Goal: Use online tool/utility: Utilize a website feature to perform a specific function

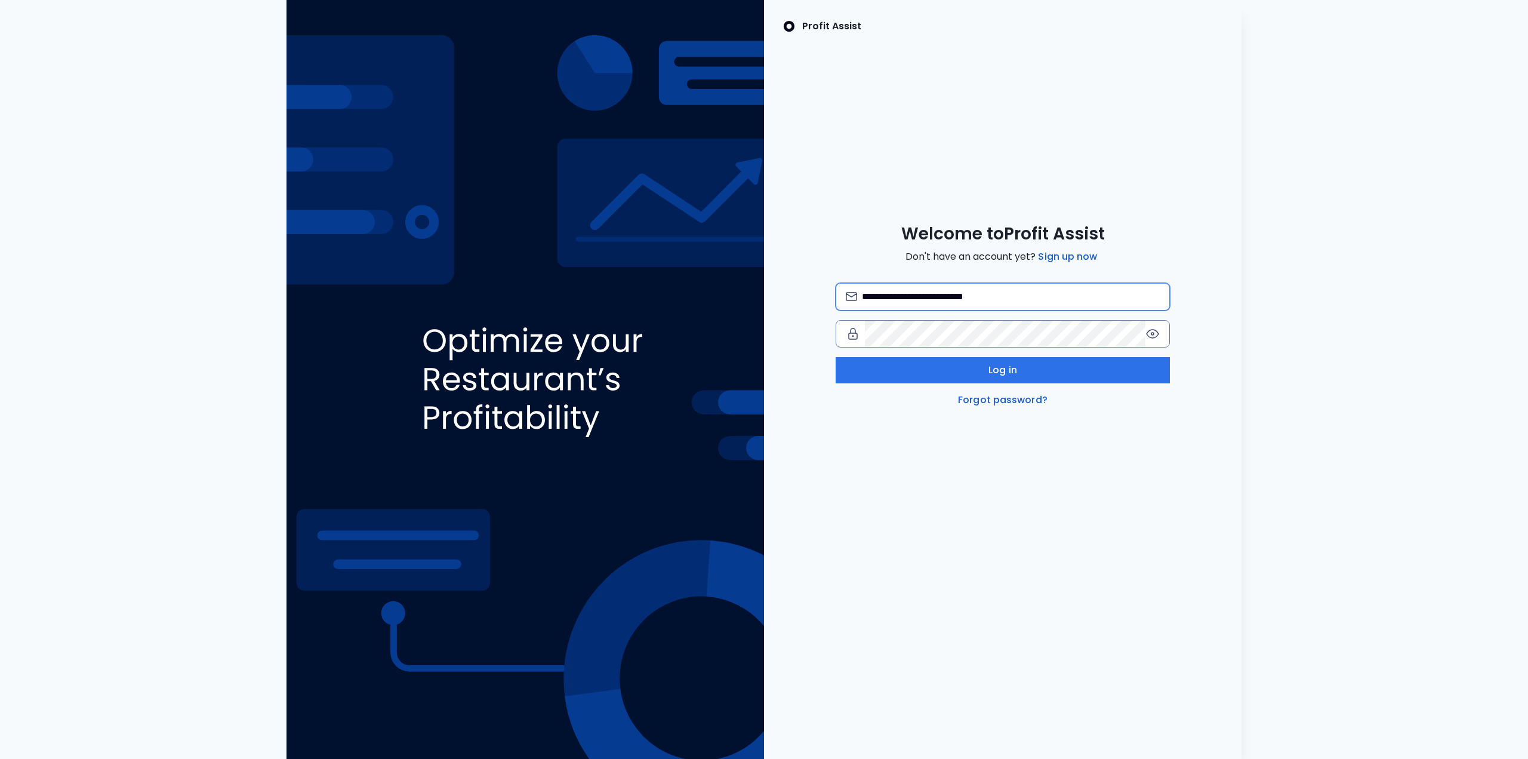
click at [924, 294] on input "**********" at bounding box center [1011, 297] width 298 height 26
type input "**********"
click at [938, 370] on button "Log in" at bounding box center [1003, 370] width 334 height 26
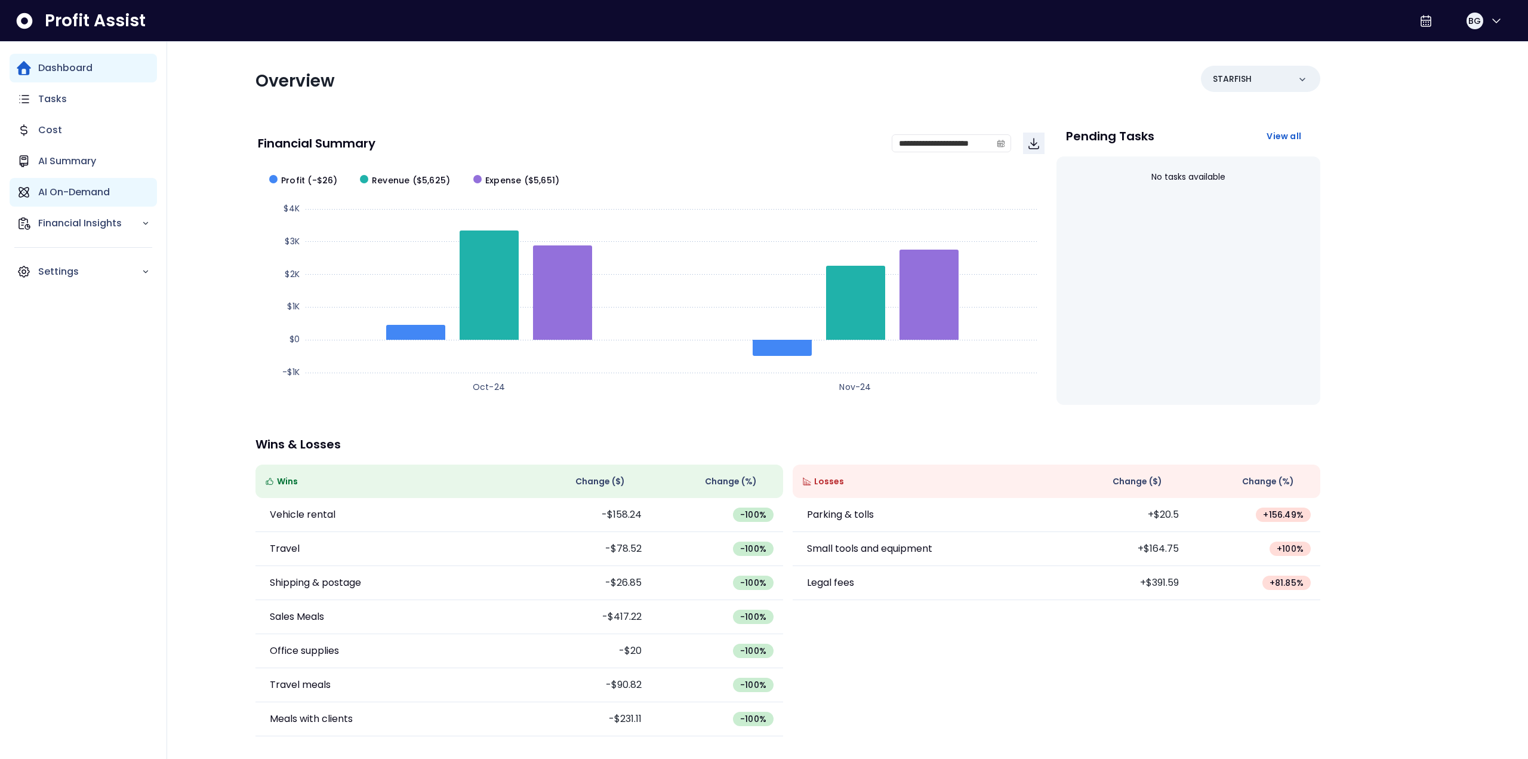
click at [75, 190] on p "AI On-Demand" at bounding box center [74, 192] width 72 height 14
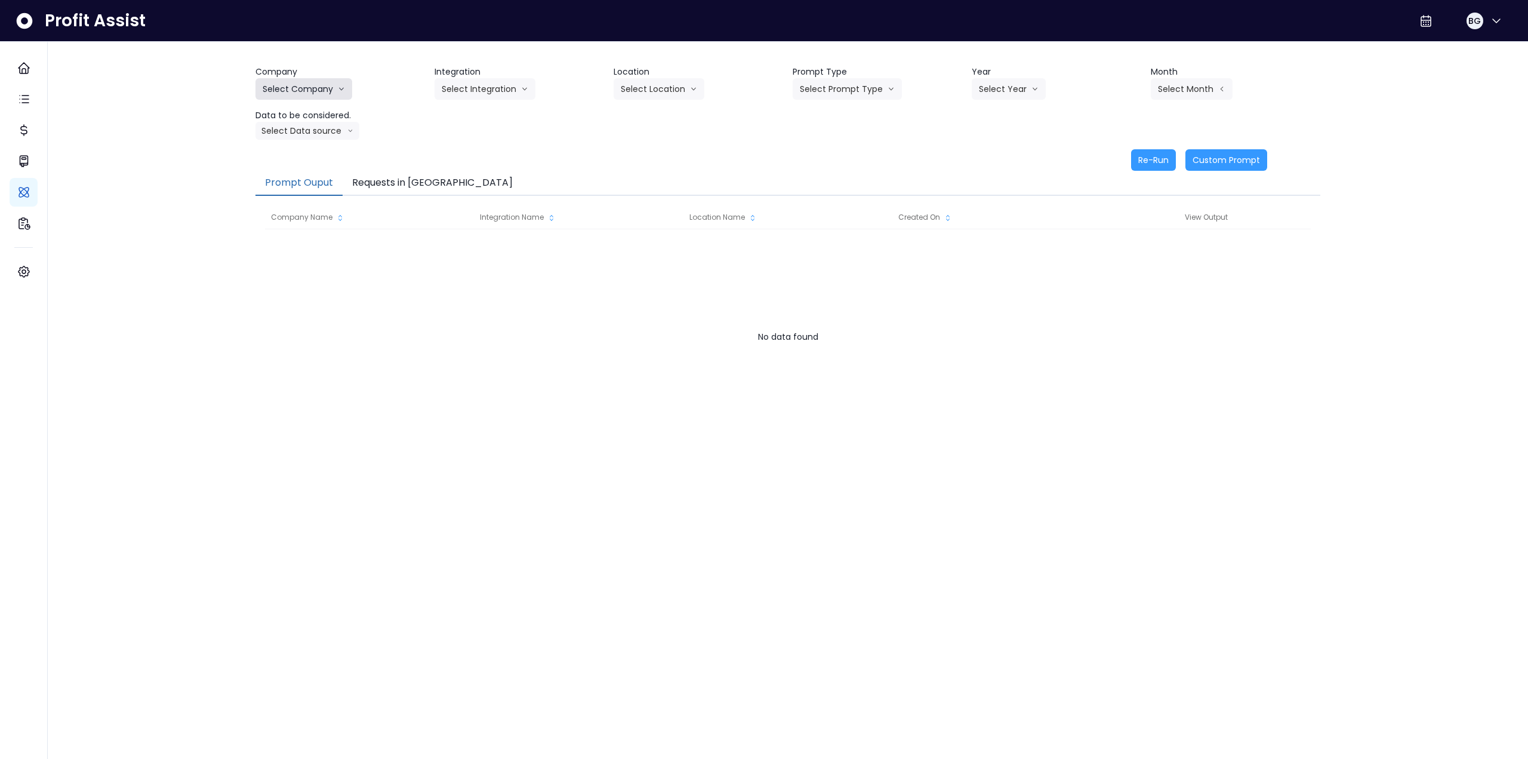
click at [307, 91] on button "Select Company" at bounding box center [304, 88] width 97 height 21
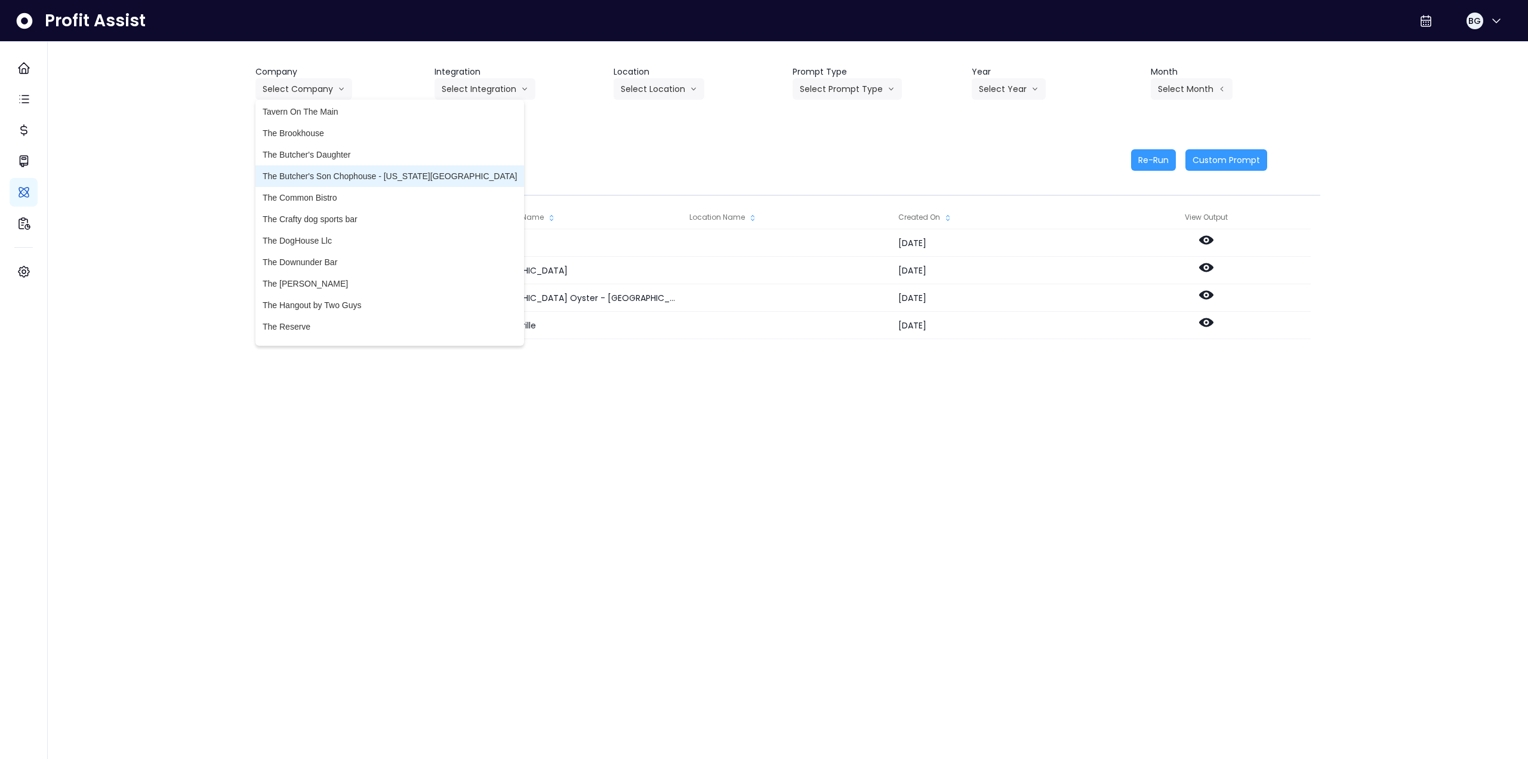
scroll to position [2985, 0]
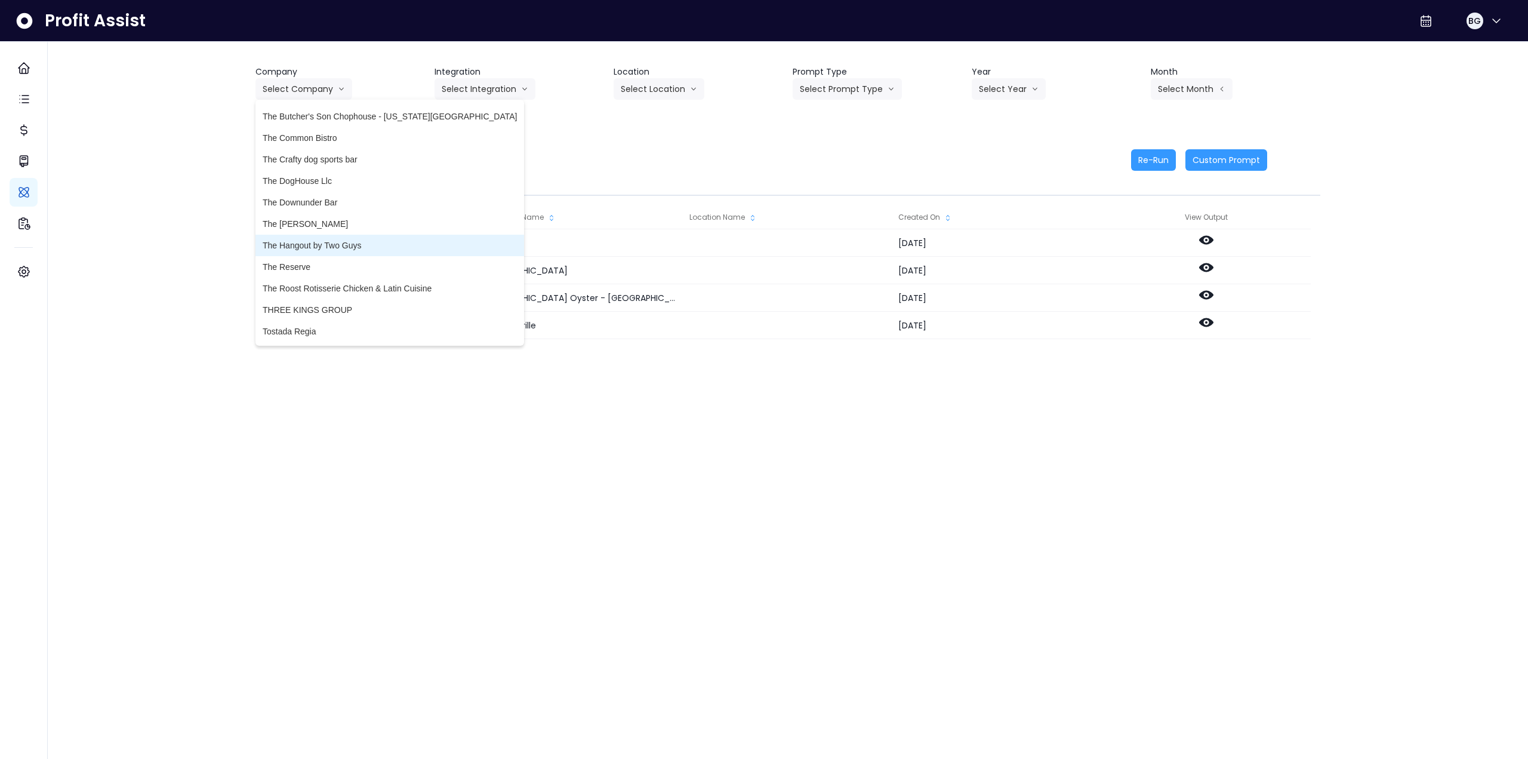
click at [363, 250] on span "The Hangout by Two Guys" at bounding box center [390, 245] width 254 height 12
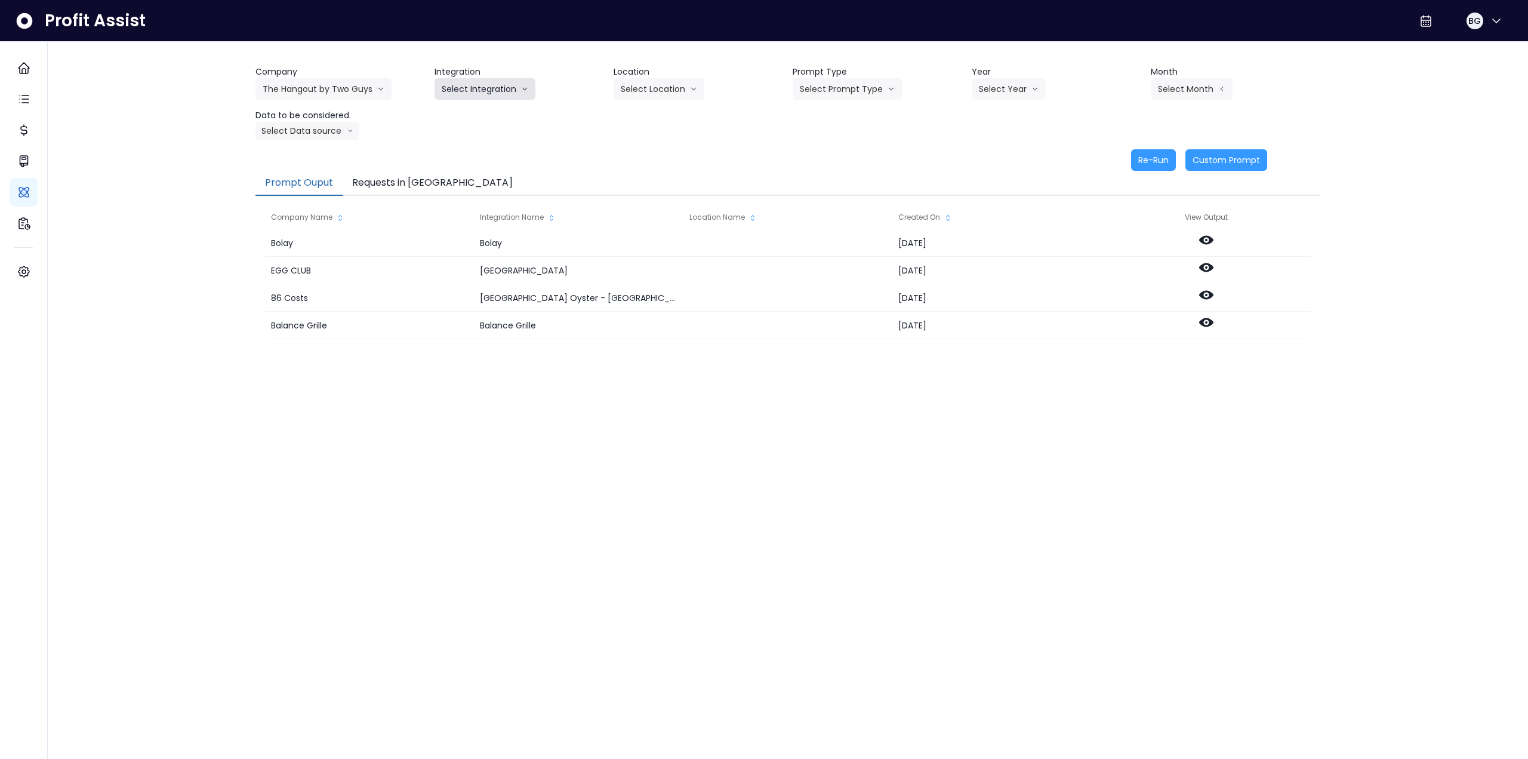
click at [493, 84] on button "Select Integration" at bounding box center [485, 88] width 101 height 21
click at [470, 112] on span "Restaurant" at bounding box center [462, 114] width 41 height 12
click at [645, 93] on button "Select Location" at bounding box center [659, 88] width 91 height 21
click at [639, 115] on span "All Locations" at bounding box center [644, 114] width 47 height 12
click at [854, 87] on button "Select Prompt Type" at bounding box center [847, 88] width 109 height 21
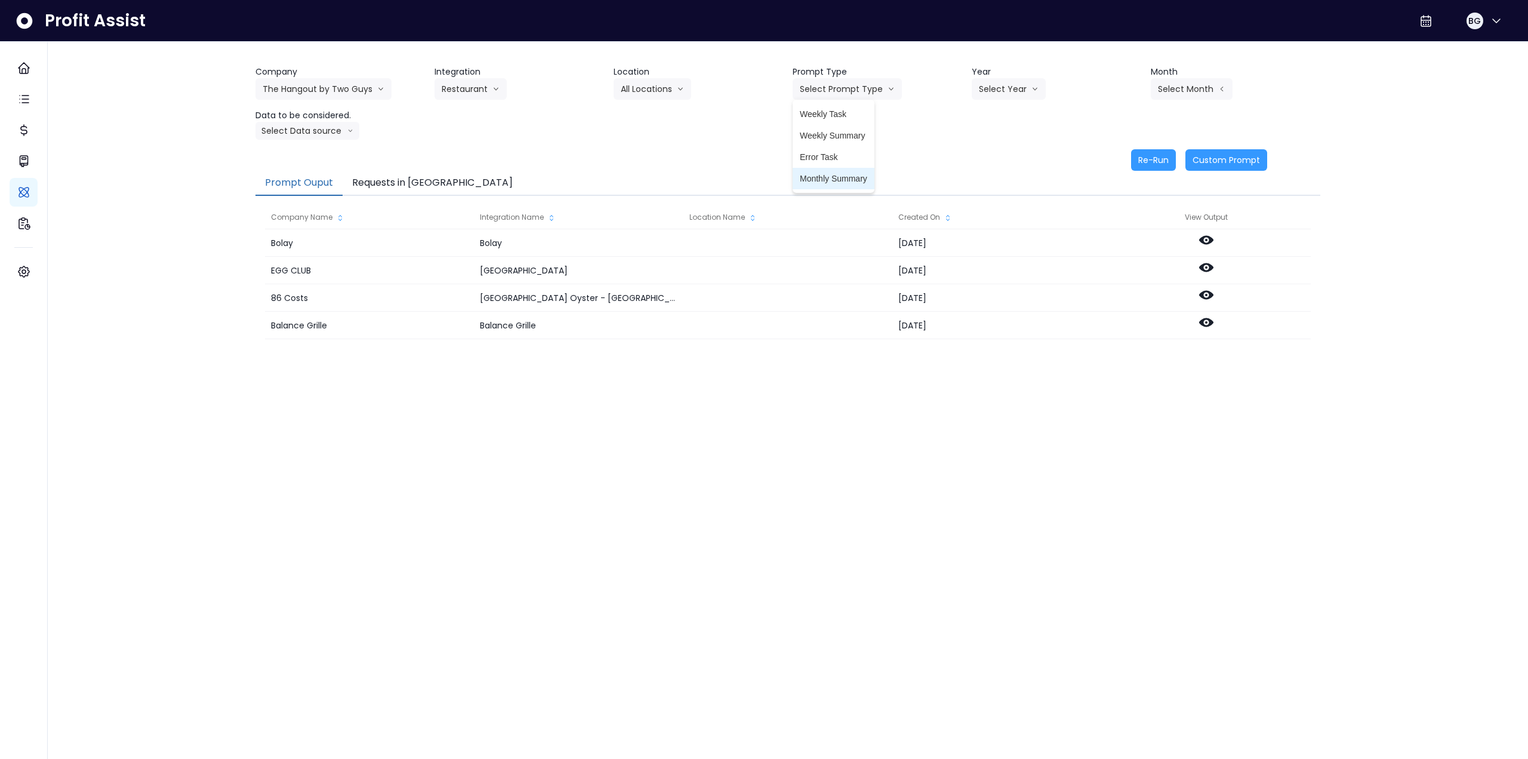
click at [840, 174] on span "Monthly Summary" at bounding box center [833, 179] width 67 height 12
click at [986, 88] on button "Select Year" at bounding box center [1009, 88] width 74 height 21
click at [979, 164] on li "2025" at bounding box center [988, 156] width 33 height 21
click at [1213, 89] on button "Select Month" at bounding box center [1192, 88] width 82 height 21
click at [1125, 241] on span "Aug" at bounding box center [1132, 243] width 23 height 12
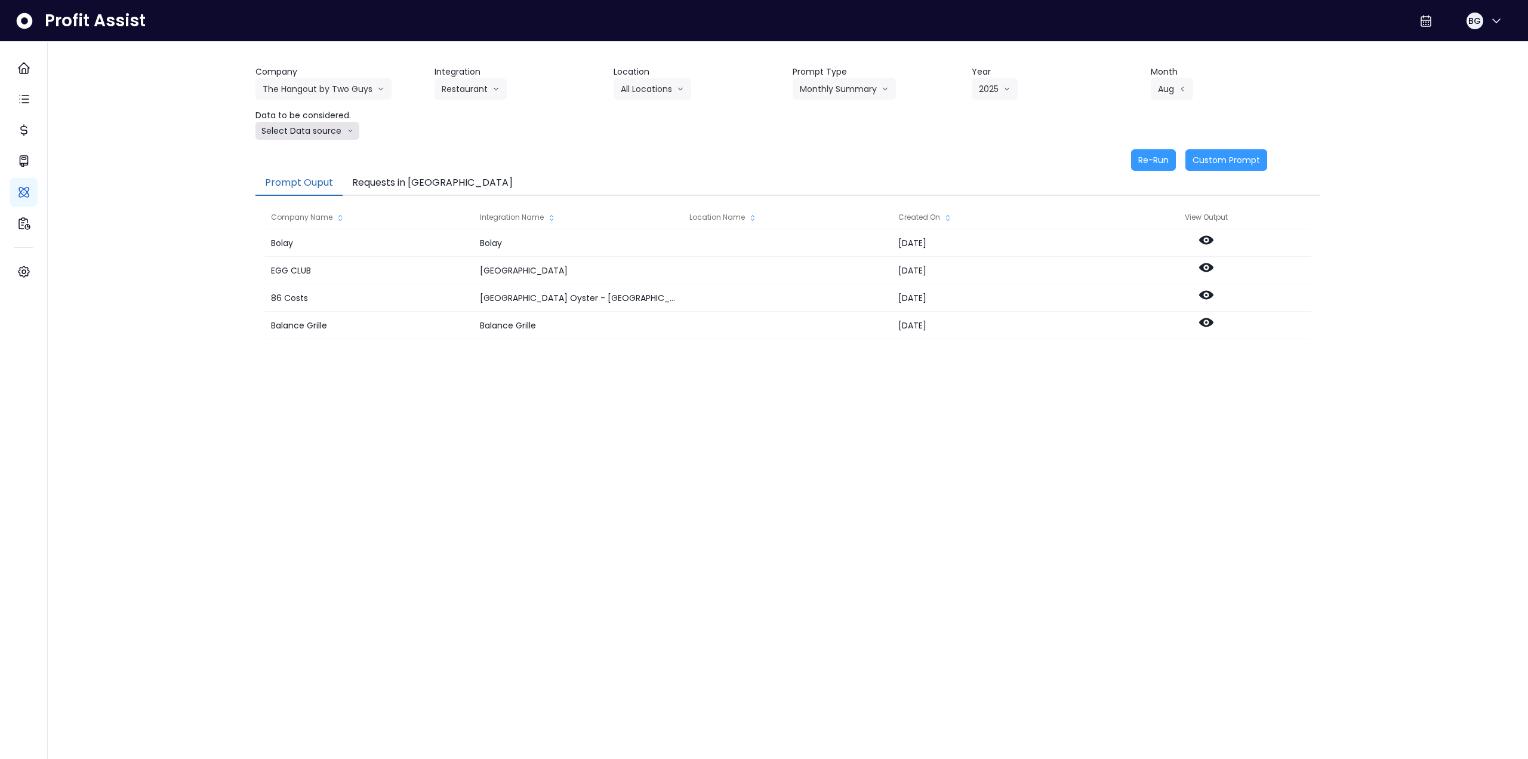
click at [329, 131] on button "Select Data source" at bounding box center [308, 131] width 104 height 18
click at [315, 153] on span "Comparison overtime" at bounding box center [302, 154] width 79 height 12
click at [1150, 157] on button "Re-Run" at bounding box center [1153, 159] width 45 height 21
click at [311, 92] on button "The Hangout by Two Guys" at bounding box center [324, 88] width 136 height 21
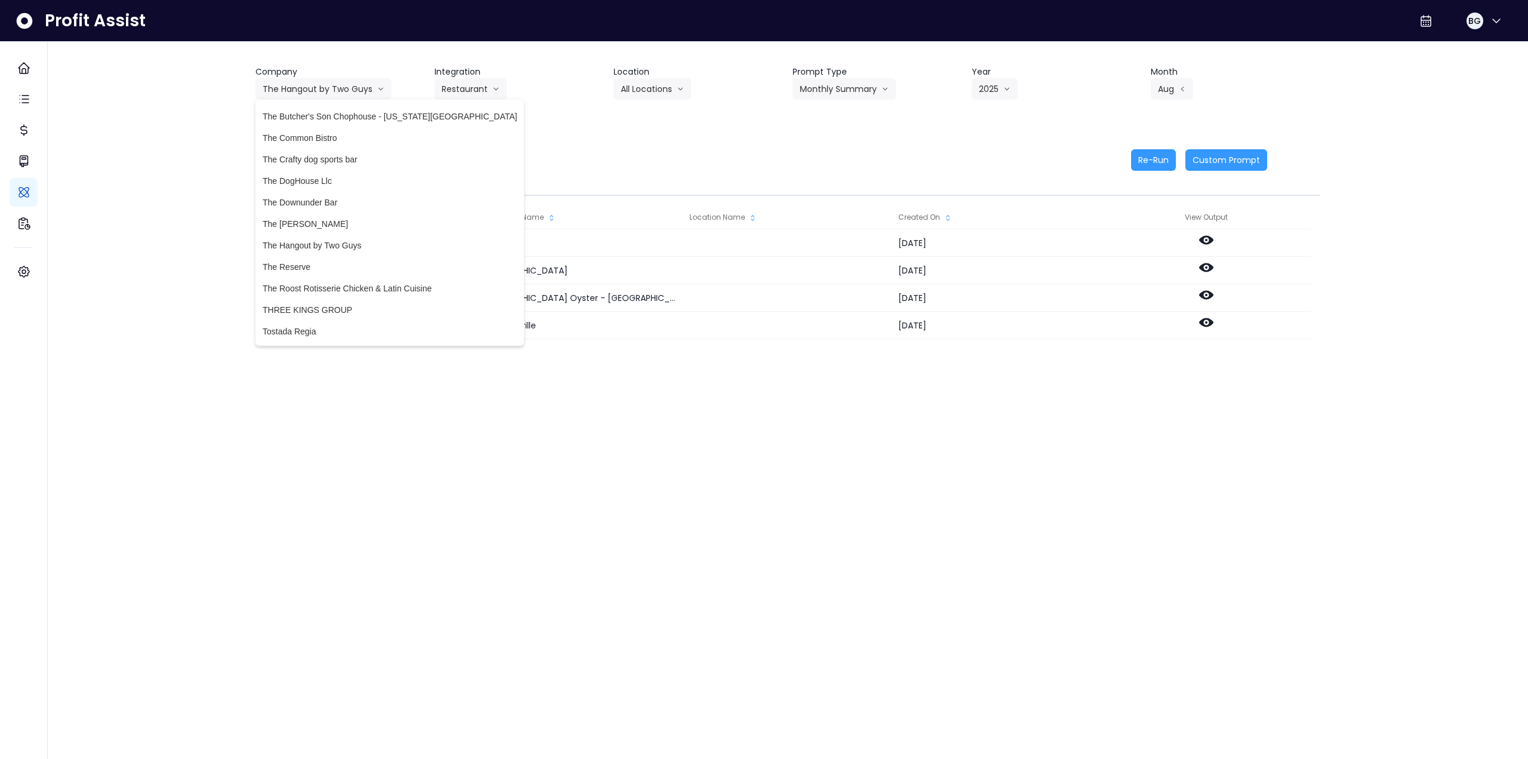
click at [326, 49] on div "Company The Hangout by Two Guys 86 Costs Asti Bagel Cafe Balance Grille Bald Gi…" at bounding box center [788, 269] width 1089 height 454
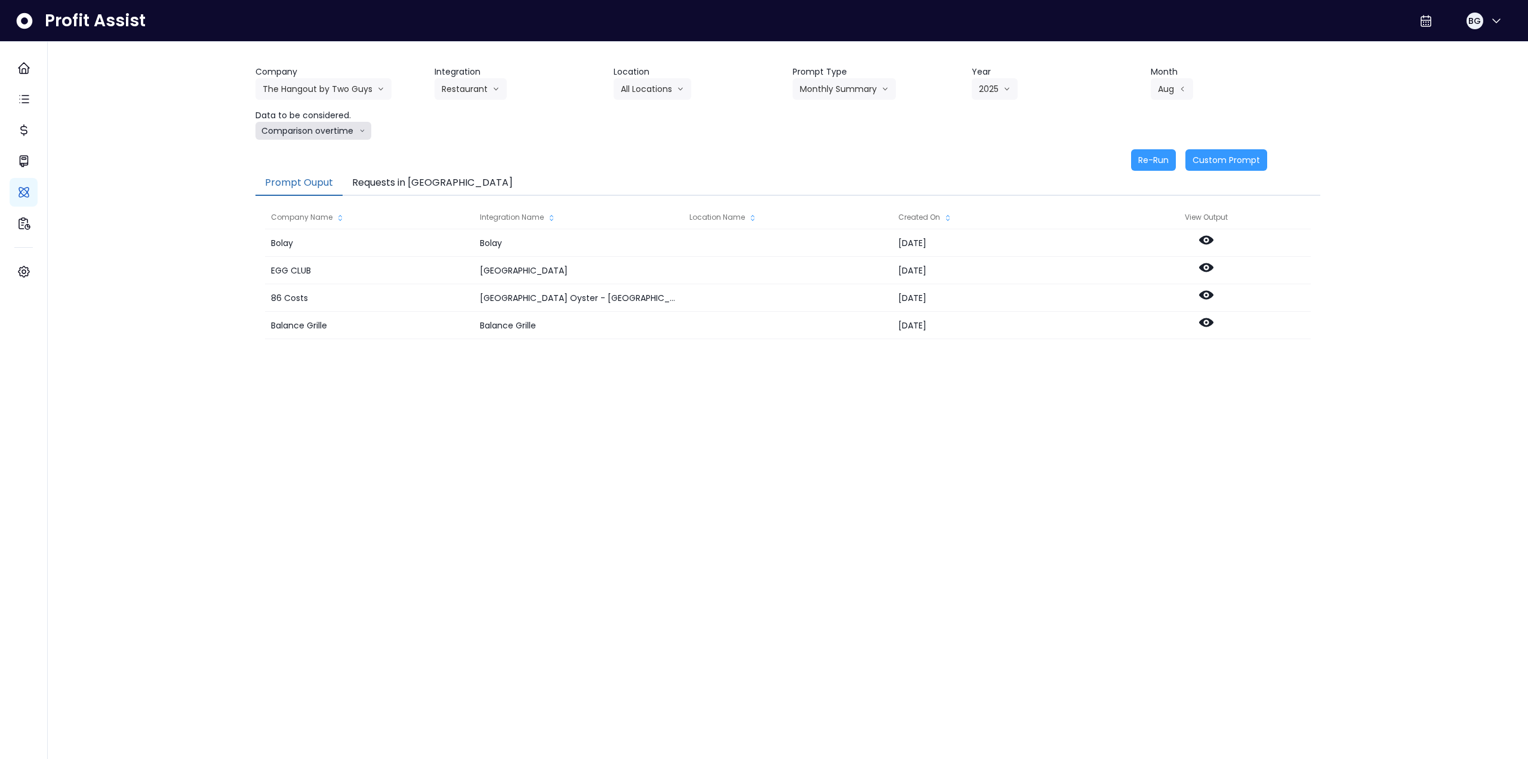
click at [321, 127] on button "Comparison overtime" at bounding box center [314, 131] width 116 height 18
click at [312, 172] on span "Location Analysis" at bounding box center [302, 176] width 79 height 12
click at [1134, 162] on button "Re-Run" at bounding box center [1153, 159] width 45 height 21
click at [318, 89] on button "The Hangout by Two Guys" at bounding box center [324, 88] width 136 height 21
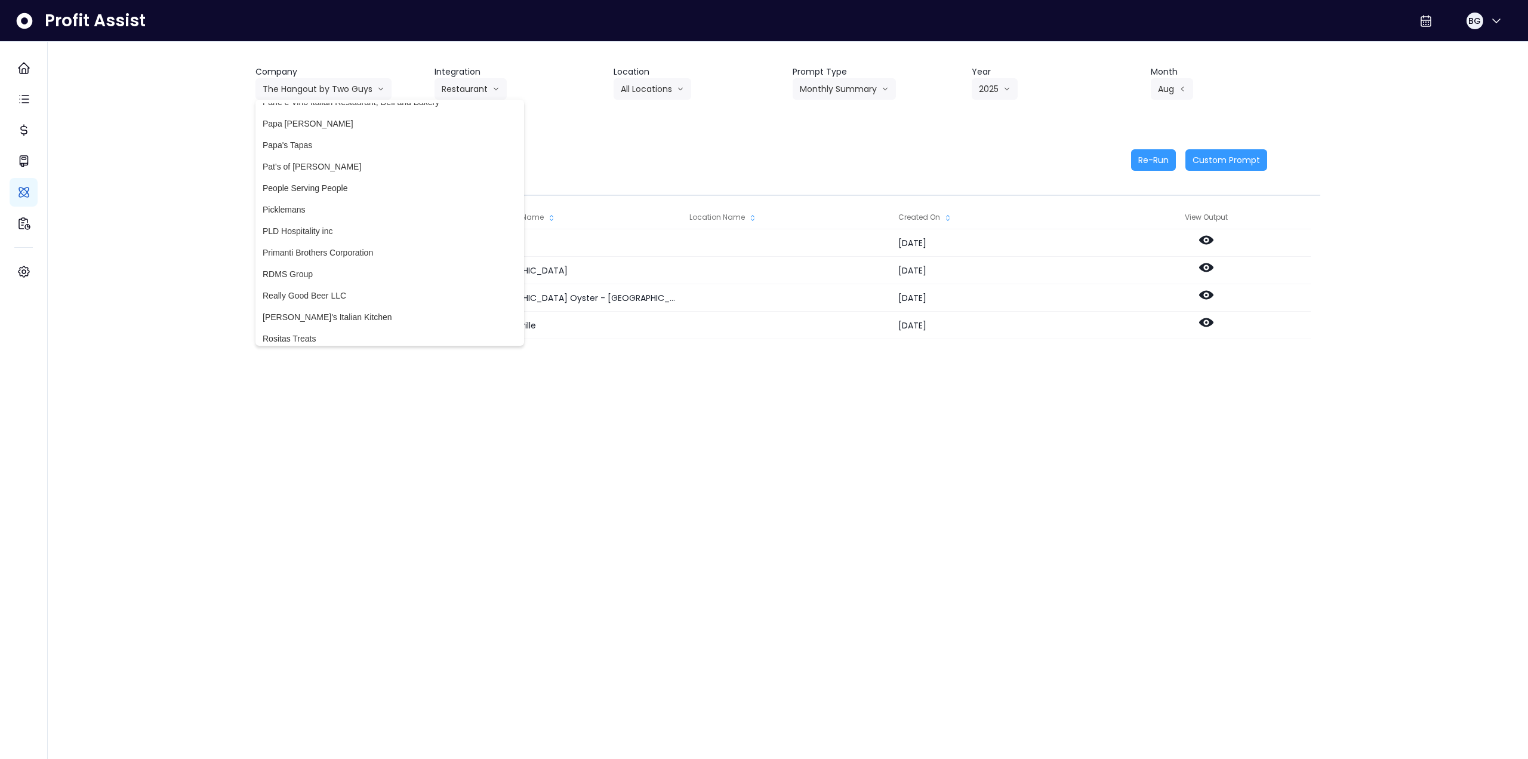
scroll to position [2328, 0]
click at [333, 256] on span "[PERSON_NAME]'s Italian Kitchen" at bounding box center [390, 257] width 254 height 12
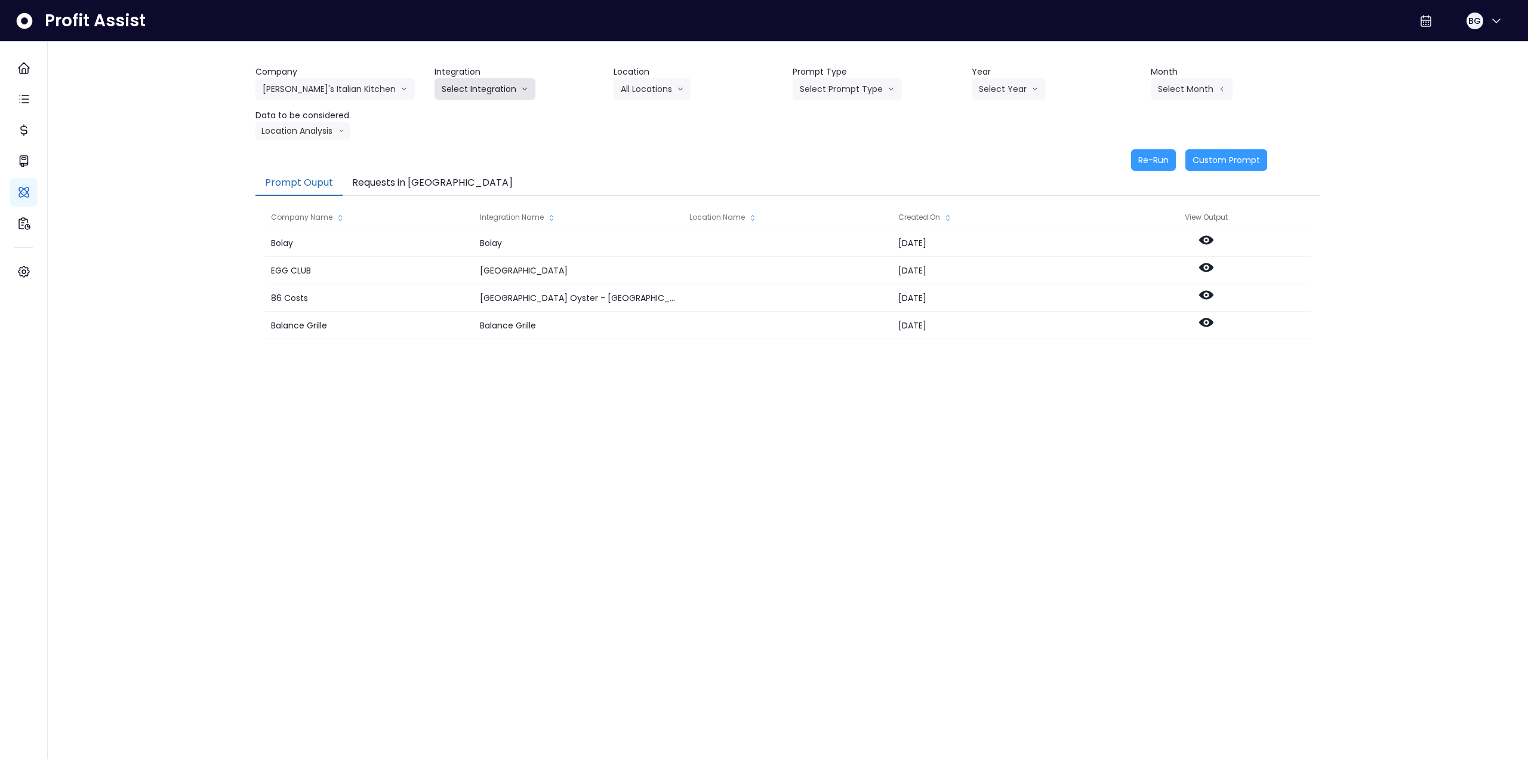
click at [478, 86] on button "Select Integration" at bounding box center [485, 88] width 101 height 21
click at [468, 112] on span "Quickbooks Online" at bounding box center [477, 114] width 70 height 12
click at [662, 90] on button "Select Location" at bounding box center [659, 88] width 91 height 21
click at [654, 115] on span "All Locations" at bounding box center [644, 114] width 47 height 12
click at [850, 93] on button "Select Prompt Type" at bounding box center [847, 88] width 109 height 21
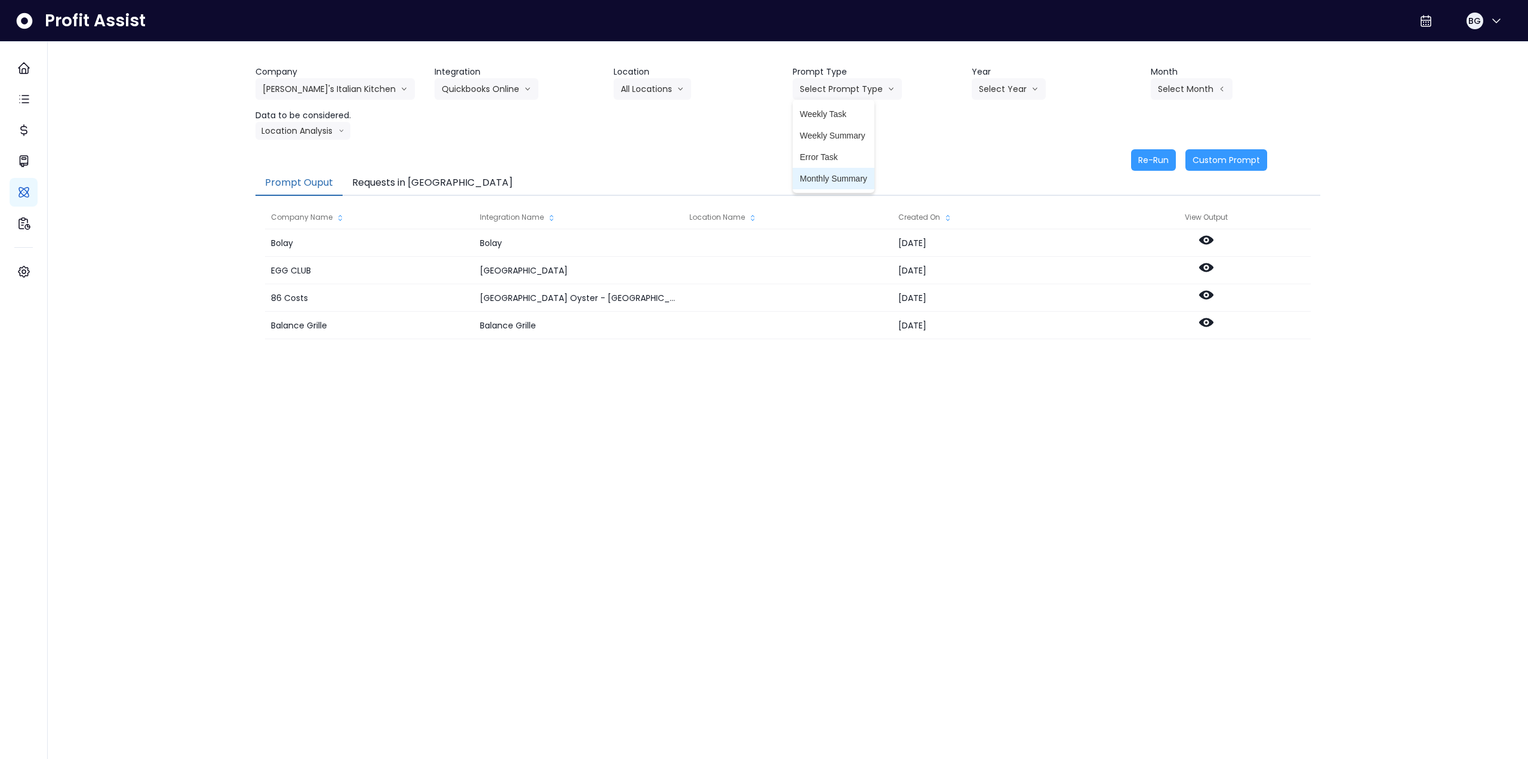
click at [830, 177] on span "Monthly Summary" at bounding box center [833, 179] width 67 height 12
click at [1006, 87] on button "Select Year" at bounding box center [1009, 88] width 74 height 21
click at [983, 159] on span "2025" at bounding box center [988, 157] width 19 height 12
click at [1182, 89] on button "Select Month" at bounding box center [1192, 88] width 82 height 21
click at [1125, 265] on span "Sept" at bounding box center [1132, 265] width 23 height 12
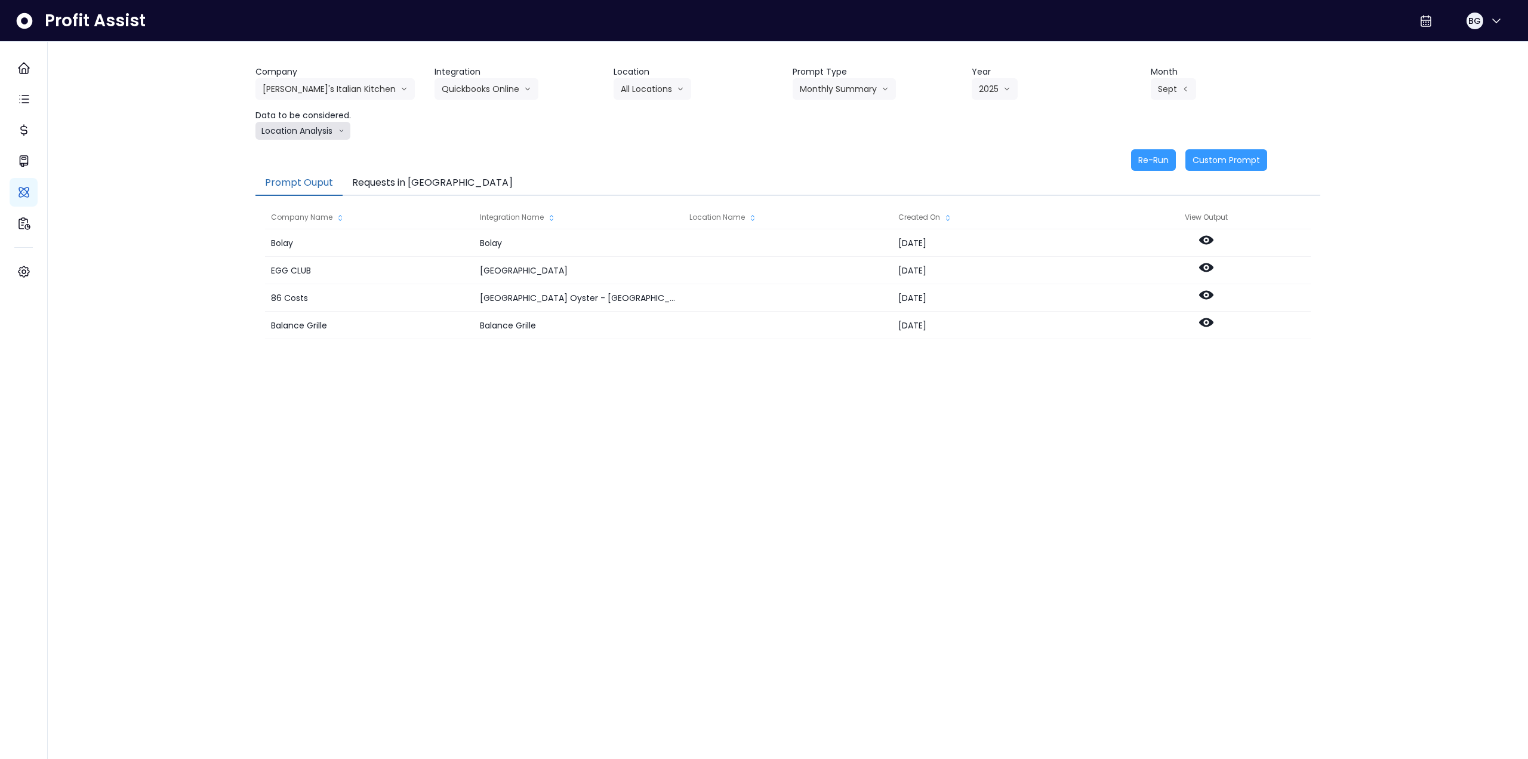
click at [305, 130] on button "Location Analysis" at bounding box center [303, 131] width 95 height 18
click at [304, 153] on span "Comparison overtime" at bounding box center [302, 154] width 79 height 12
click at [1158, 160] on button "Re-Run" at bounding box center [1153, 159] width 45 height 21
click at [329, 134] on button "Comparison overtime" at bounding box center [314, 131] width 116 height 18
click at [323, 173] on span "Location Analysis" at bounding box center [302, 176] width 79 height 12
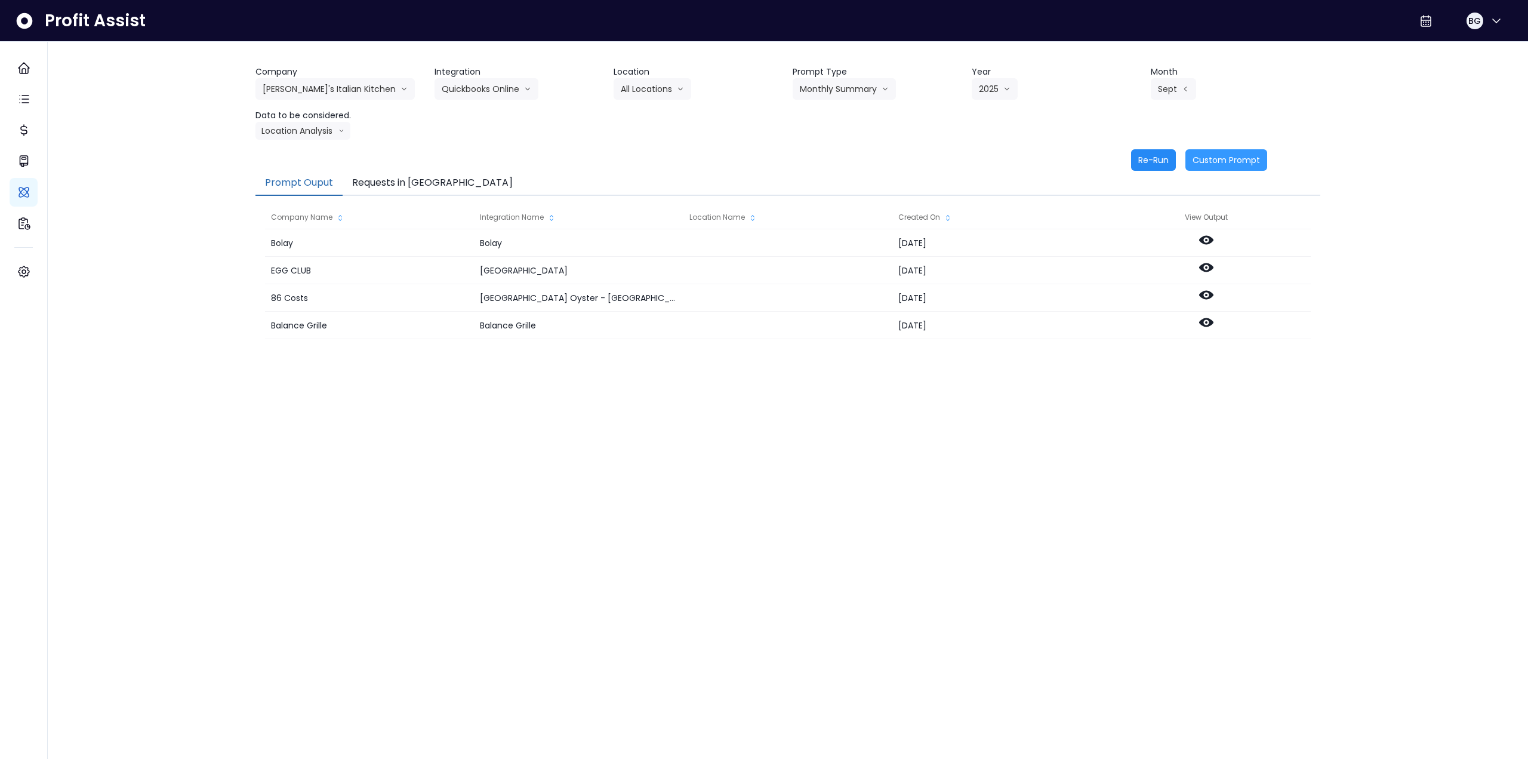
click at [1161, 158] on button "Re-Run" at bounding box center [1153, 159] width 45 height 21
click at [303, 103] on div "Company [PERSON_NAME]'s Italian Kitchen 86 Costs Asti Bagel Cafe Balance Grille…" at bounding box center [788, 103] width 1065 height 74
click at [303, 89] on button "[PERSON_NAME]'s Italian Kitchen" at bounding box center [335, 88] width 159 height 21
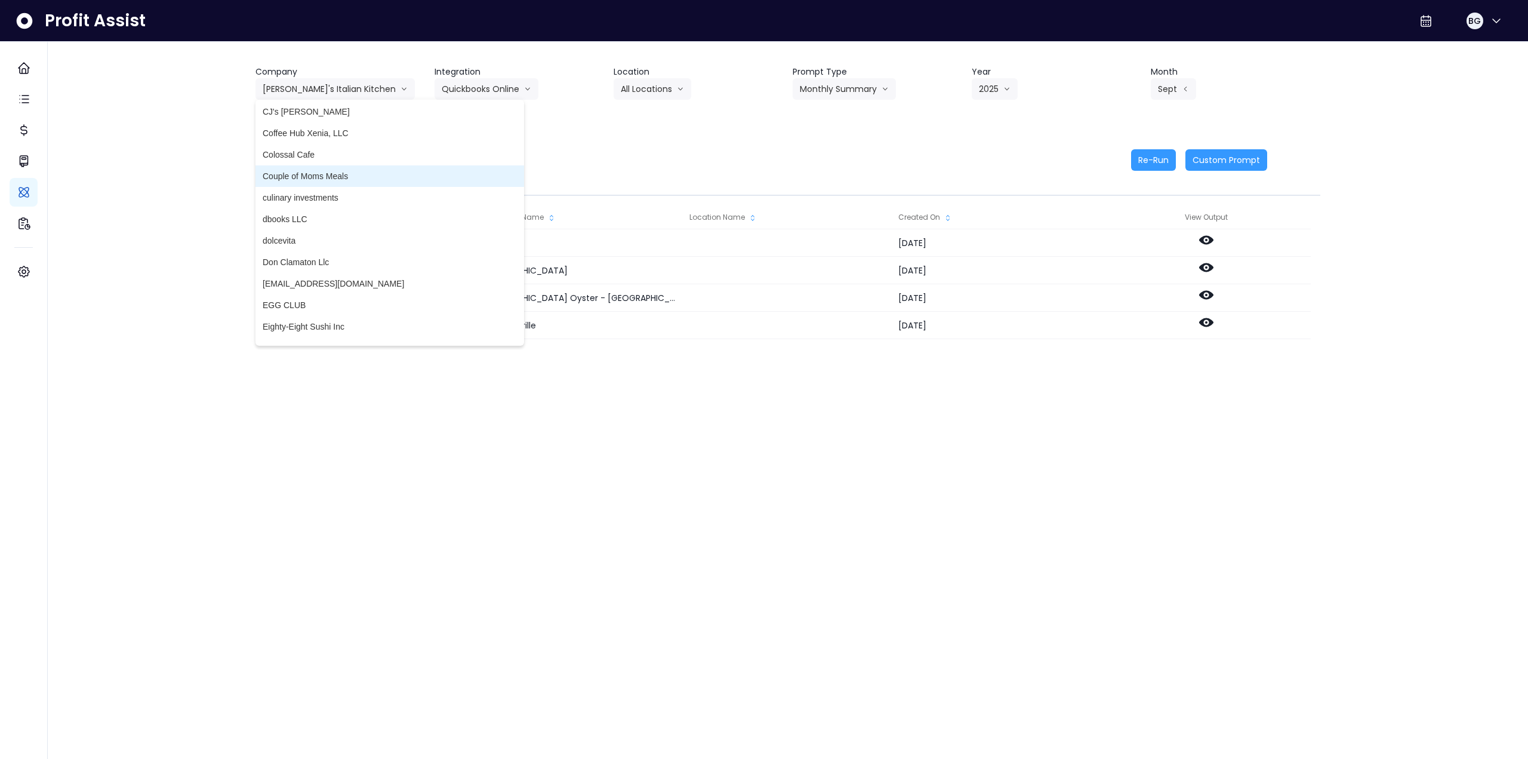
scroll to position [597, 0]
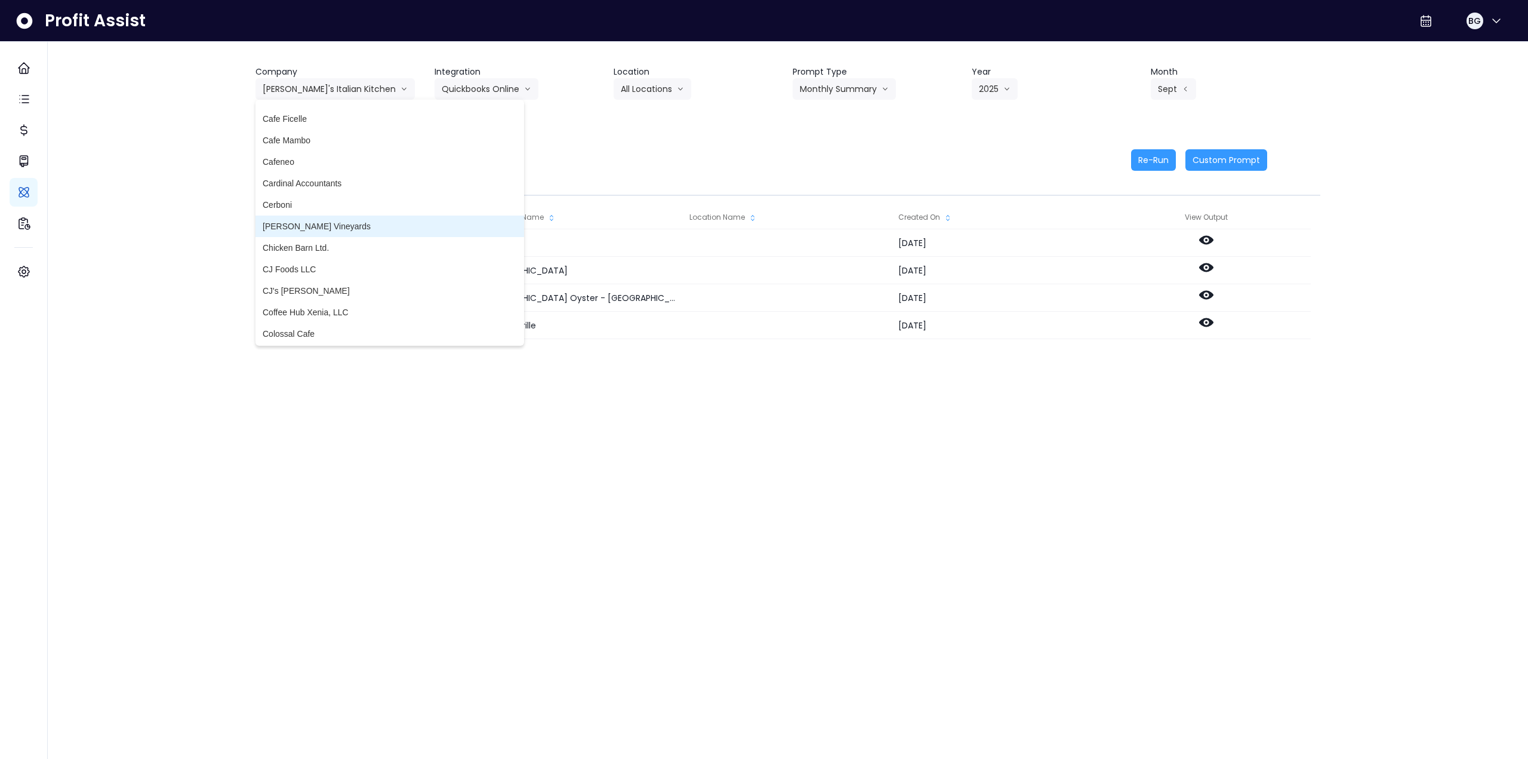
click at [335, 223] on span "[PERSON_NAME] Vineyards" at bounding box center [390, 226] width 254 height 12
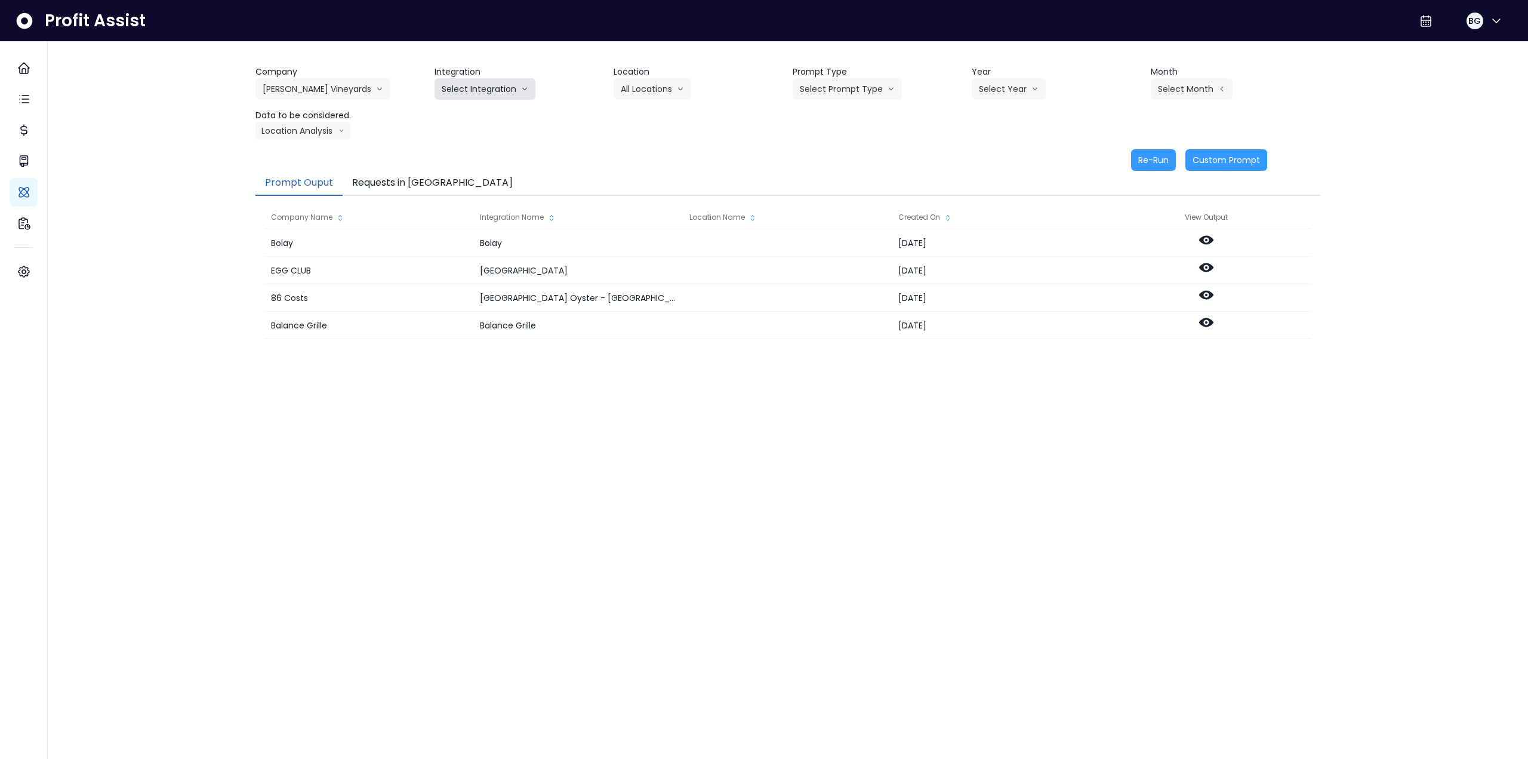
click at [479, 88] on button "Select Integration" at bounding box center [485, 88] width 101 height 21
click at [470, 112] on span "Quickbooks Online" at bounding box center [477, 114] width 70 height 12
click at [664, 93] on button "Select Location" at bounding box center [659, 88] width 91 height 21
drag, startPoint x: 653, startPoint y: 113, endPoint x: 747, endPoint y: 113, distance: 94.3
click at [653, 113] on span "All Locations" at bounding box center [644, 114] width 47 height 12
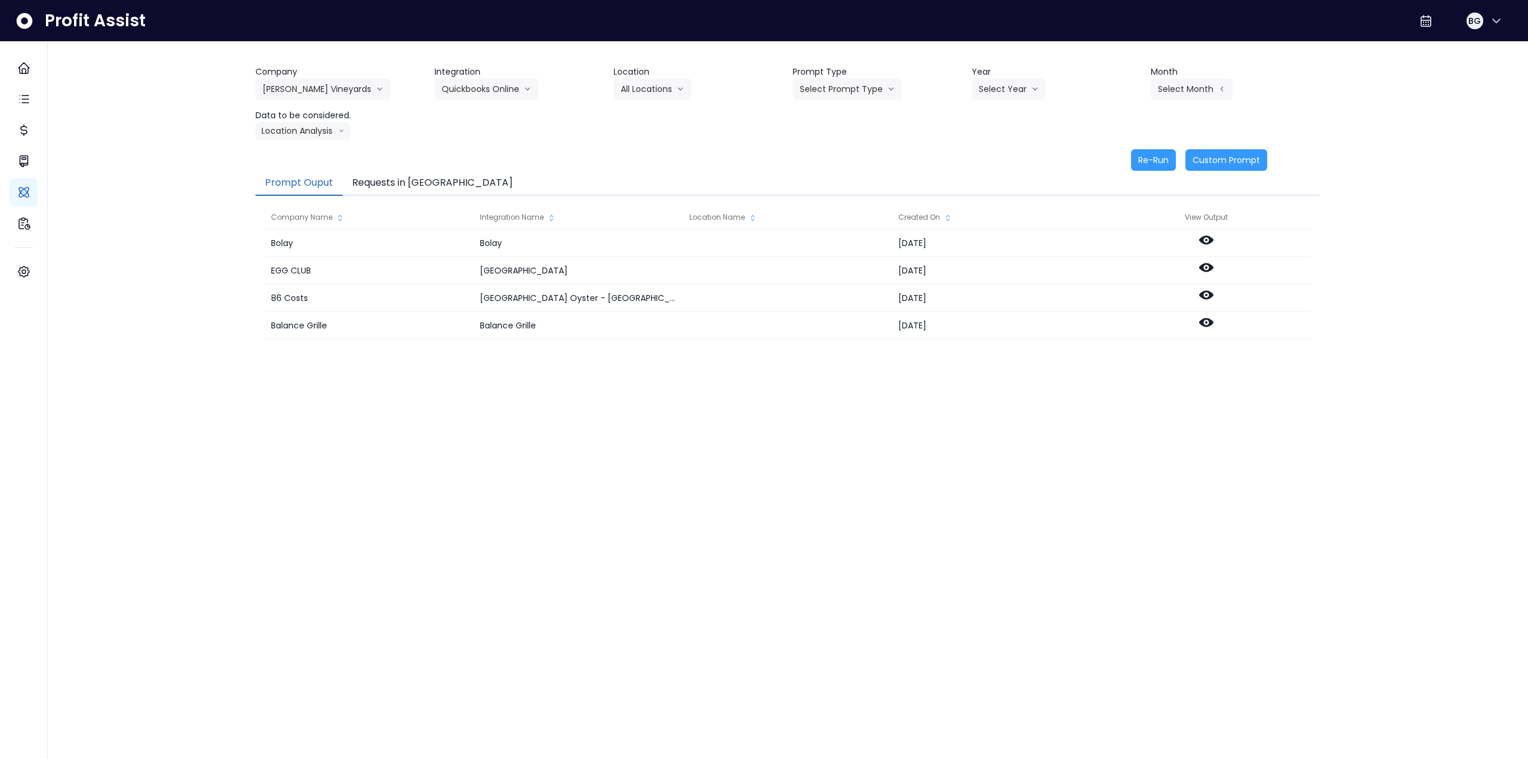
click at [833, 100] on div "Company [PERSON_NAME] Vineyards 86 Costs Asti Bagel Cafe Balance Grille Bald Gi…" at bounding box center [788, 103] width 1065 height 74
click at [834, 94] on button "Select Prompt Type" at bounding box center [847, 88] width 109 height 21
drag, startPoint x: 828, startPoint y: 177, endPoint x: 864, endPoint y: 155, distance: 41.8
click at [828, 177] on span "Monthly Summary" at bounding box center [833, 179] width 67 height 12
click at [988, 93] on button "Select Year" at bounding box center [1009, 88] width 74 height 21
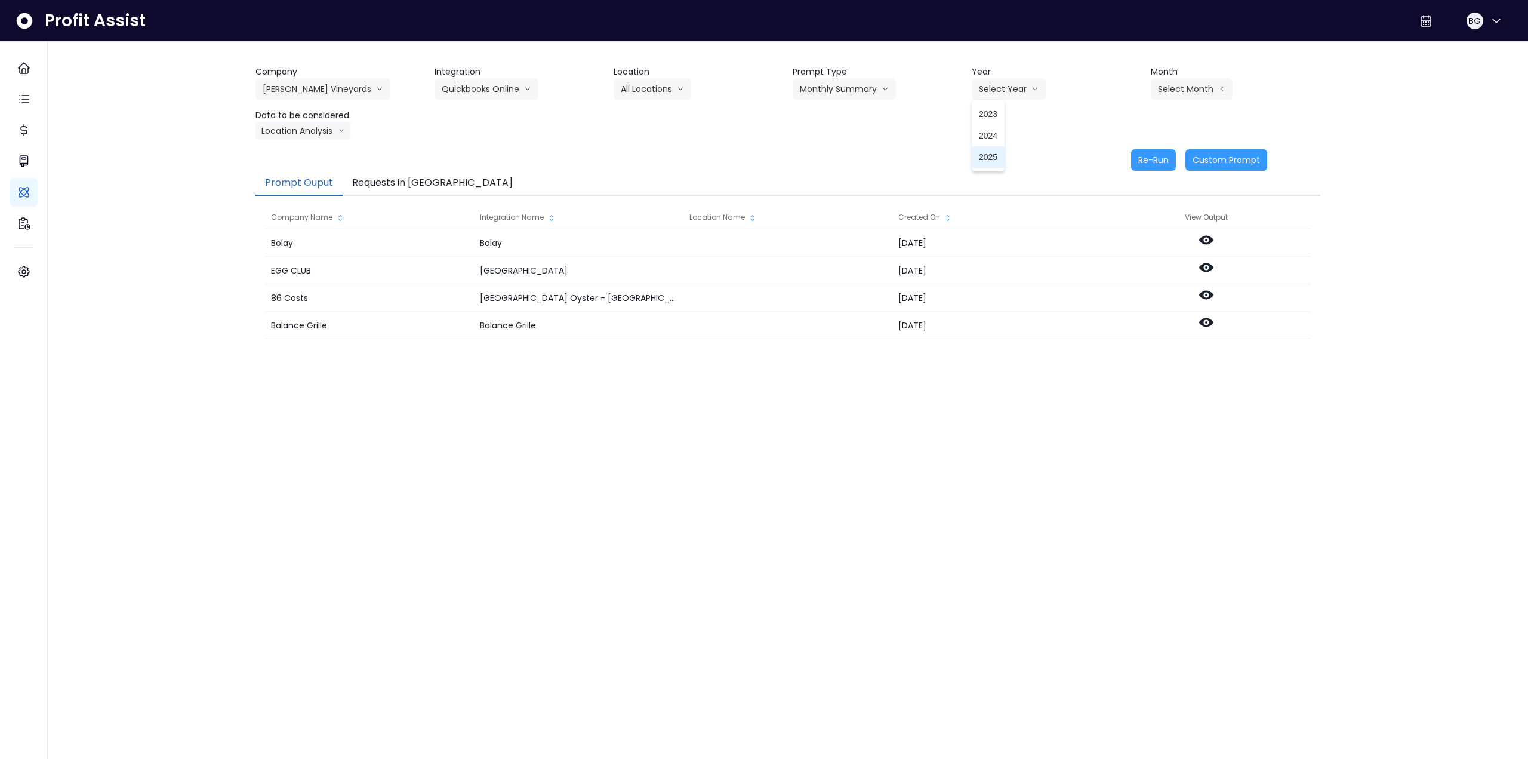
click at [984, 155] on span "2025" at bounding box center [988, 157] width 19 height 12
click at [1164, 86] on button "Select Month" at bounding box center [1192, 88] width 82 height 21
click at [1126, 247] on span "Aug" at bounding box center [1132, 243] width 23 height 12
click at [1162, 89] on button "Aug" at bounding box center [1172, 88] width 42 height 21
click at [1130, 261] on span "Sept" at bounding box center [1132, 265] width 23 height 12
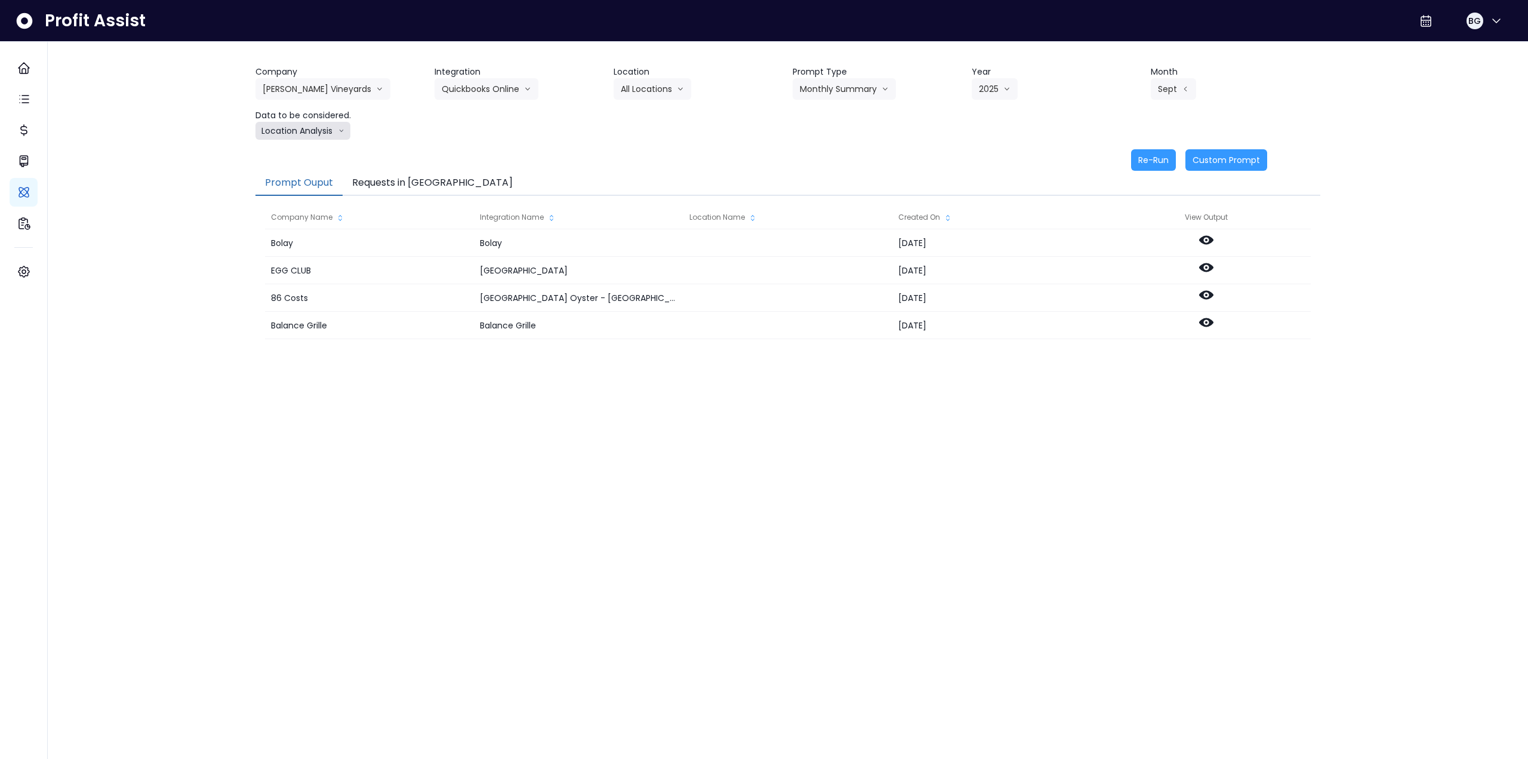
click at [304, 134] on button "Location Analysis" at bounding box center [303, 131] width 95 height 18
drag, startPoint x: 307, startPoint y: 151, endPoint x: 411, endPoint y: 139, distance: 104.0
click at [309, 151] on span "Comparison overtime" at bounding box center [302, 154] width 79 height 12
click at [1147, 154] on button "Re-Run" at bounding box center [1153, 159] width 45 height 21
click at [315, 131] on button "Comparison overtime" at bounding box center [314, 131] width 116 height 18
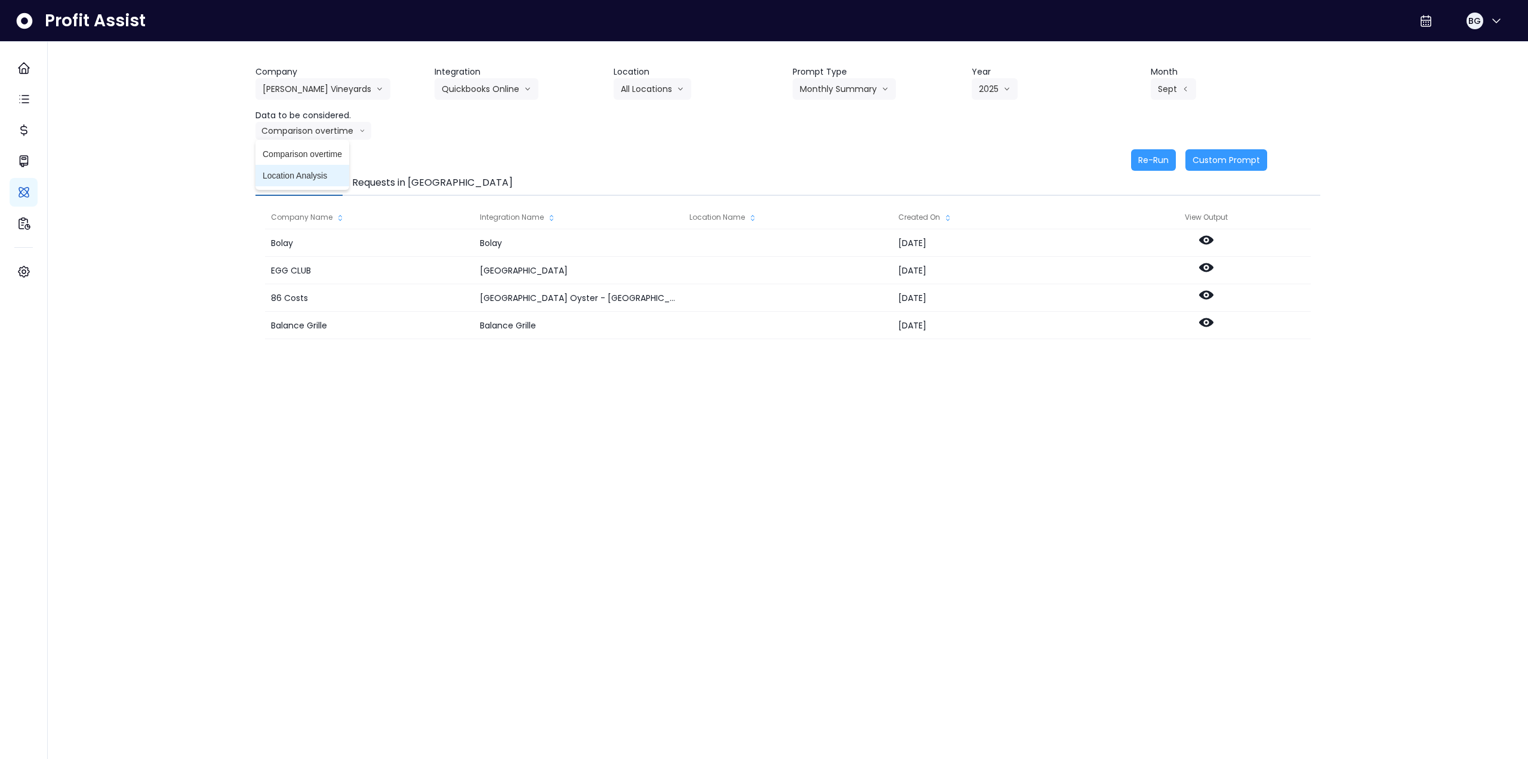
click at [303, 182] on li "Location Analysis" at bounding box center [303, 175] width 94 height 21
click at [1167, 161] on button "Re-Run" at bounding box center [1153, 159] width 45 height 21
click at [292, 90] on button "[PERSON_NAME] Vineyards" at bounding box center [323, 88] width 135 height 21
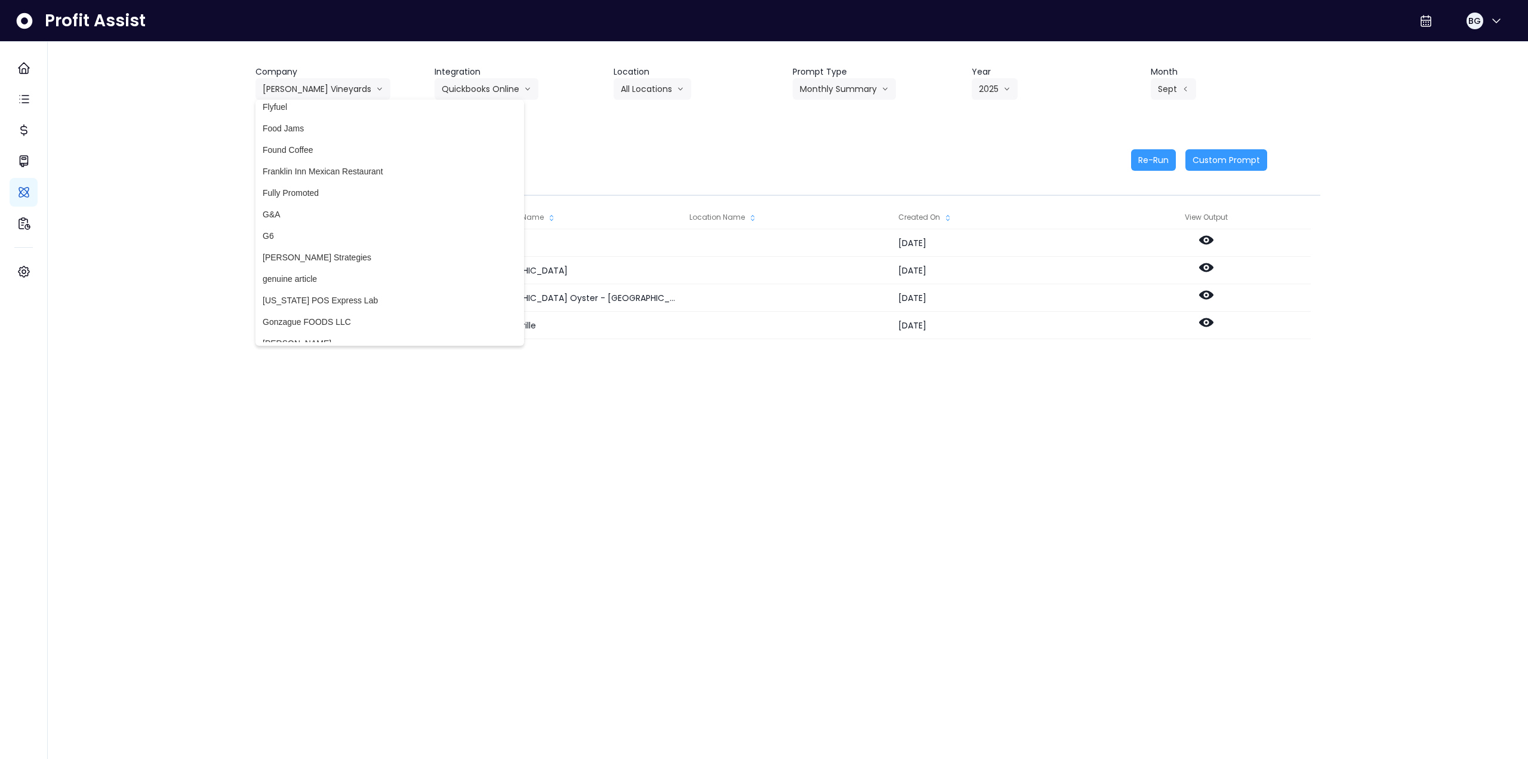
scroll to position [1313, 0]
click at [334, 260] on span "Gonzague FOODS LLC" at bounding box center [390, 262] width 254 height 12
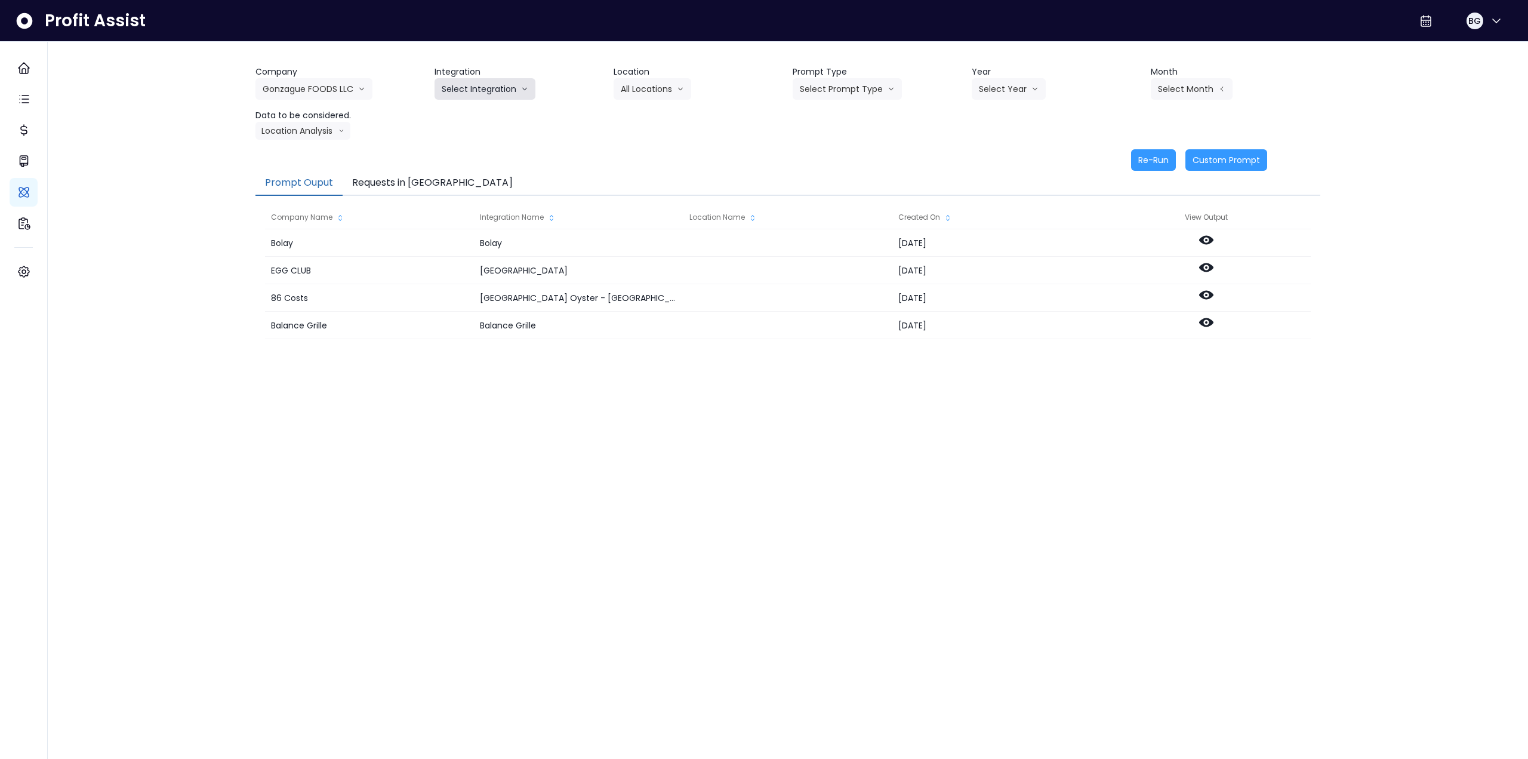
click at [472, 96] on button "Select Integration" at bounding box center [485, 88] width 101 height 21
click at [467, 108] on span "quickbooks" at bounding box center [463, 114] width 42 height 12
click at [670, 87] on button "Select Location" at bounding box center [659, 88] width 91 height 21
click at [660, 110] on span "All Locations" at bounding box center [644, 114] width 47 height 12
click at [863, 89] on button "Select Prompt Type" at bounding box center [847, 88] width 109 height 21
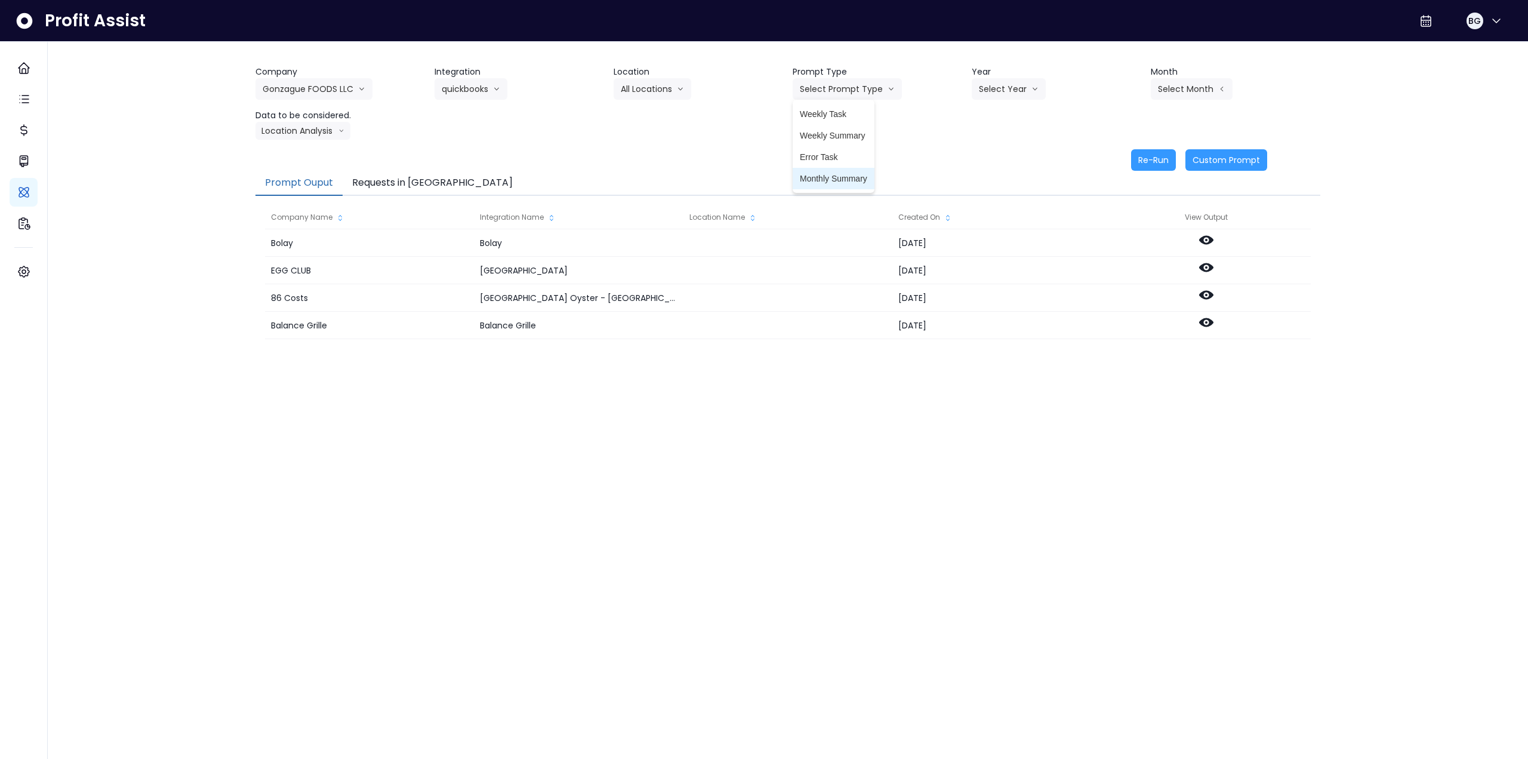
click at [844, 177] on span "Monthly Summary" at bounding box center [833, 179] width 67 height 12
click at [1023, 87] on button "Select Year" at bounding box center [1009, 88] width 74 height 21
click at [995, 159] on span "2025" at bounding box center [988, 157] width 19 height 12
click at [1172, 90] on button "Select Month" at bounding box center [1192, 88] width 82 height 21
click at [1131, 260] on span "Sept" at bounding box center [1132, 265] width 23 height 12
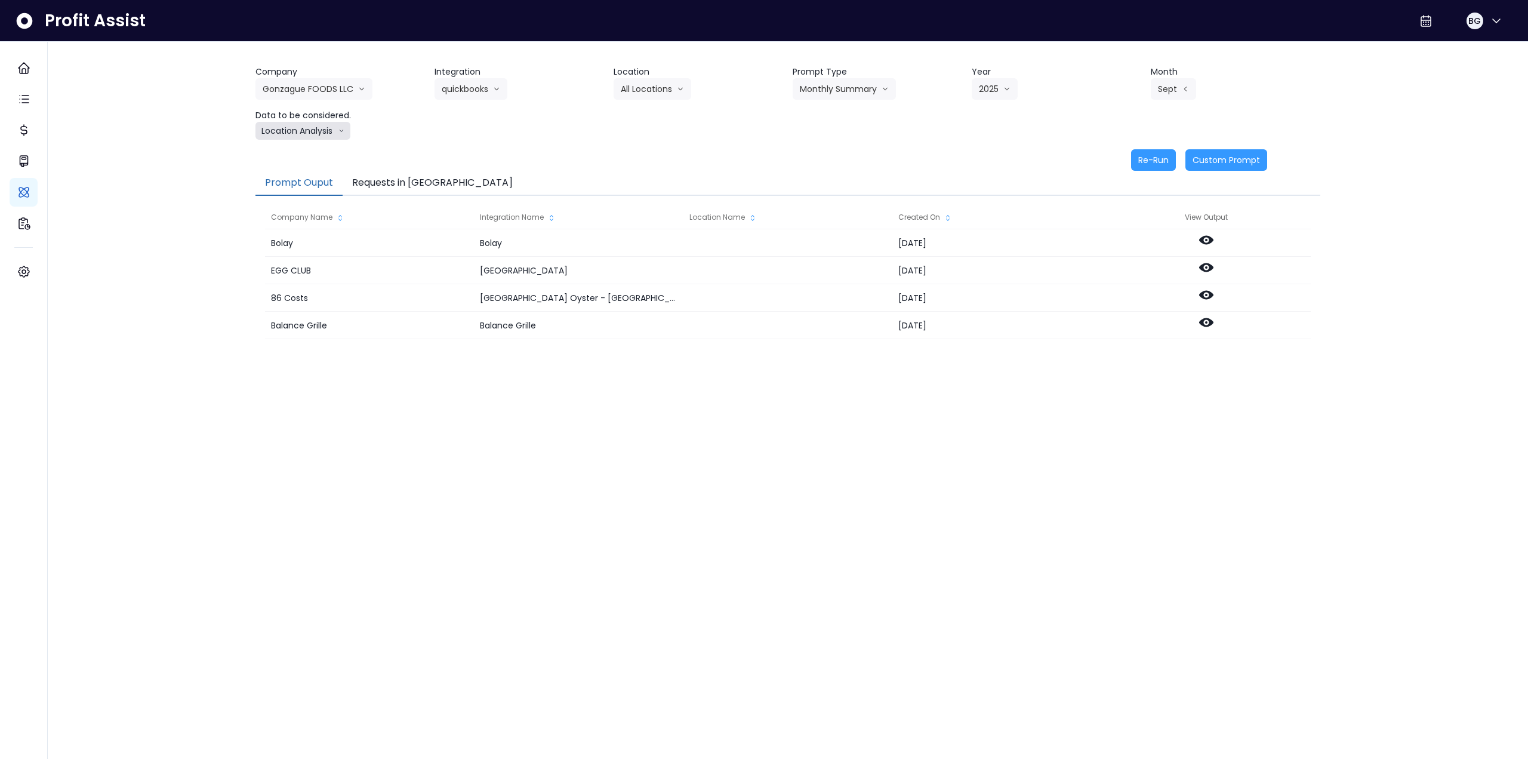
click at [323, 133] on button "Location Analysis" at bounding box center [303, 131] width 95 height 18
click at [315, 147] on li "Comparison overtime" at bounding box center [303, 153] width 94 height 21
click at [1158, 157] on button "Re-Run" at bounding box center [1153, 159] width 45 height 21
click at [334, 131] on button "Comparison overtime" at bounding box center [314, 131] width 116 height 18
click at [315, 171] on span "Location Analysis" at bounding box center [302, 176] width 79 height 12
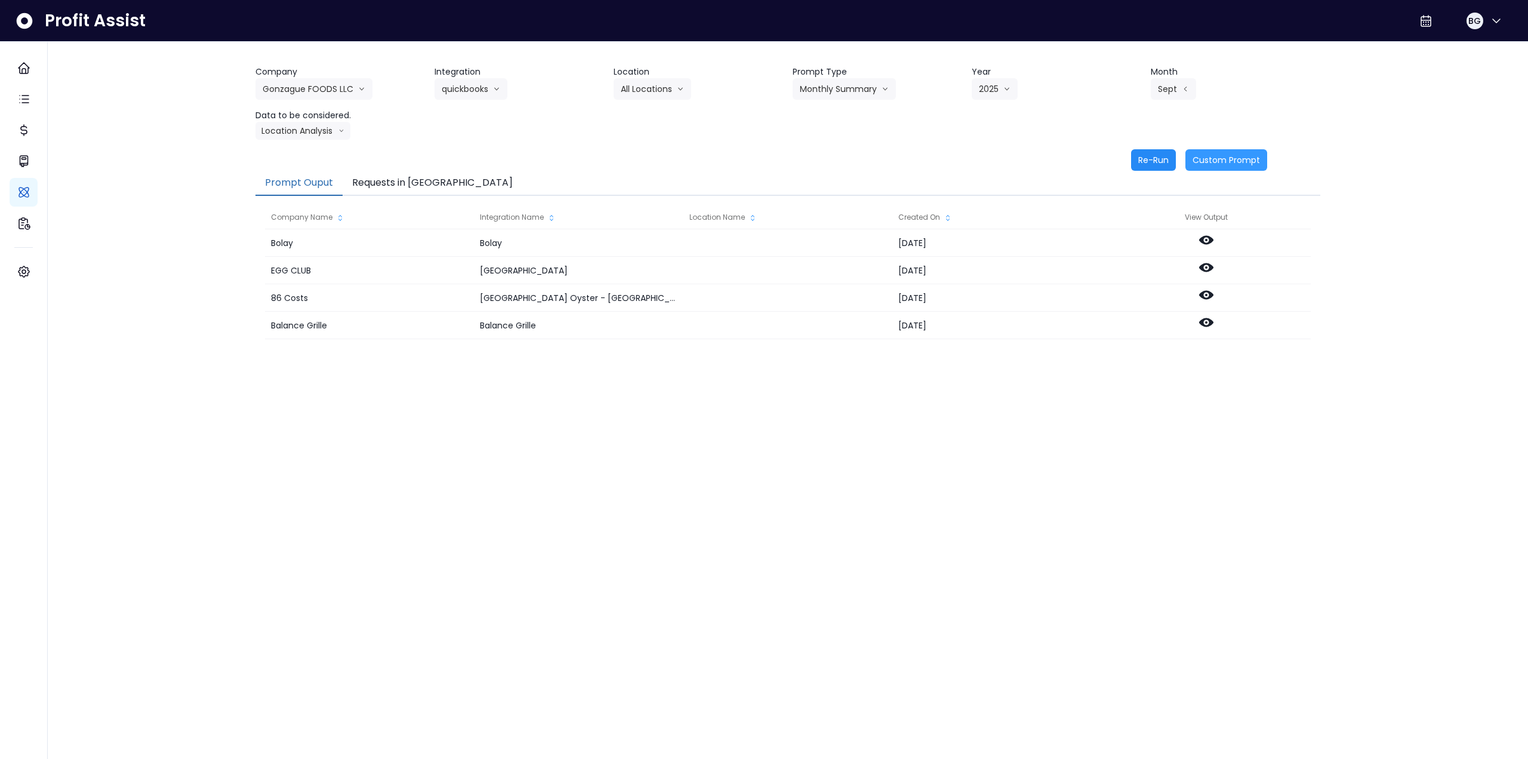
click at [1145, 156] on button "Re-Run" at bounding box center [1153, 159] width 45 height 21
click at [327, 84] on button "Gonzague FOODS LLC" at bounding box center [314, 88] width 117 height 21
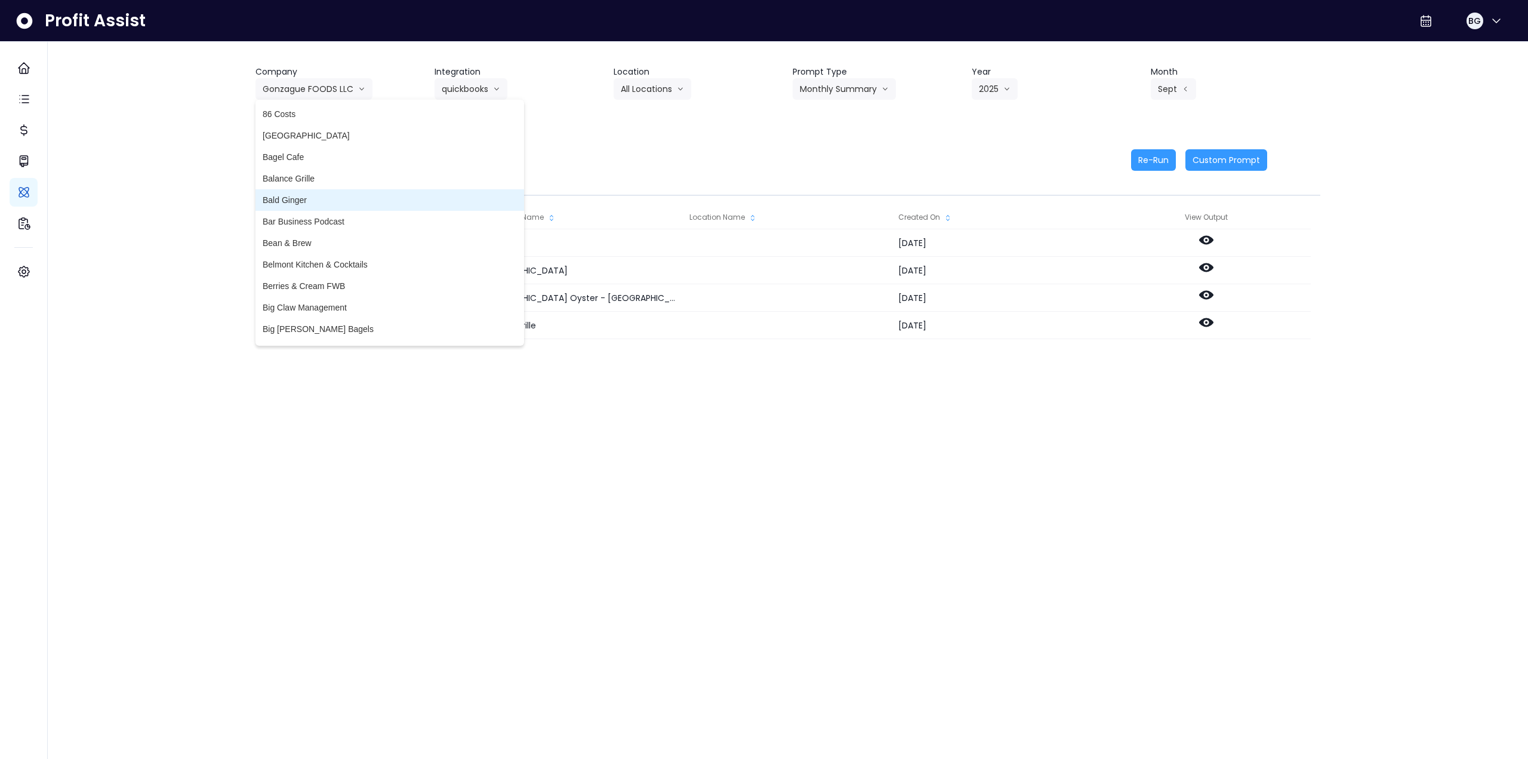
scroll to position [60, 0]
click at [349, 202] on span "Belmont Kitchen & Cocktails" at bounding box center [390, 205] width 254 height 12
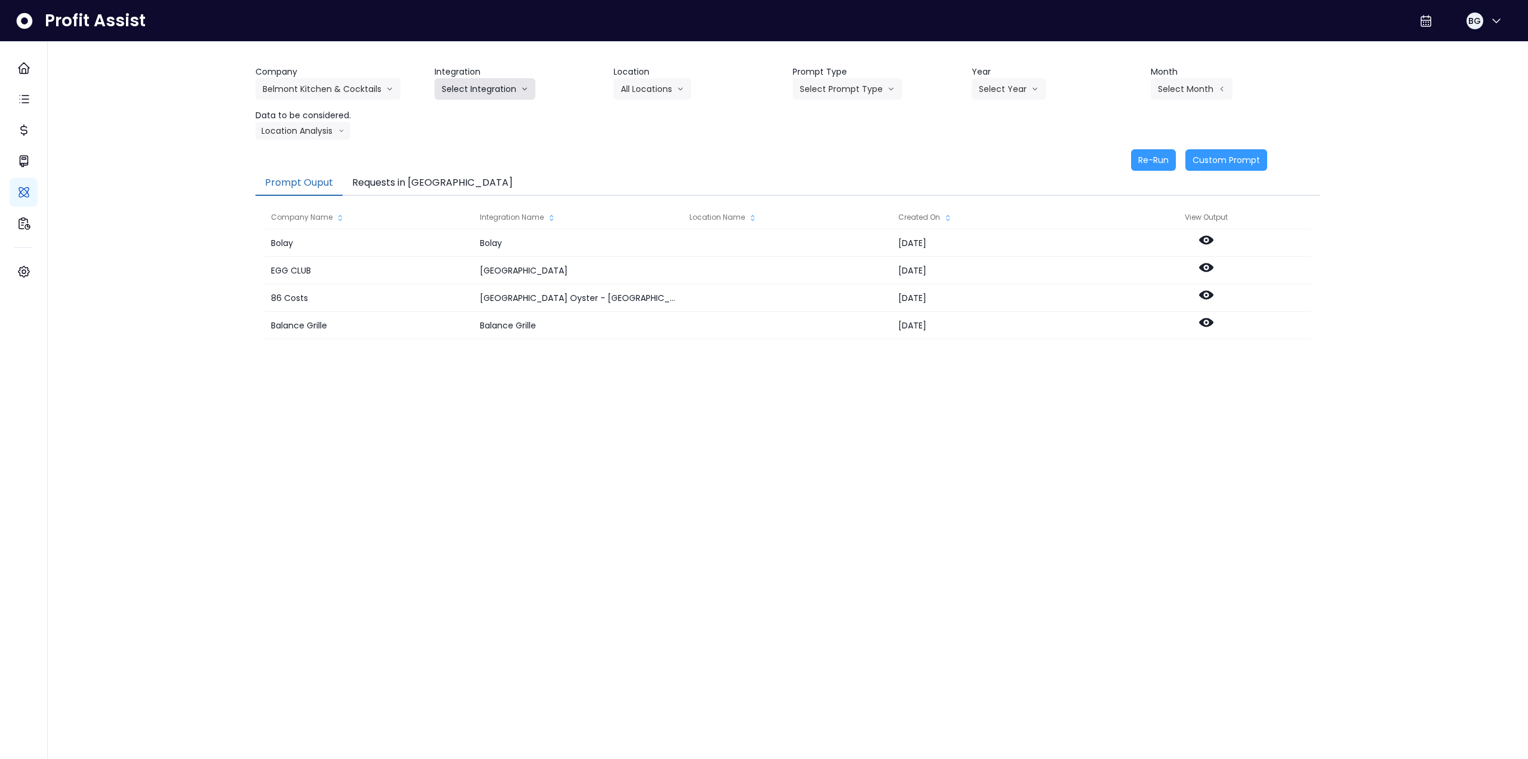
click at [481, 93] on button "Select Integration" at bounding box center [485, 88] width 101 height 21
click at [472, 112] on span "Quickbooks" at bounding box center [464, 114] width 44 height 12
click at [650, 90] on button "Select Location" at bounding box center [659, 88] width 91 height 21
drag, startPoint x: 649, startPoint y: 115, endPoint x: 716, endPoint y: 104, distance: 68.2
click at [649, 114] on span "All Locations" at bounding box center [644, 114] width 47 height 12
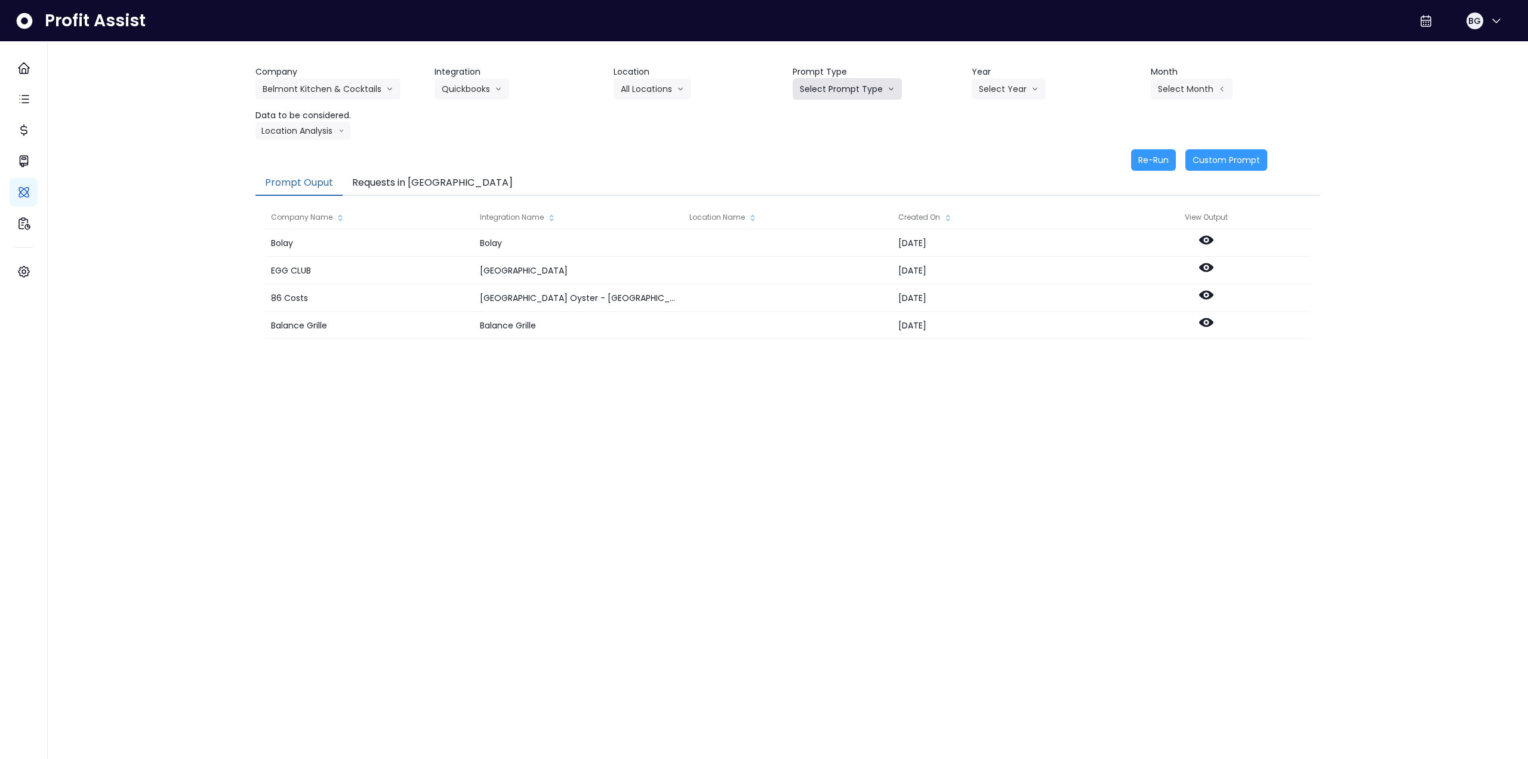
click at [839, 87] on button "Select Prompt Type" at bounding box center [847, 88] width 109 height 21
click at [833, 177] on span "Monthly Summary" at bounding box center [833, 179] width 67 height 12
click at [1017, 87] on button "Select Year" at bounding box center [1009, 88] width 74 height 21
click at [993, 160] on span "2025" at bounding box center [988, 157] width 19 height 12
click at [1183, 85] on button "Select Month" at bounding box center [1192, 88] width 82 height 21
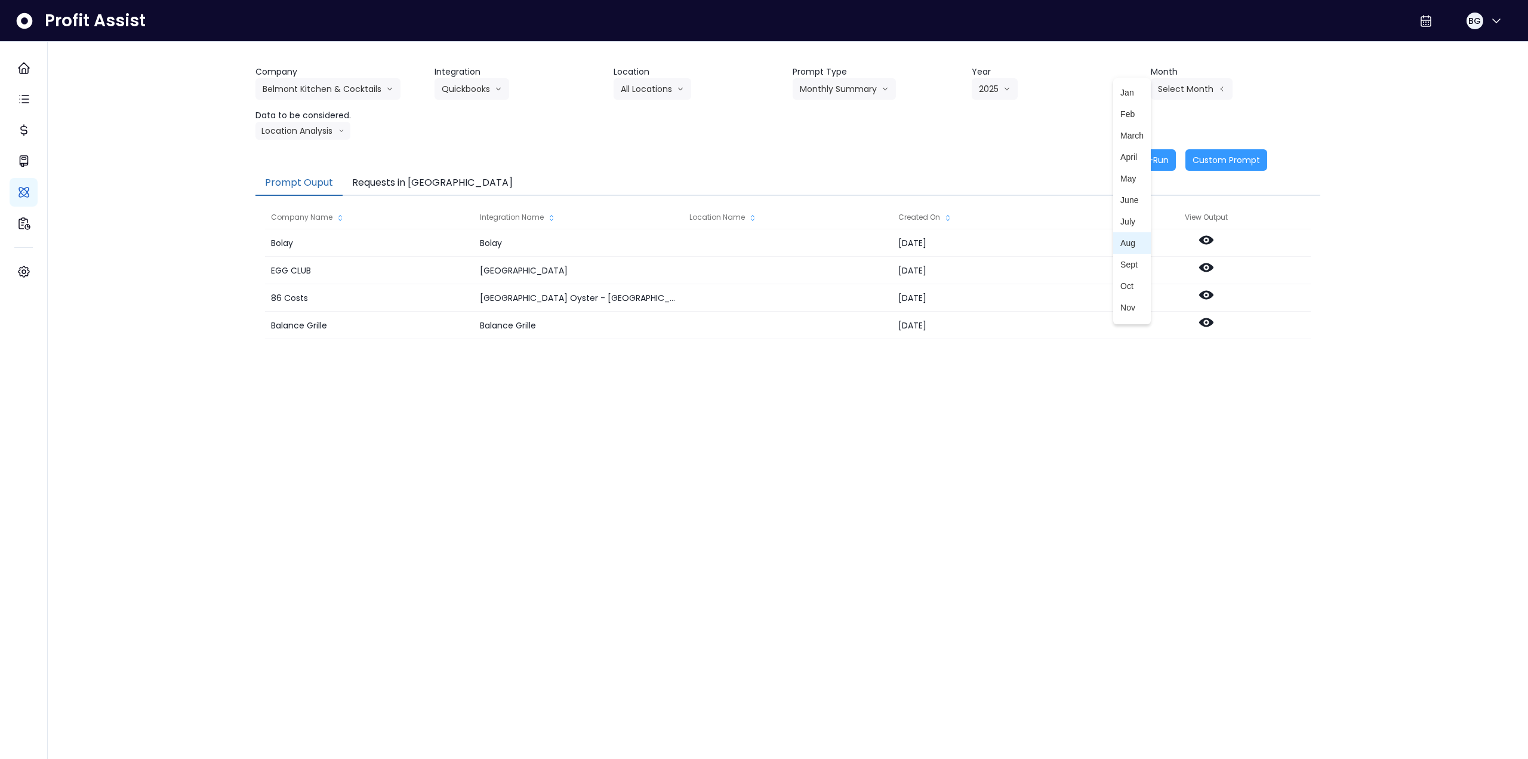
drag, startPoint x: 1126, startPoint y: 244, endPoint x: 877, endPoint y: 237, distance: 249.0
click at [1125, 244] on span "Aug" at bounding box center [1132, 243] width 23 height 12
click at [1177, 88] on button "Aug" at bounding box center [1172, 88] width 42 height 21
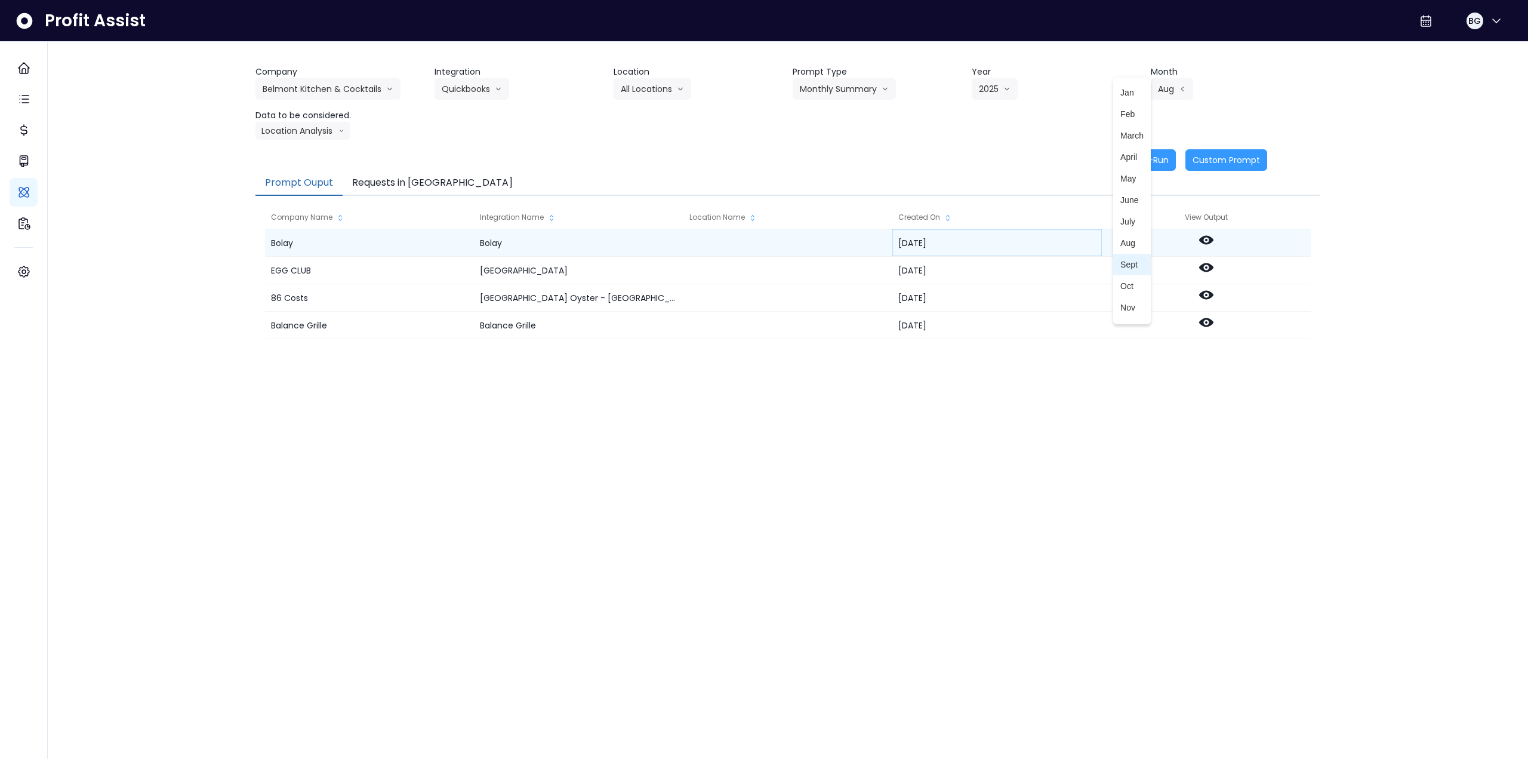
drag, startPoint x: 1127, startPoint y: 264, endPoint x: 924, endPoint y: 250, distance: 204.1
click at [1125, 264] on span "Sept" at bounding box center [1132, 265] width 23 height 12
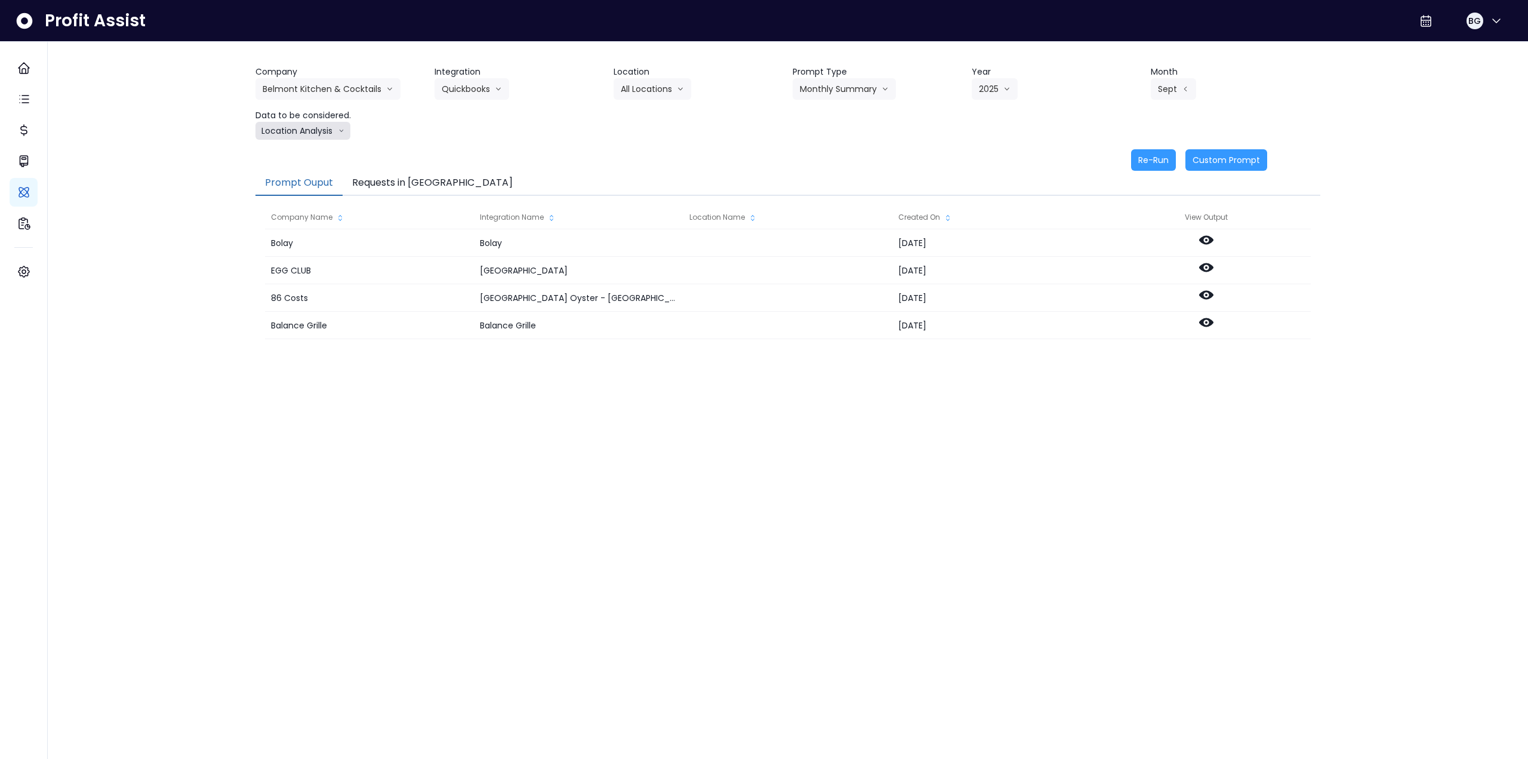
click at [312, 127] on button "Location Analysis" at bounding box center [303, 131] width 95 height 18
click at [316, 150] on span "Comparison overtime" at bounding box center [302, 154] width 79 height 12
click at [1151, 164] on button "Re-Run" at bounding box center [1153, 159] width 45 height 21
click at [338, 134] on button "Comparison overtime" at bounding box center [314, 131] width 116 height 18
click at [318, 174] on span "Location Analysis" at bounding box center [302, 176] width 79 height 12
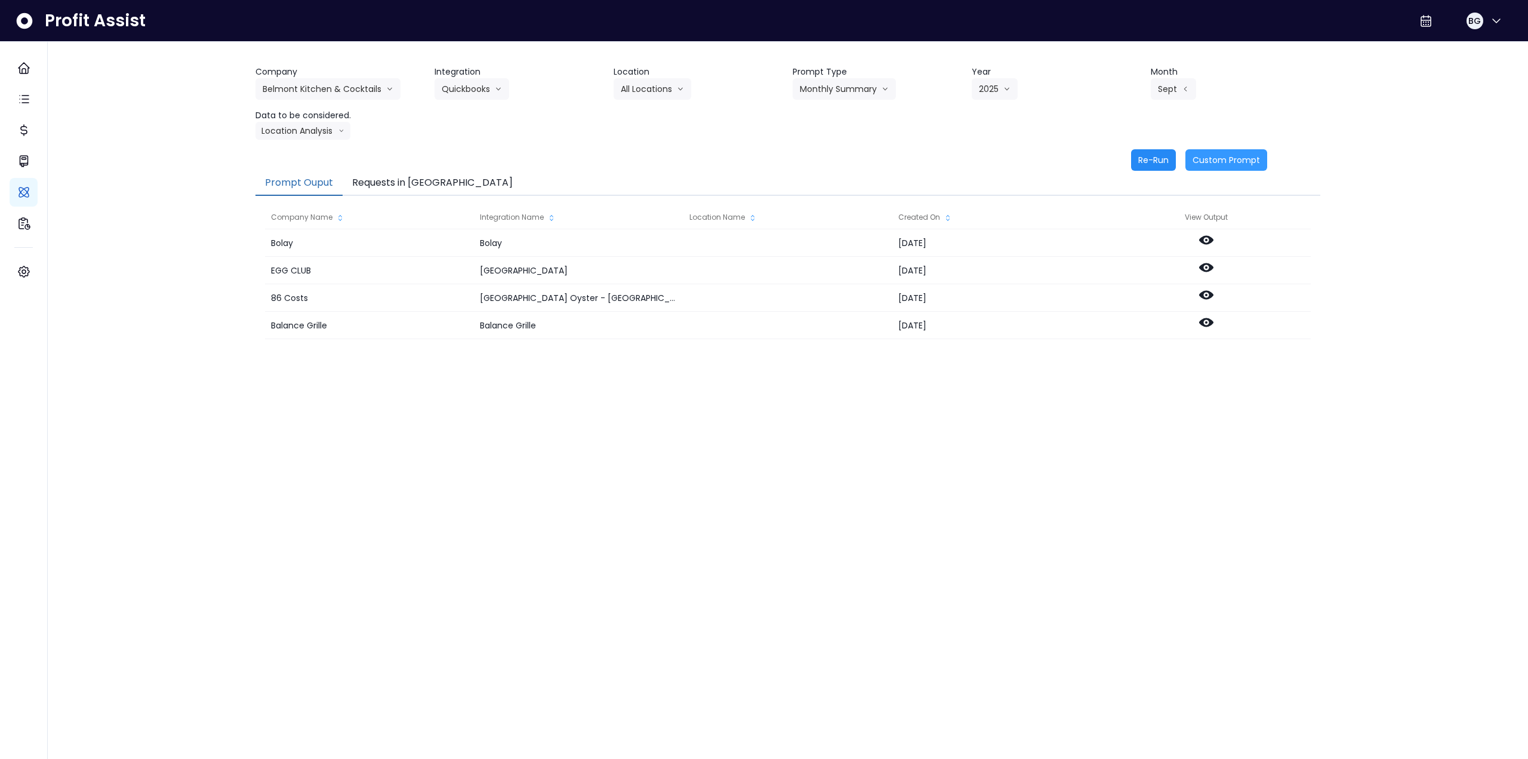
click at [1152, 160] on button "Re-Run" at bounding box center [1153, 159] width 45 height 21
click at [303, 88] on button "Belmont Kitchen & Cocktails" at bounding box center [328, 88] width 145 height 21
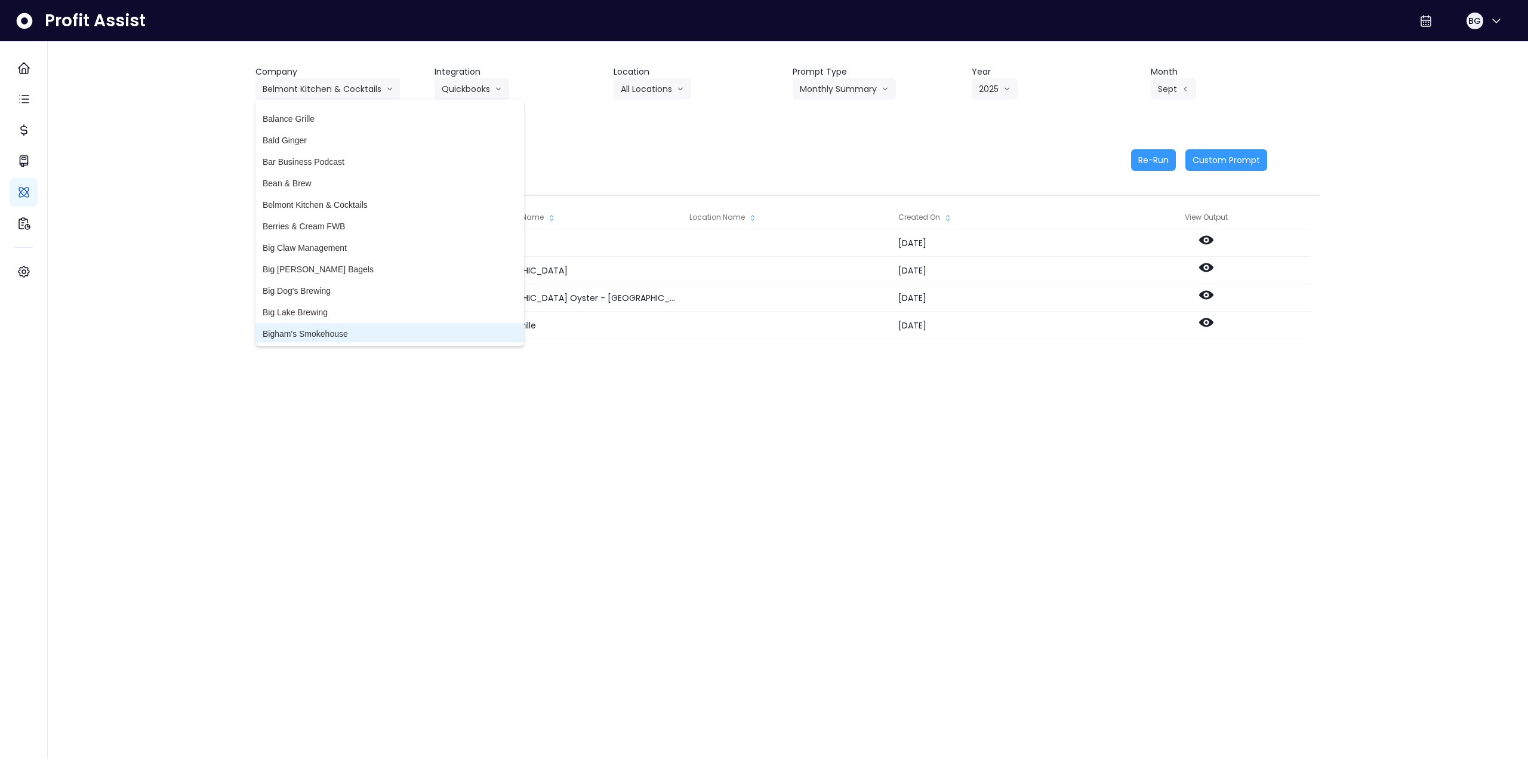
scroll to position [119, 0]
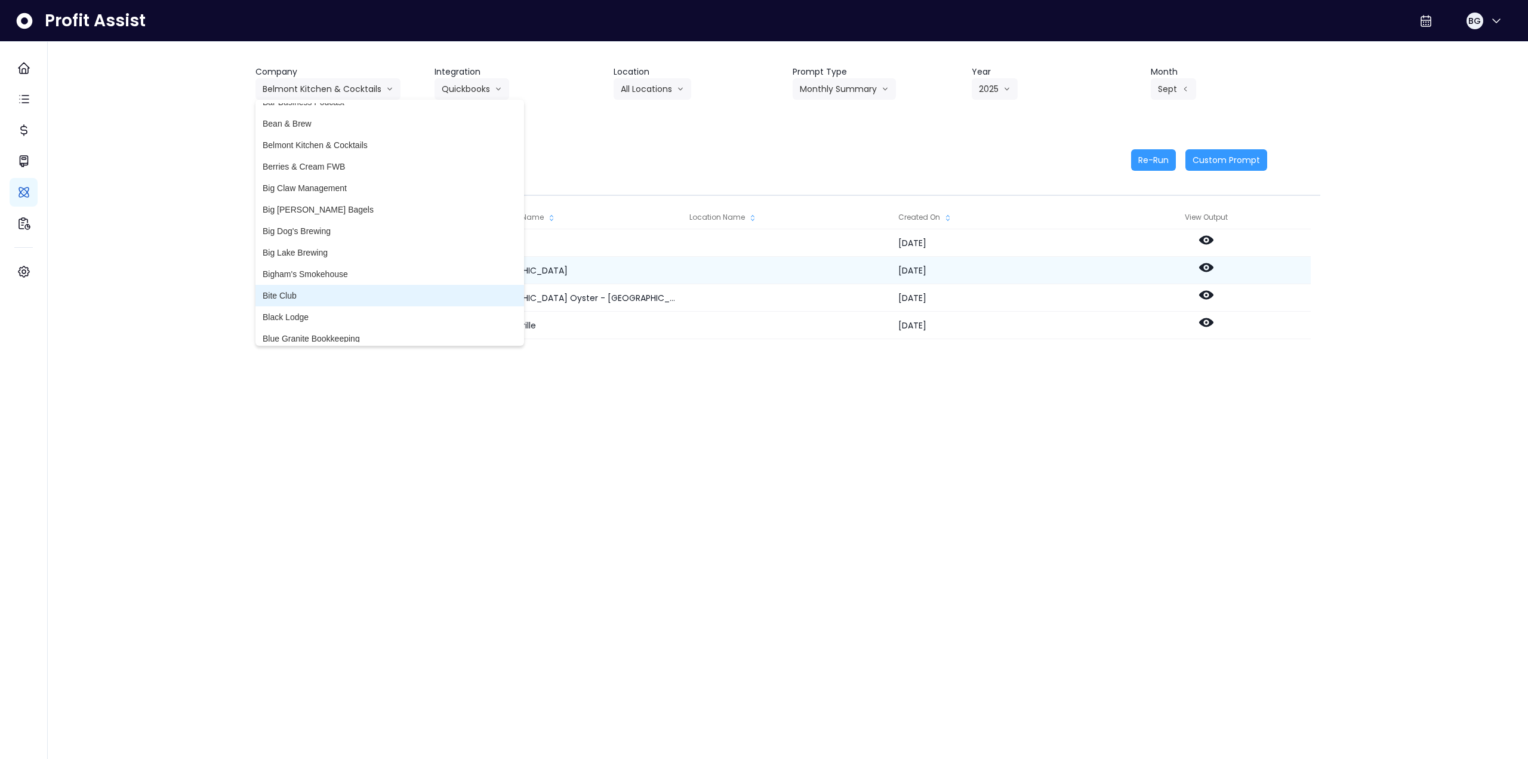
drag, startPoint x: 311, startPoint y: 292, endPoint x: 339, endPoint y: 267, distance: 37.6
click at [312, 293] on span "Bite Club" at bounding box center [390, 296] width 254 height 12
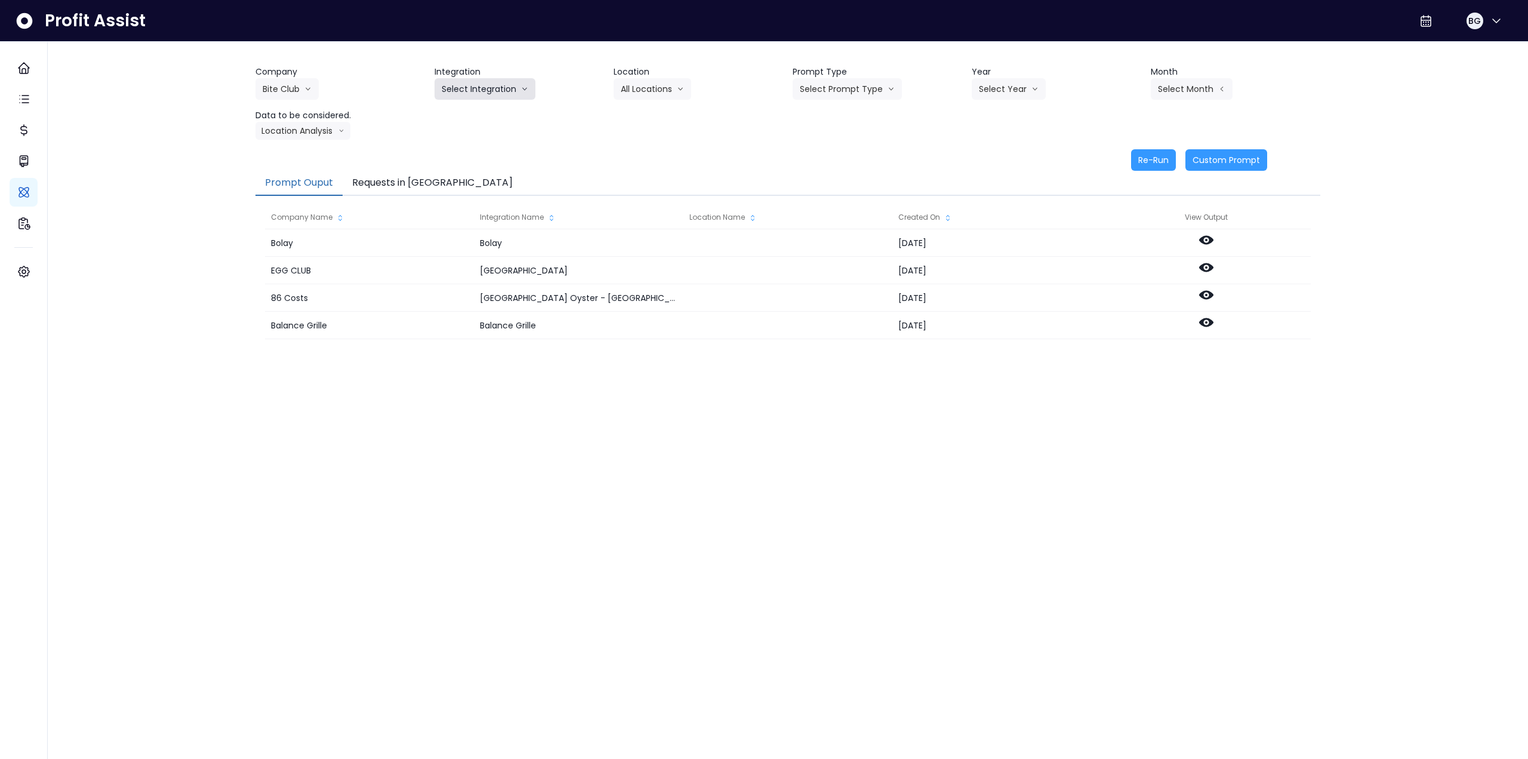
click at [479, 94] on button "Select Integration" at bounding box center [485, 88] width 101 height 21
click at [475, 114] on span "Quickbooks Online" at bounding box center [477, 114] width 70 height 12
click at [669, 93] on button "Select Location" at bounding box center [659, 88] width 91 height 21
click at [654, 115] on span "All Locations" at bounding box center [644, 114] width 47 height 12
click at [867, 87] on button "Select Prompt Type" at bounding box center [847, 88] width 109 height 21
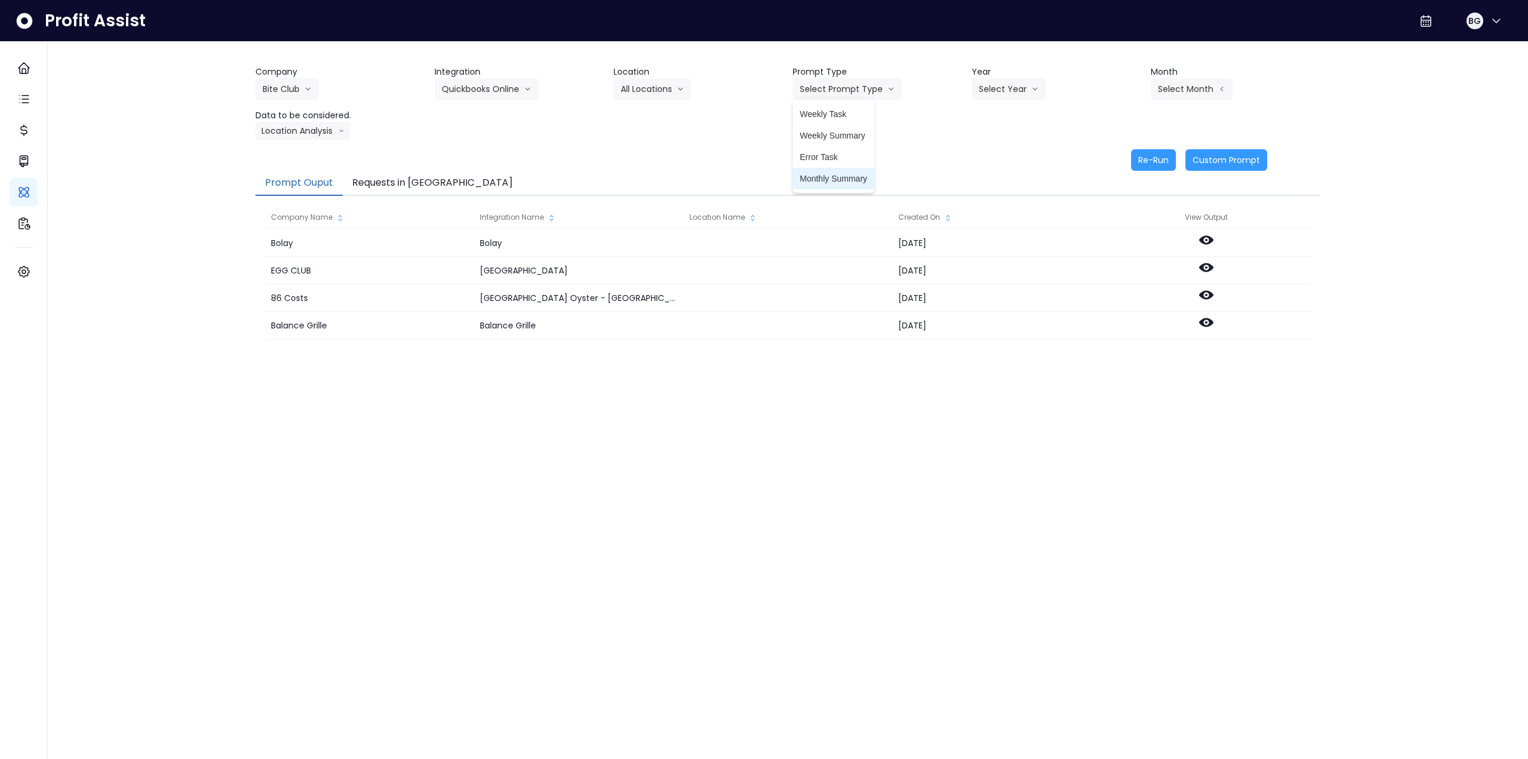
click at [826, 177] on span "Monthly Summary" at bounding box center [833, 179] width 67 height 12
click at [1013, 90] on button "Select Year" at bounding box center [1009, 88] width 74 height 21
click at [993, 157] on span "2025" at bounding box center [988, 157] width 19 height 12
click at [1184, 88] on button "Select Month" at bounding box center [1192, 88] width 82 height 21
click at [1123, 266] on span "Sept" at bounding box center [1132, 265] width 23 height 12
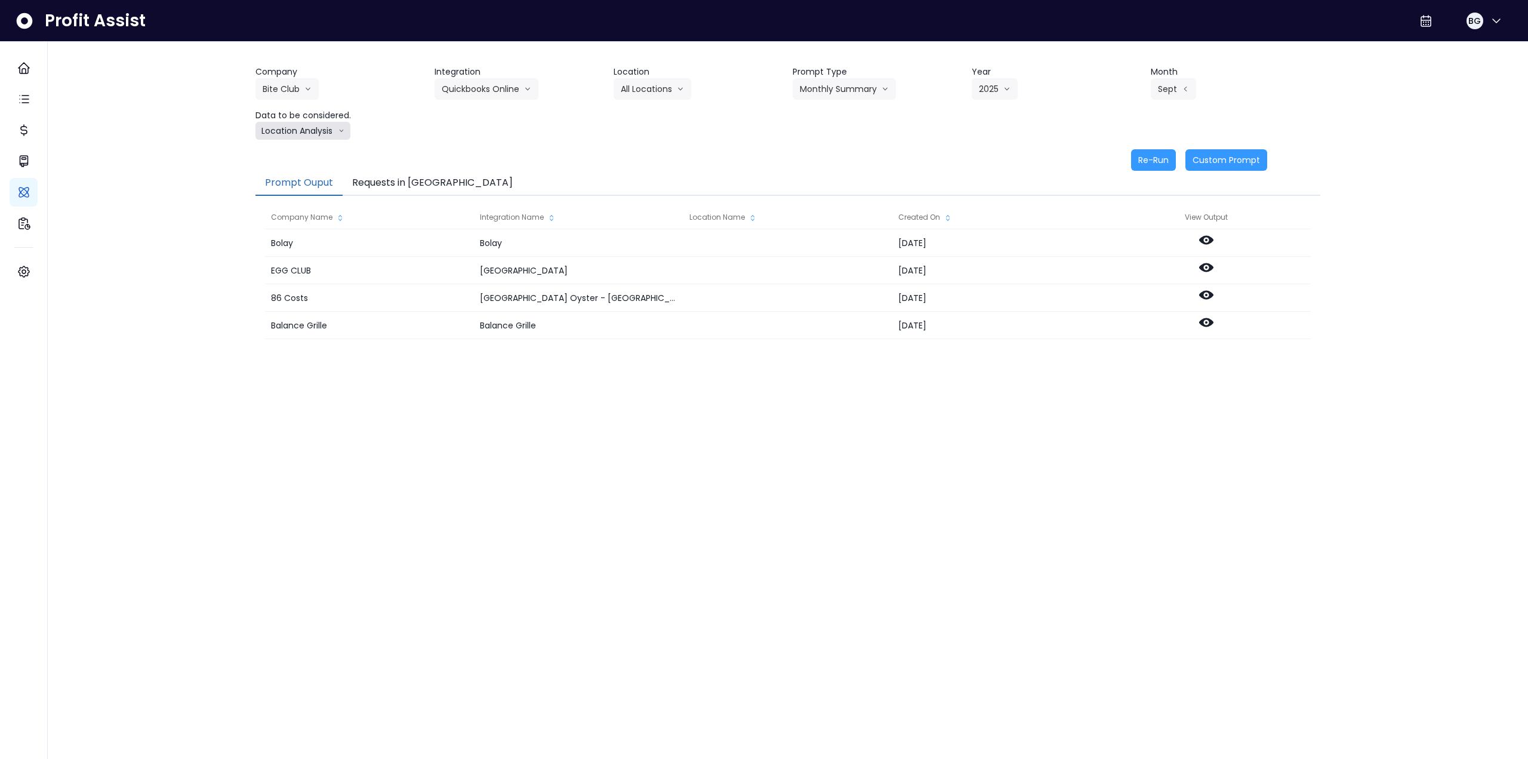
click at [287, 133] on button "Location Analysis" at bounding box center [303, 131] width 95 height 18
click at [294, 150] on span "Comparison overtime" at bounding box center [302, 154] width 79 height 12
click at [1150, 157] on button "Re-Run" at bounding box center [1153, 159] width 45 height 21
drag, startPoint x: 297, startPoint y: 137, endPoint x: 294, endPoint y: 147, distance: 10.6
click at [298, 137] on button "Comparison overtime" at bounding box center [314, 131] width 116 height 18
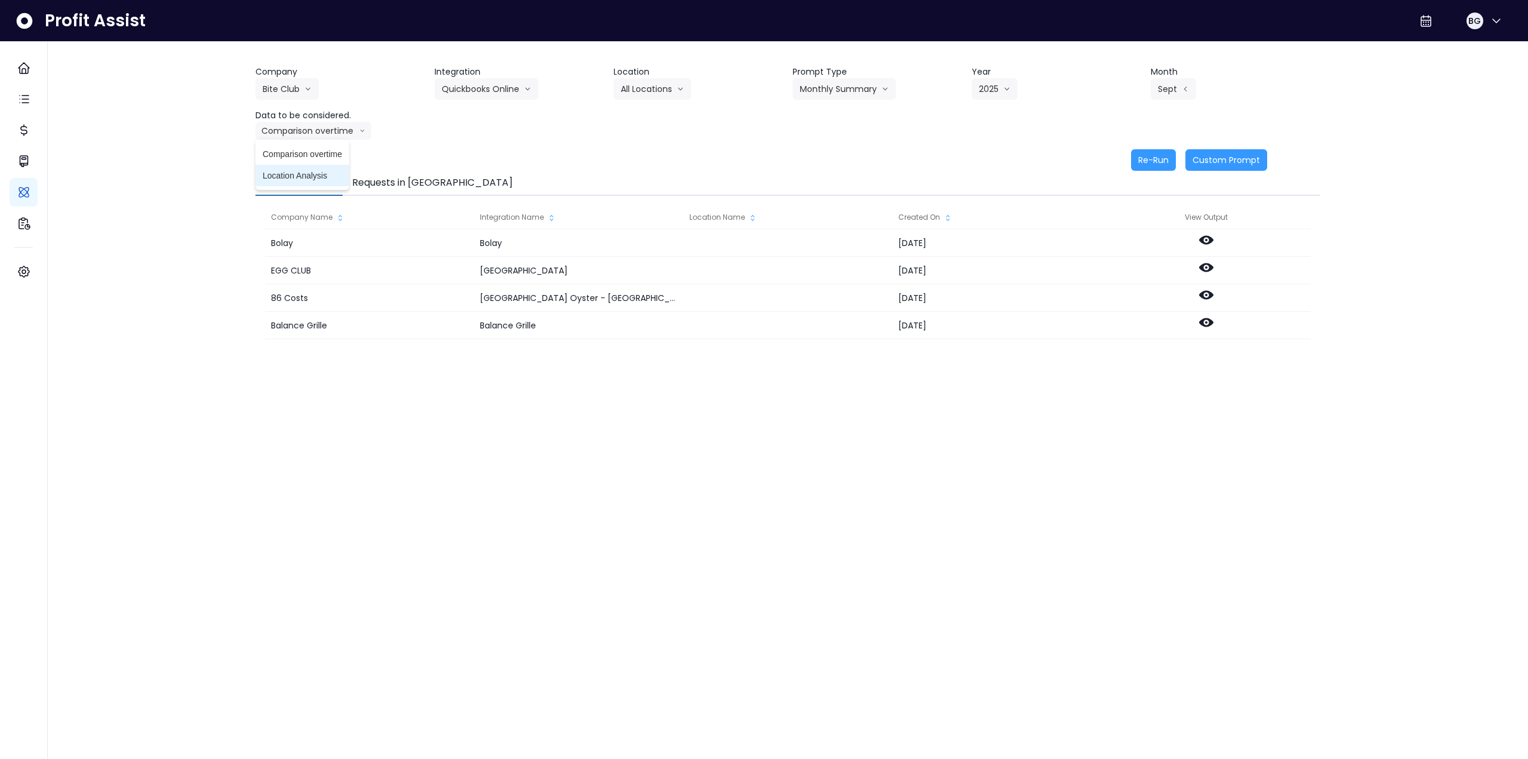
click at [287, 176] on span "Location Analysis" at bounding box center [302, 176] width 79 height 12
click at [1143, 157] on button "Re-Run" at bounding box center [1153, 159] width 45 height 21
click at [287, 97] on button "Bite Club" at bounding box center [287, 88] width 63 height 21
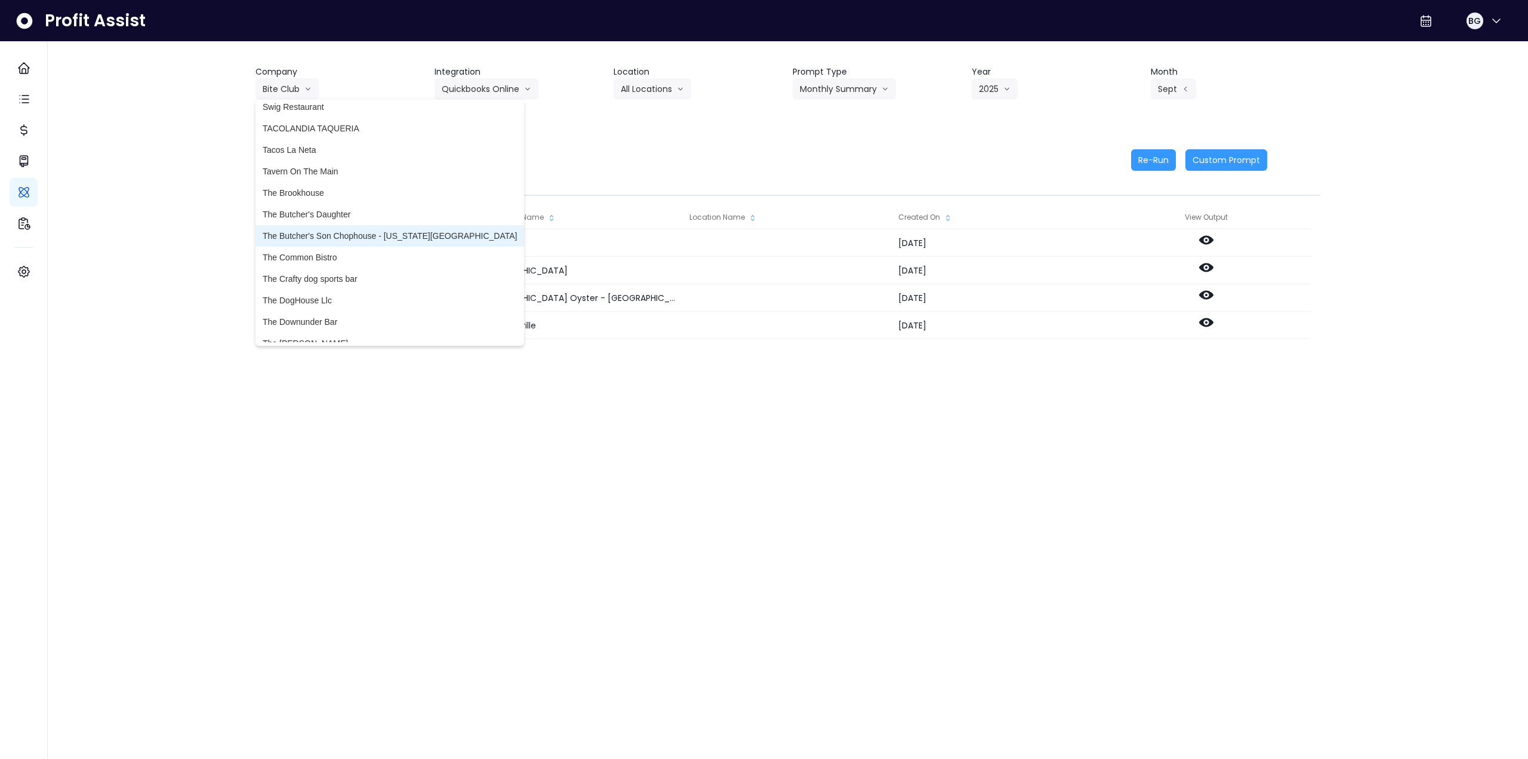
scroll to position [3164, 0]
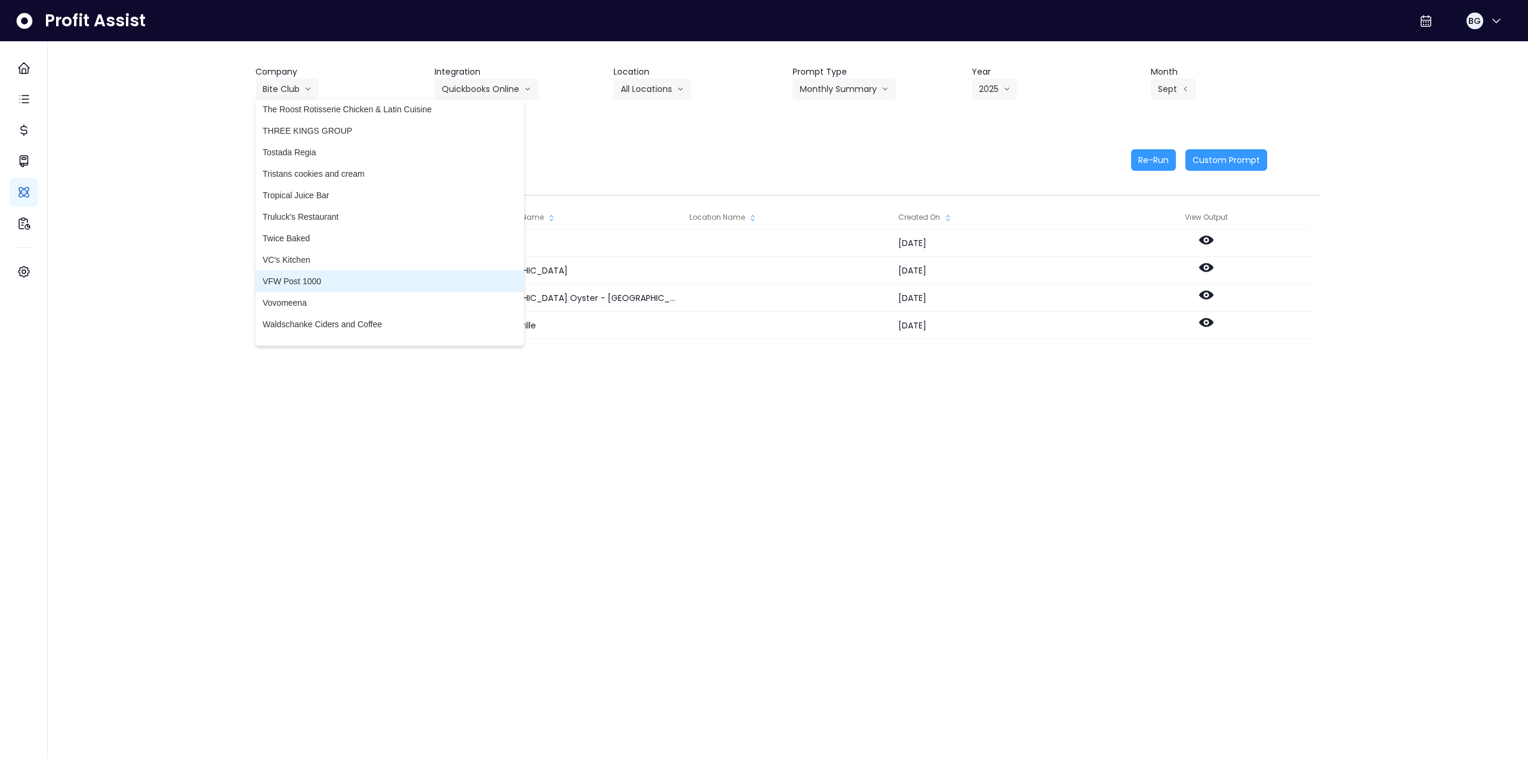
click at [319, 287] on span "VFW Post 1000" at bounding box center [390, 281] width 254 height 12
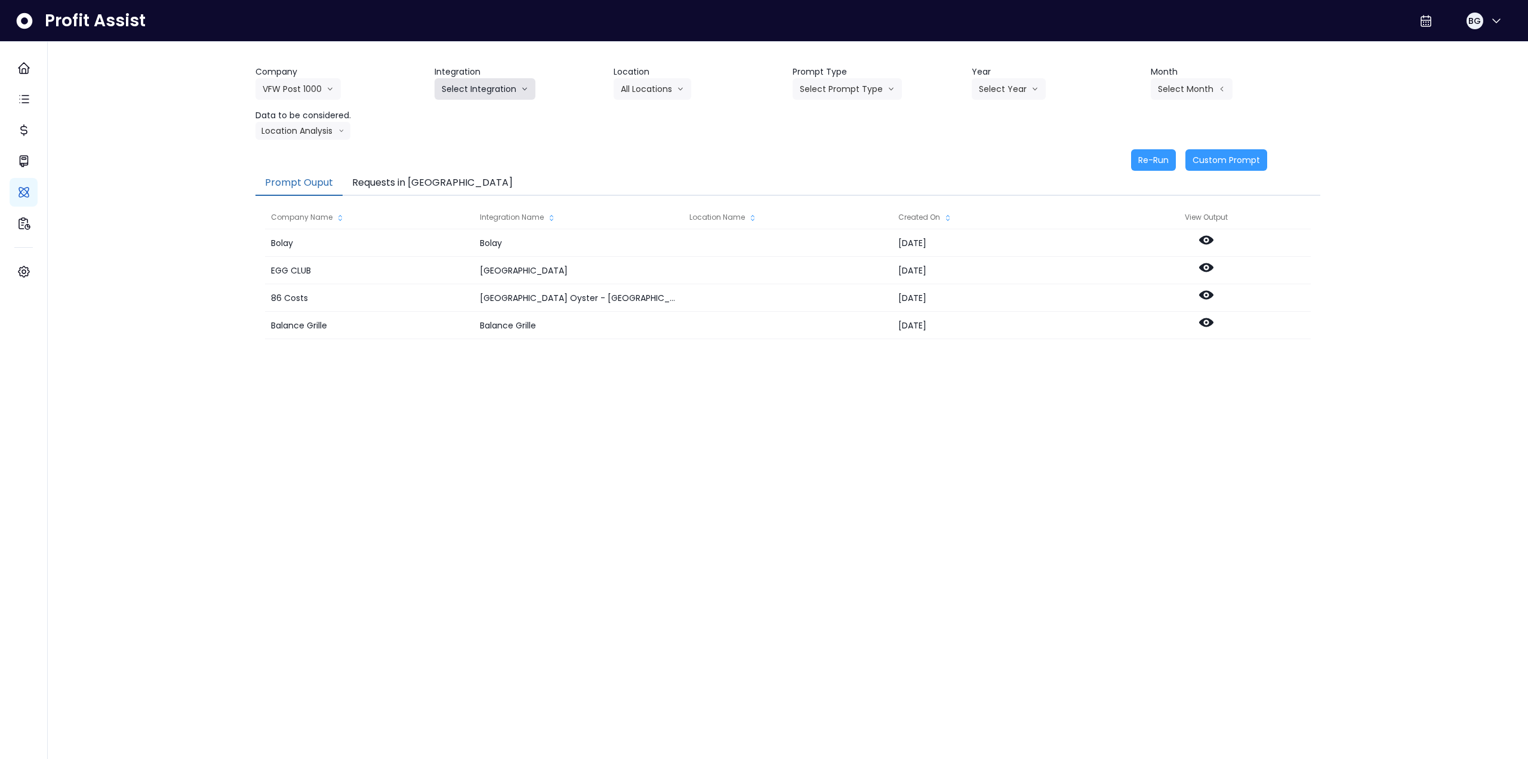
drag, startPoint x: 490, startPoint y: 87, endPoint x: 478, endPoint y: 103, distance: 20.1
click at [490, 87] on button "Select Integration" at bounding box center [485, 88] width 101 height 21
drag, startPoint x: 473, startPoint y: 108, endPoint x: 486, endPoint y: 107, distance: 13.1
click at [472, 108] on li "Quickbooks" at bounding box center [464, 113] width 58 height 21
click at [656, 97] on button "Select Location" at bounding box center [659, 88] width 91 height 21
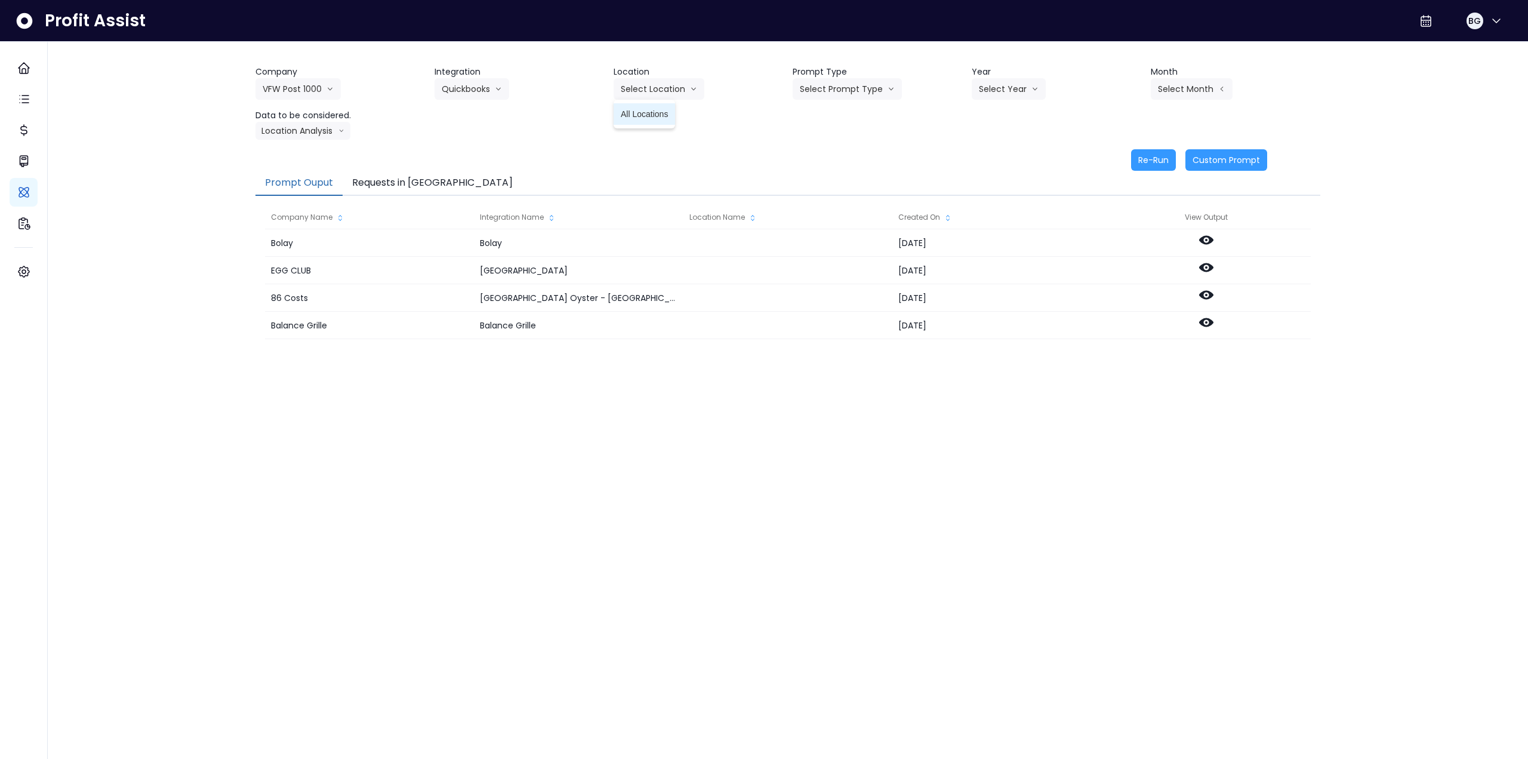
drag, startPoint x: 653, startPoint y: 115, endPoint x: 709, endPoint y: 112, distance: 55.6
click at [654, 115] on span "All Locations" at bounding box center [644, 114] width 47 height 12
click at [833, 97] on button "Select Prompt Type" at bounding box center [847, 88] width 109 height 21
drag, startPoint x: 830, startPoint y: 181, endPoint x: 943, endPoint y: 125, distance: 125.8
click at [831, 181] on span "Monthly Summary" at bounding box center [833, 179] width 67 height 12
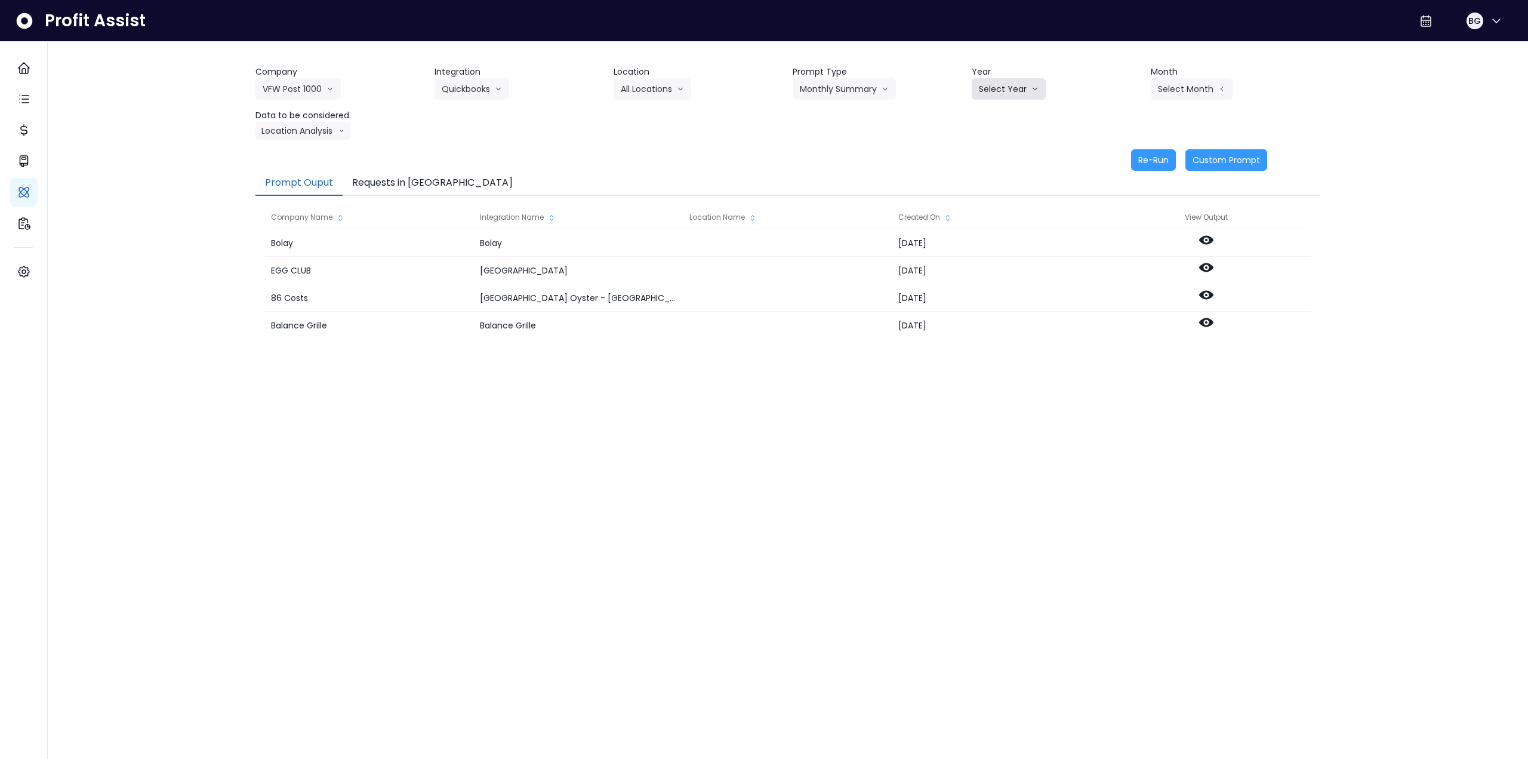
click at [1002, 90] on button "Select Year" at bounding box center [1009, 88] width 74 height 21
click at [993, 158] on span "2025" at bounding box center [988, 157] width 19 height 12
click at [1174, 94] on button "Select Month" at bounding box center [1192, 88] width 82 height 21
click at [1130, 265] on span "Sept" at bounding box center [1132, 265] width 23 height 12
click at [321, 128] on button "Location Analysis" at bounding box center [303, 131] width 95 height 18
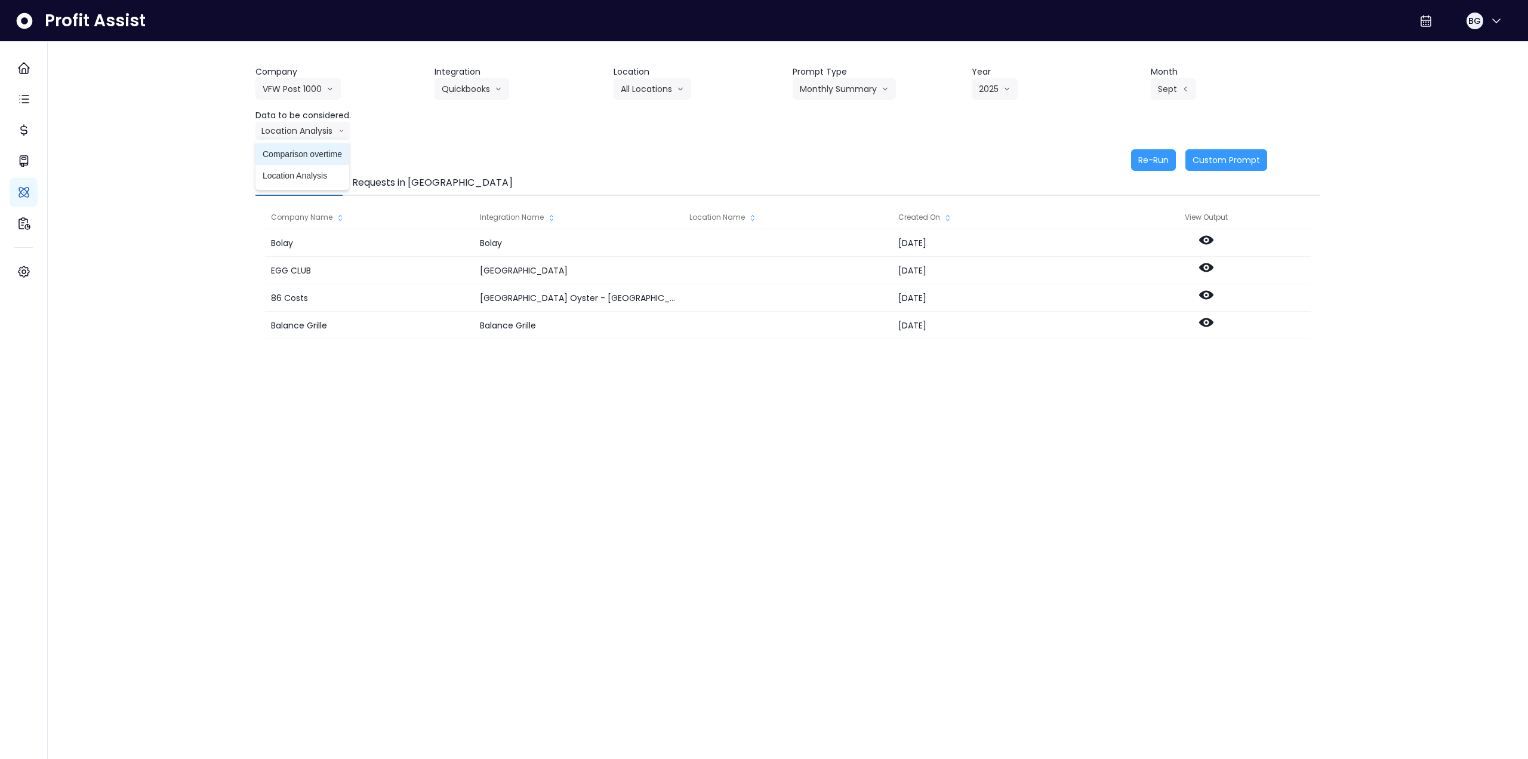
click at [318, 152] on span "Comparison overtime" at bounding box center [302, 154] width 79 height 12
drag, startPoint x: 1142, startPoint y: 161, endPoint x: 1129, endPoint y: 161, distance: 13.1
click at [1140, 161] on button "Re-Run" at bounding box center [1153, 159] width 45 height 21
click at [339, 130] on button "Comparison overtime" at bounding box center [314, 131] width 116 height 18
click at [322, 174] on span "Location Analysis" at bounding box center [302, 176] width 79 height 12
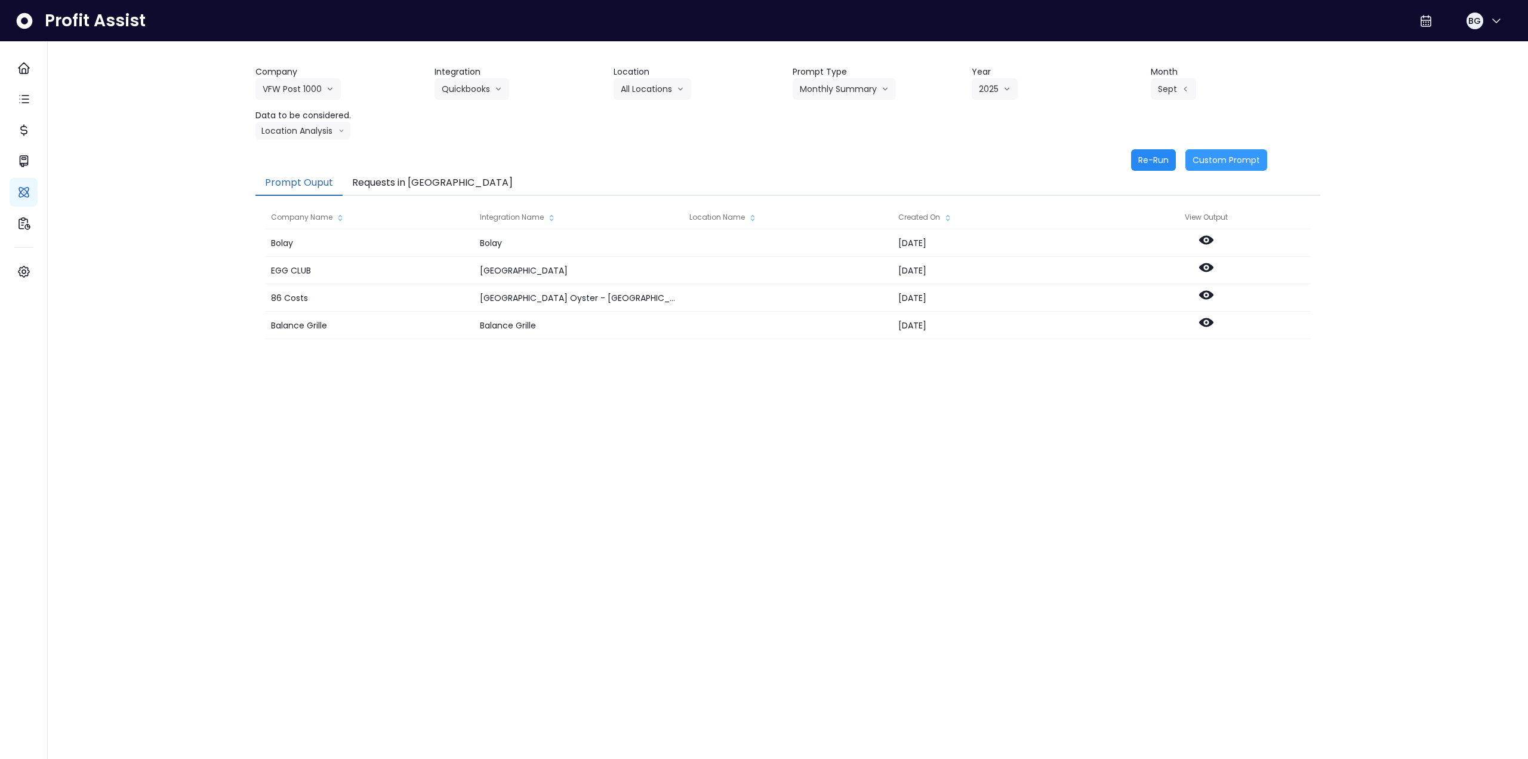
click at [1147, 159] on button "Re-Run" at bounding box center [1153, 159] width 45 height 21
click at [274, 84] on button "VFW Post 1000" at bounding box center [298, 88] width 85 height 21
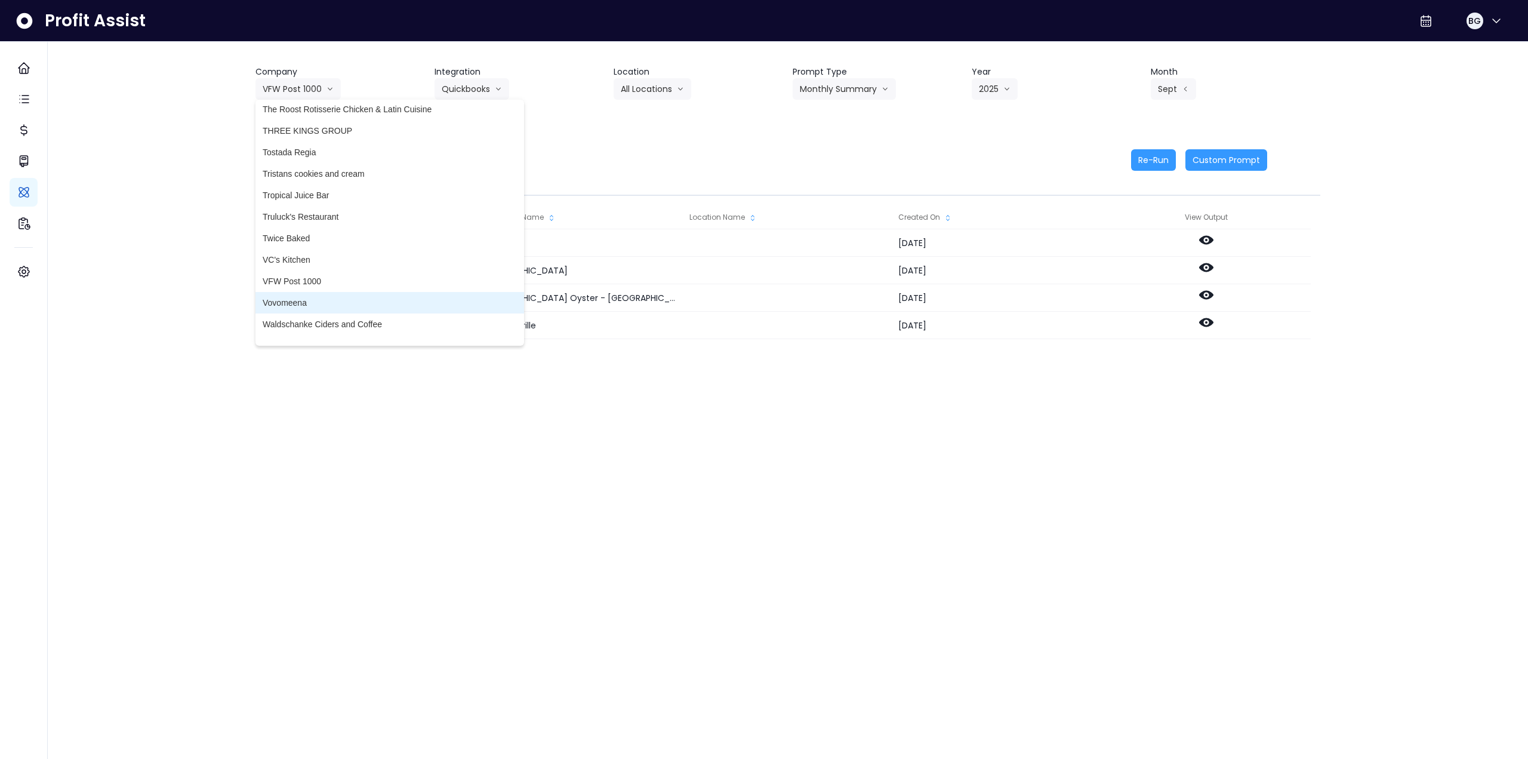
click at [358, 298] on span "Vovomeena" at bounding box center [390, 303] width 254 height 12
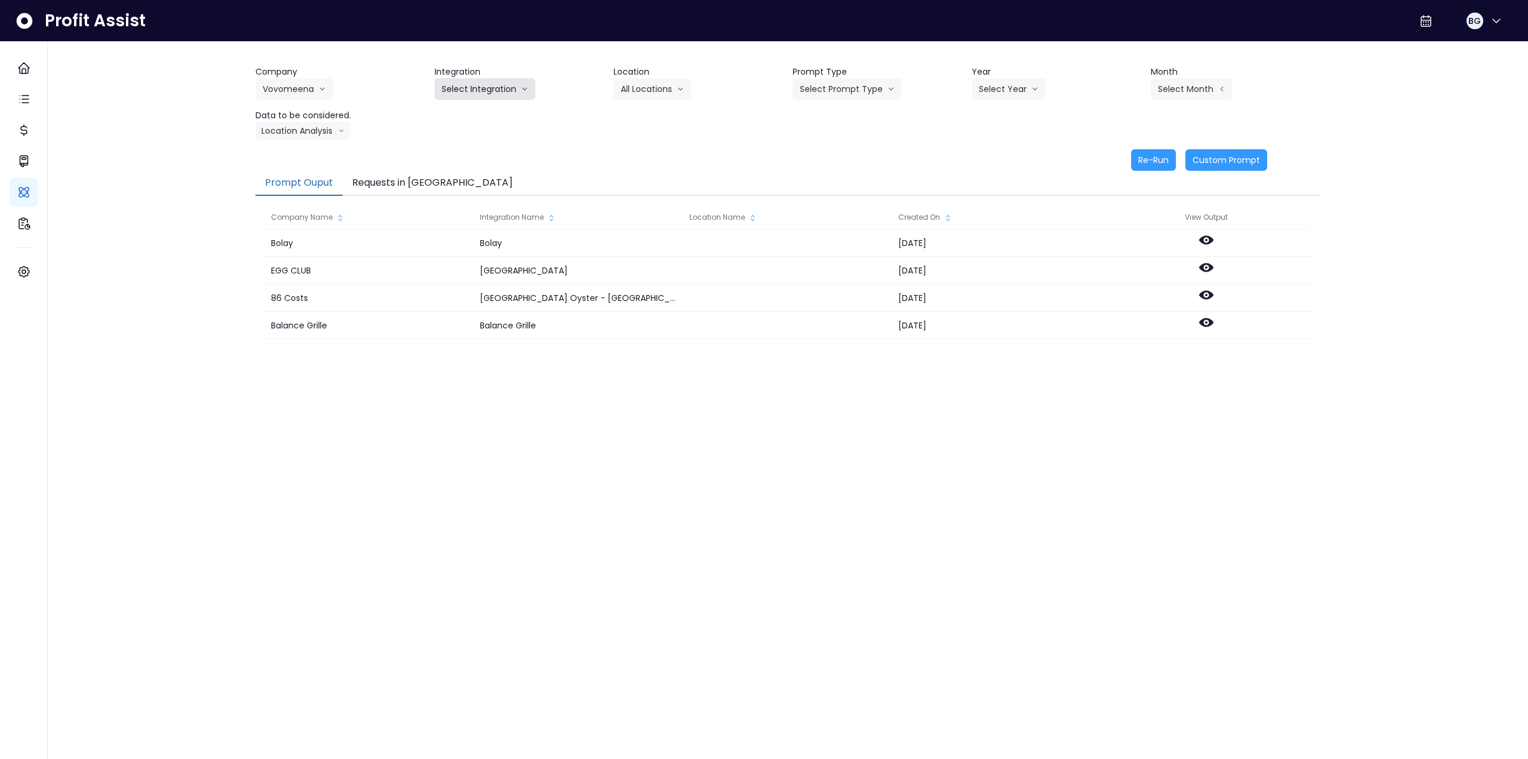
drag, startPoint x: 481, startPoint y: 84, endPoint x: 467, endPoint y: 110, distance: 29.1
click at [480, 85] on button "Select Integration" at bounding box center [485, 88] width 101 height 21
click at [466, 111] on span "Quick Books Online" at bounding box center [478, 114] width 73 height 12
click at [636, 91] on button "Select Location" at bounding box center [659, 88] width 91 height 21
click at [635, 109] on span "All Locations" at bounding box center [644, 114] width 47 height 12
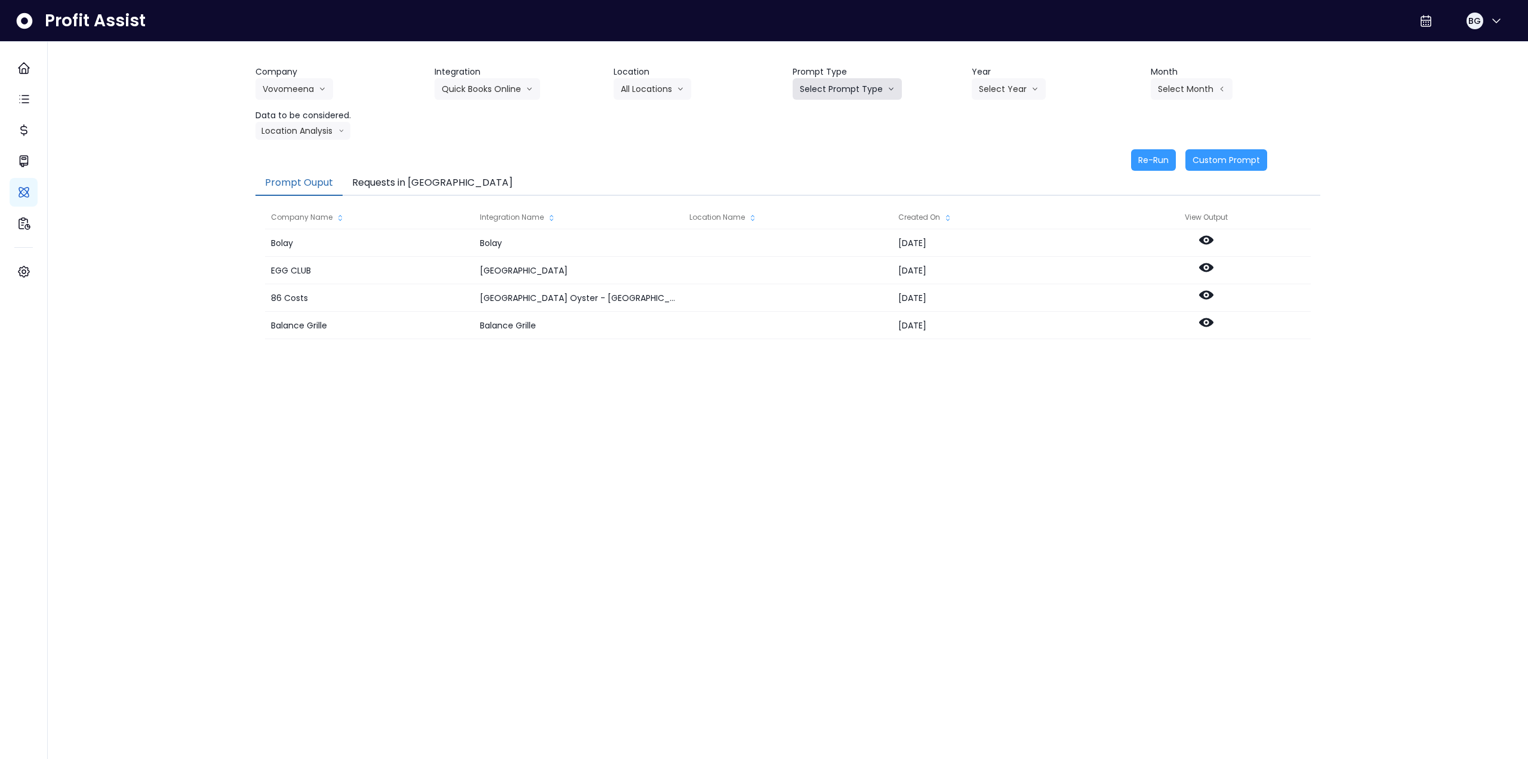
click at [817, 91] on button "Select Prompt Type" at bounding box center [847, 88] width 109 height 21
drag, startPoint x: 817, startPoint y: 173, endPoint x: 828, endPoint y: 170, distance: 11.3
click at [818, 173] on span "Monthly Summary" at bounding box center [833, 179] width 67 height 12
click at [998, 98] on button "Select Year" at bounding box center [1009, 88] width 74 height 21
drag, startPoint x: 991, startPoint y: 164, endPoint x: 1071, endPoint y: 130, distance: 87.2
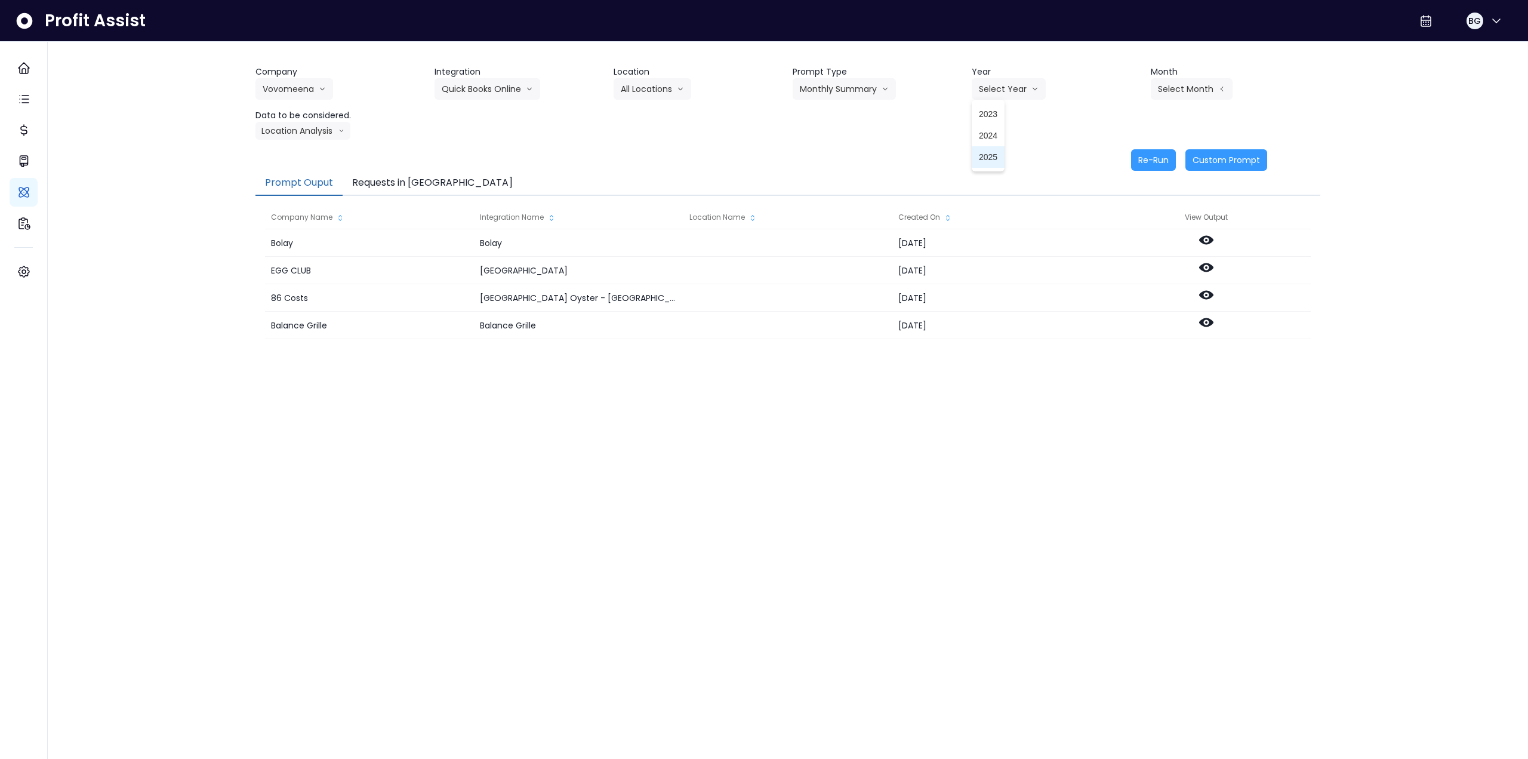
click at [992, 164] on li "2025" at bounding box center [988, 156] width 33 height 21
click at [1179, 89] on button "Select Month" at bounding box center [1192, 88] width 82 height 21
drag, startPoint x: 1126, startPoint y: 269, endPoint x: 902, endPoint y: 262, distance: 224.0
click at [1125, 269] on span "Sept" at bounding box center [1132, 265] width 23 height 12
click at [309, 136] on button "Location Analysis" at bounding box center [303, 131] width 95 height 18
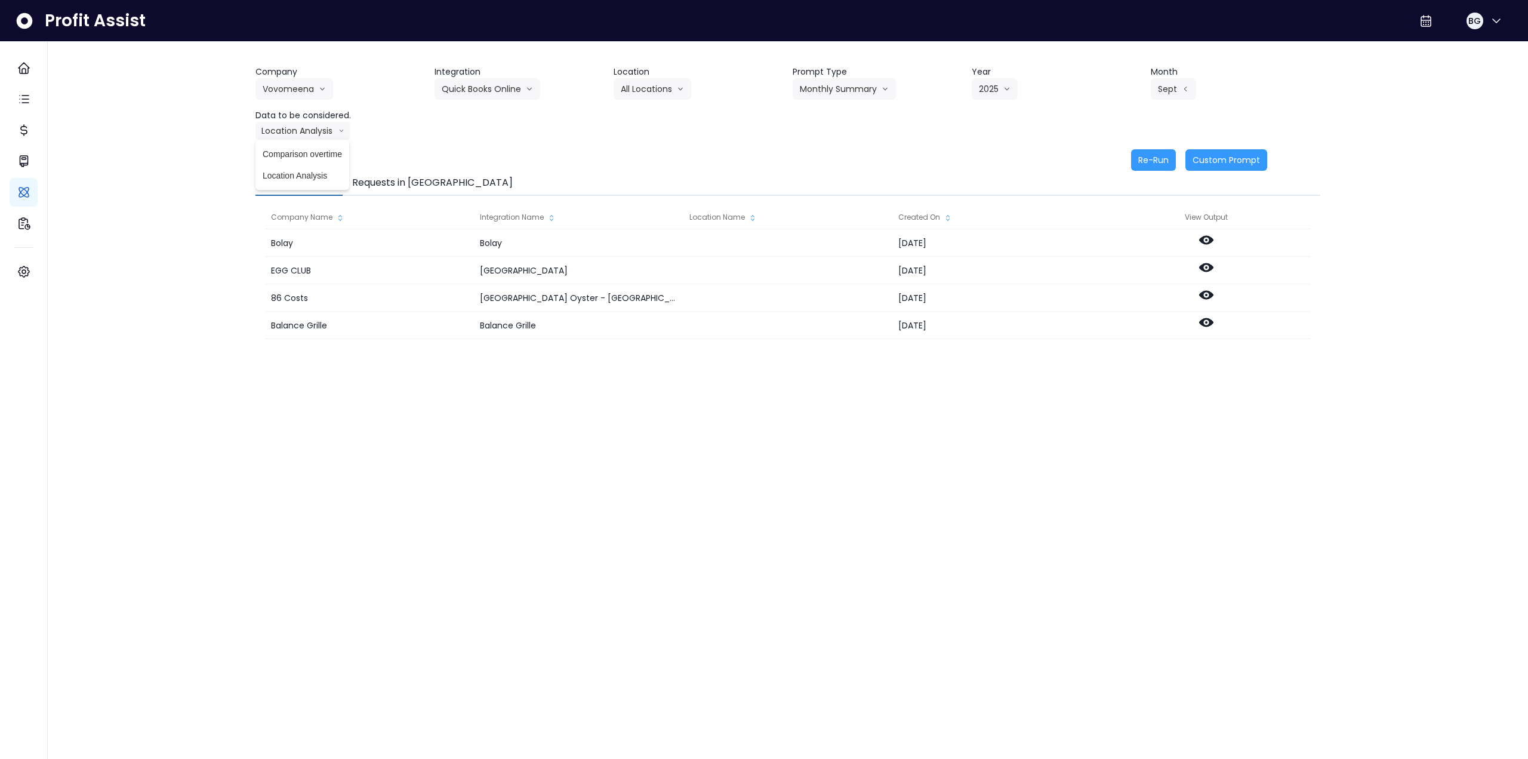
click at [303, 155] on span "Comparison overtime" at bounding box center [302, 154] width 79 height 12
click at [1147, 158] on button "Re-Run" at bounding box center [1153, 159] width 45 height 21
click at [310, 137] on button "Comparison overtime" at bounding box center [314, 131] width 116 height 18
click at [300, 181] on span "Location Analysis" at bounding box center [302, 176] width 79 height 12
click at [1152, 158] on button "Re-Run" at bounding box center [1153, 159] width 45 height 21
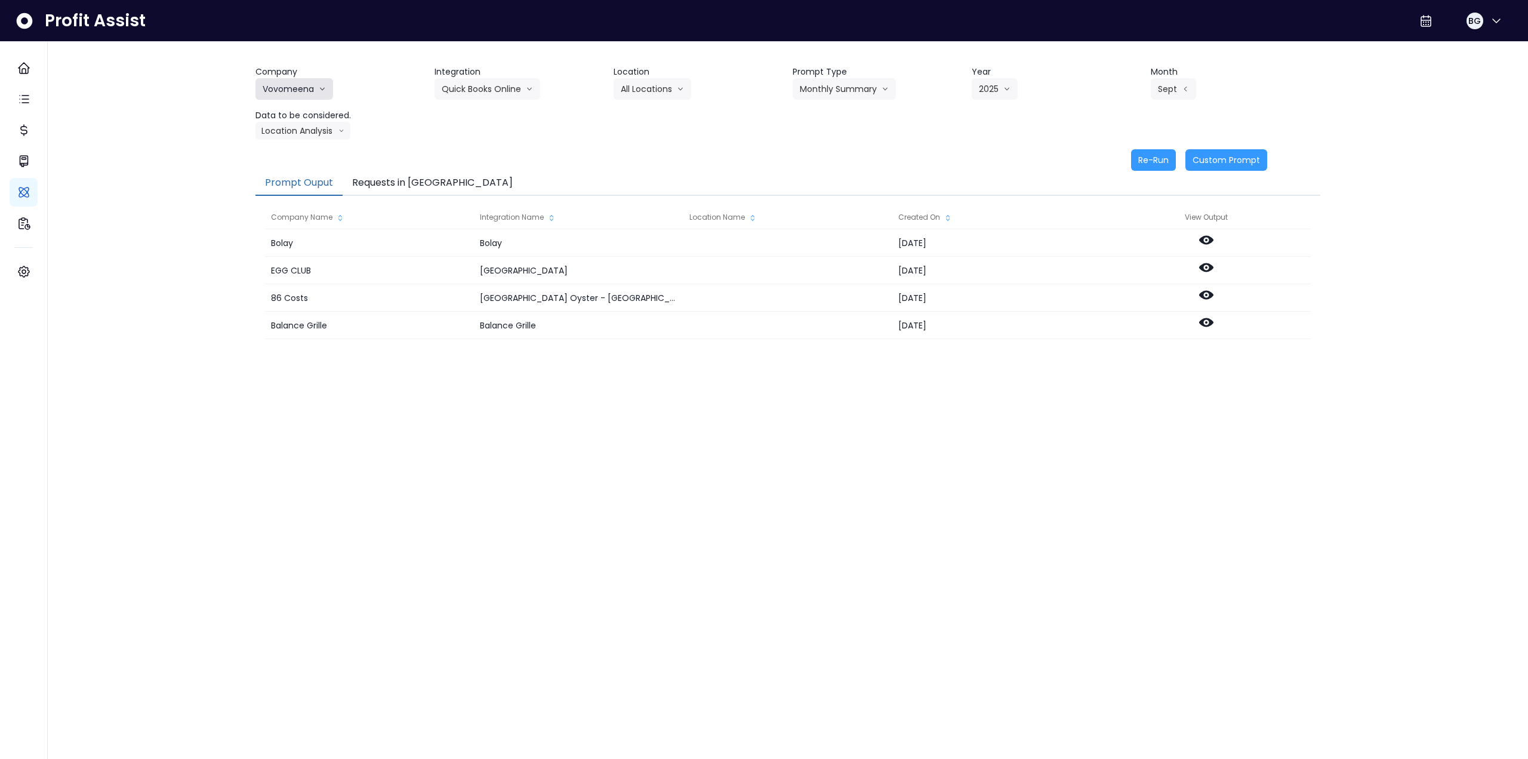
click at [296, 88] on button "Vovomeena" at bounding box center [295, 88] width 78 height 21
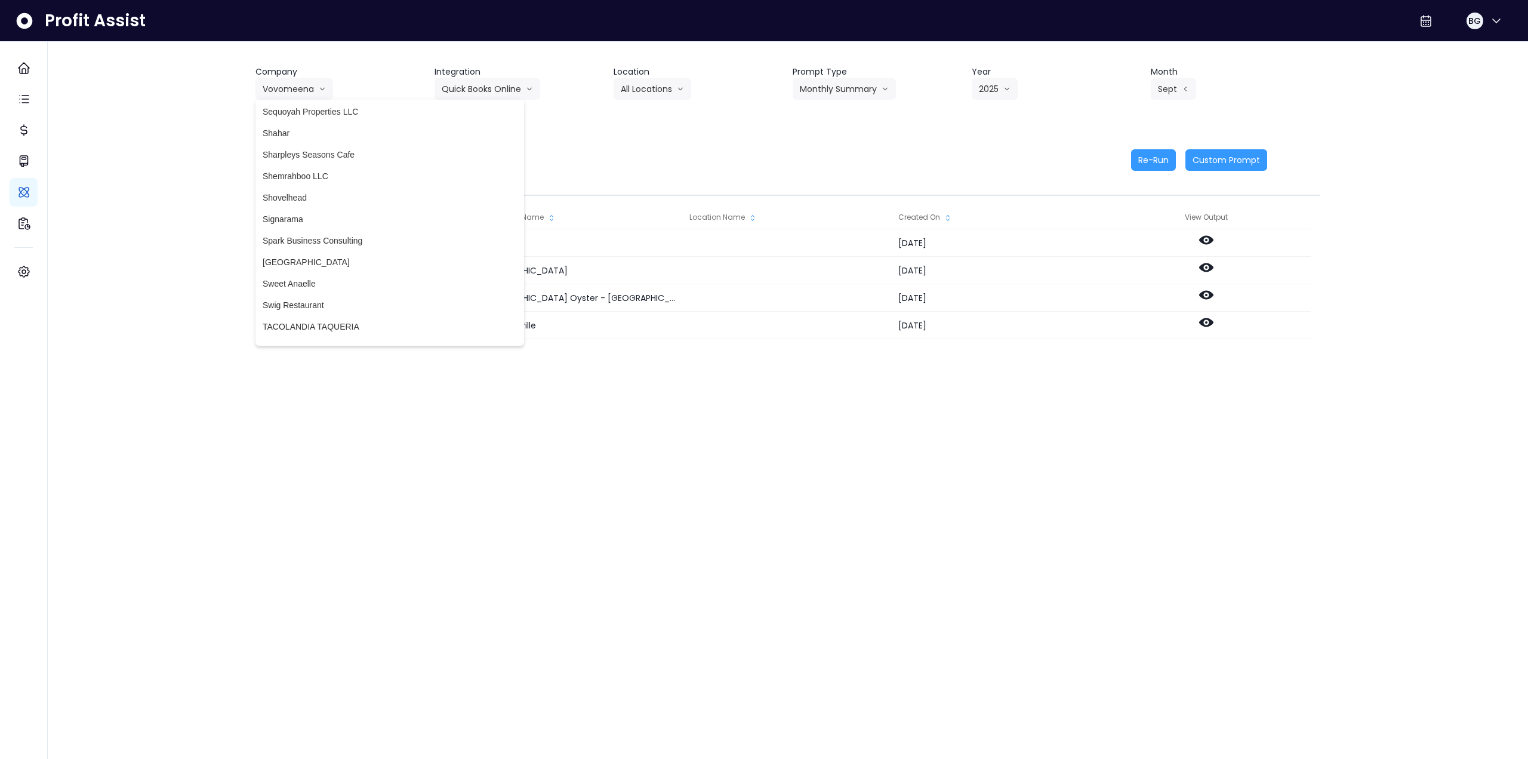
scroll to position [2608, 0]
click at [321, 321] on span "[GEOGRAPHIC_DATA]" at bounding box center [390, 322] width 254 height 12
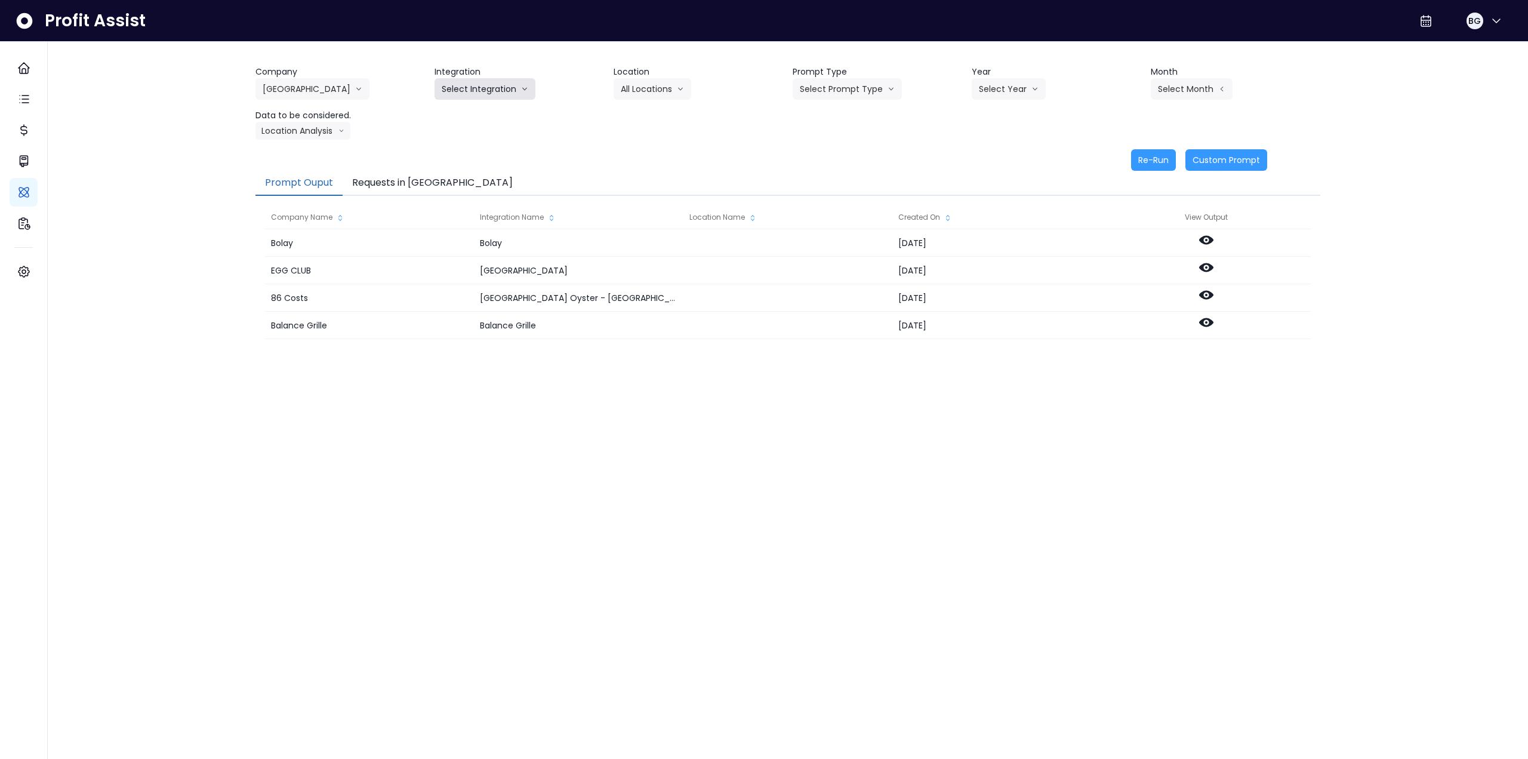
click at [472, 85] on button "Select Integration" at bounding box center [485, 88] width 101 height 21
click at [469, 109] on span "[GEOGRAPHIC_DATA]" at bounding box center [485, 114] width 87 height 12
click at [667, 84] on button "Select Location" at bounding box center [659, 88] width 91 height 21
drag, startPoint x: 660, startPoint y: 115, endPoint x: 808, endPoint y: 89, distance: 149.7
click at [661, 115] on span "All Locations" at bounding box center [644, 114] width 47 height 12
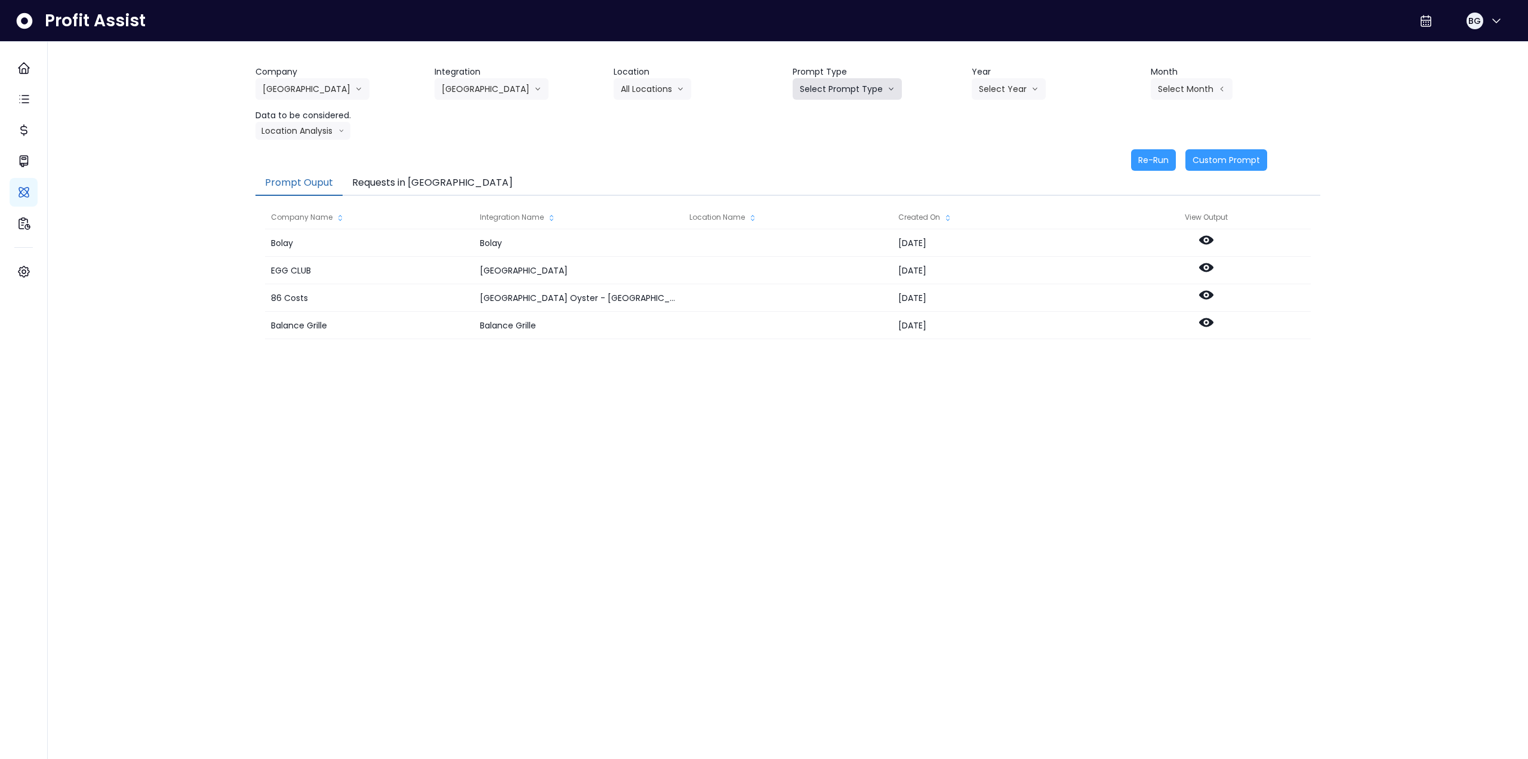
click at [850, 79] on button "Select Prompt Type" at bounding box center [847, 88] width 109 height 21
click at [834, 177] on span "Monthly Summary" at bounding box center [833, 179] width 67 height 12
drag, startPoint x: 1029, startPoint y: 91, endPoint x: 1020, endPoint y: 125, distance: 35.2
click at [1029, 91] on button "Select Year" at bounding box center [1009, 88] width 74 height 21
click at [992, 162] on span "2025" at bounding box center [988, 157] width 19 height 12
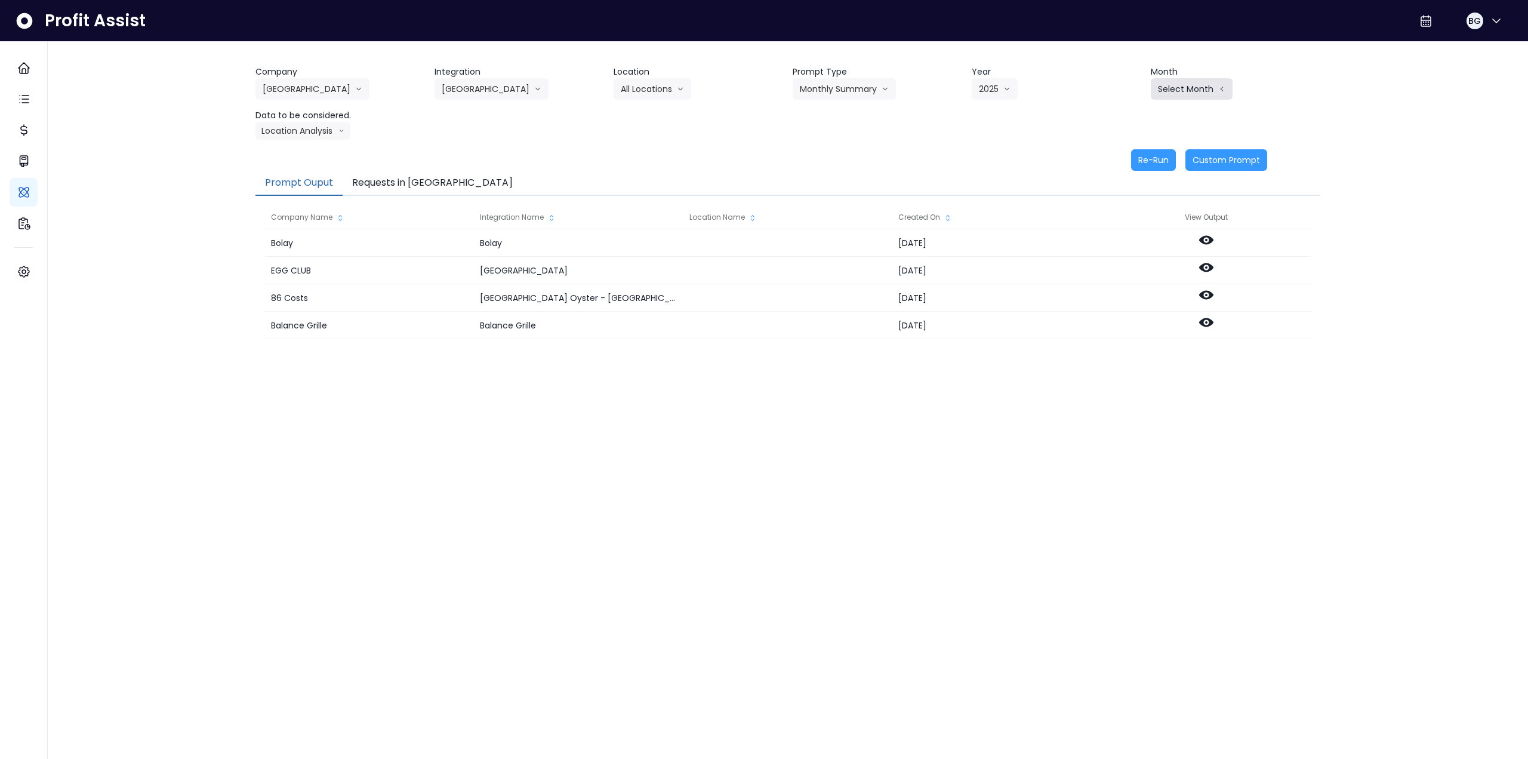
click at [1164, 89] on button "Select Month" at bounding box center [1192, 88] width 82 height 21
click at [1127, 264] on span "Sept" at bounding box center [1132, 265] width 23 height 12
click at [283, 129] on button "Location Analysis" at bounding box center [303, 131] width 95 height 18
drag, startPoint x: 296, startPoint y: 155, endPoint x: 309, endPoint y: 155, distance: 12.6
click at [297, 155] on span "Comparison overtime" at bounding box center [302, 154] width 79 height 12
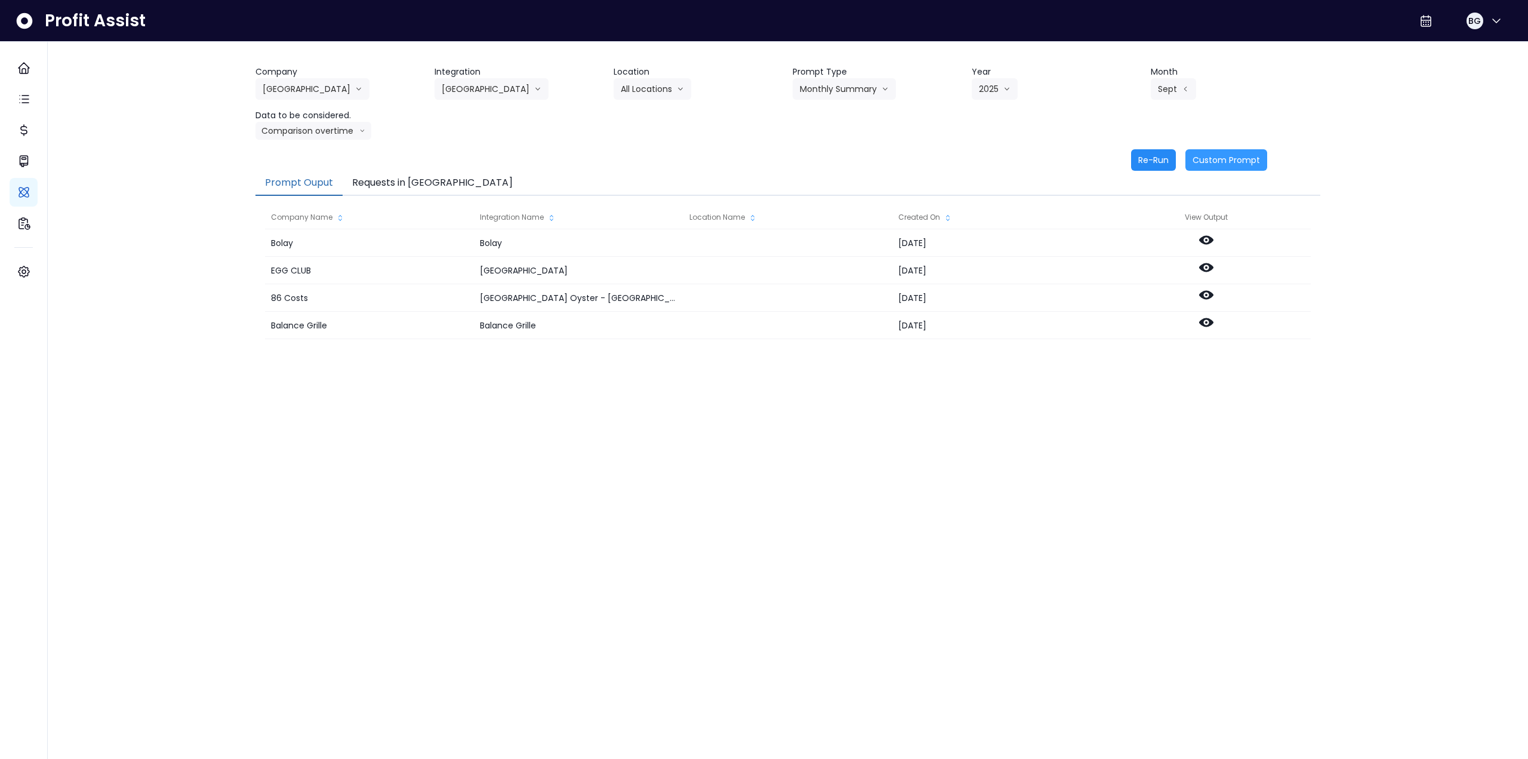
click at [1174, 155] on button "Re-Run" at bounding box center [1153, 159] width 45 height 21
click at [301, 131] on button "Comparison overtime" at bounding box center [314, 131] width 116 height 18
click at [304, 170] on span "Location Analysis" at bounding box center [302, 176] width 79 height 12
click at [1151, 160] on button "Re-Run" at bounding box center [1153, 159] width 45 height 21
click at [287, 92] on button "[GEOGRAPHIC_DATA]" at bounding box center [313, 88] width 114 height 21
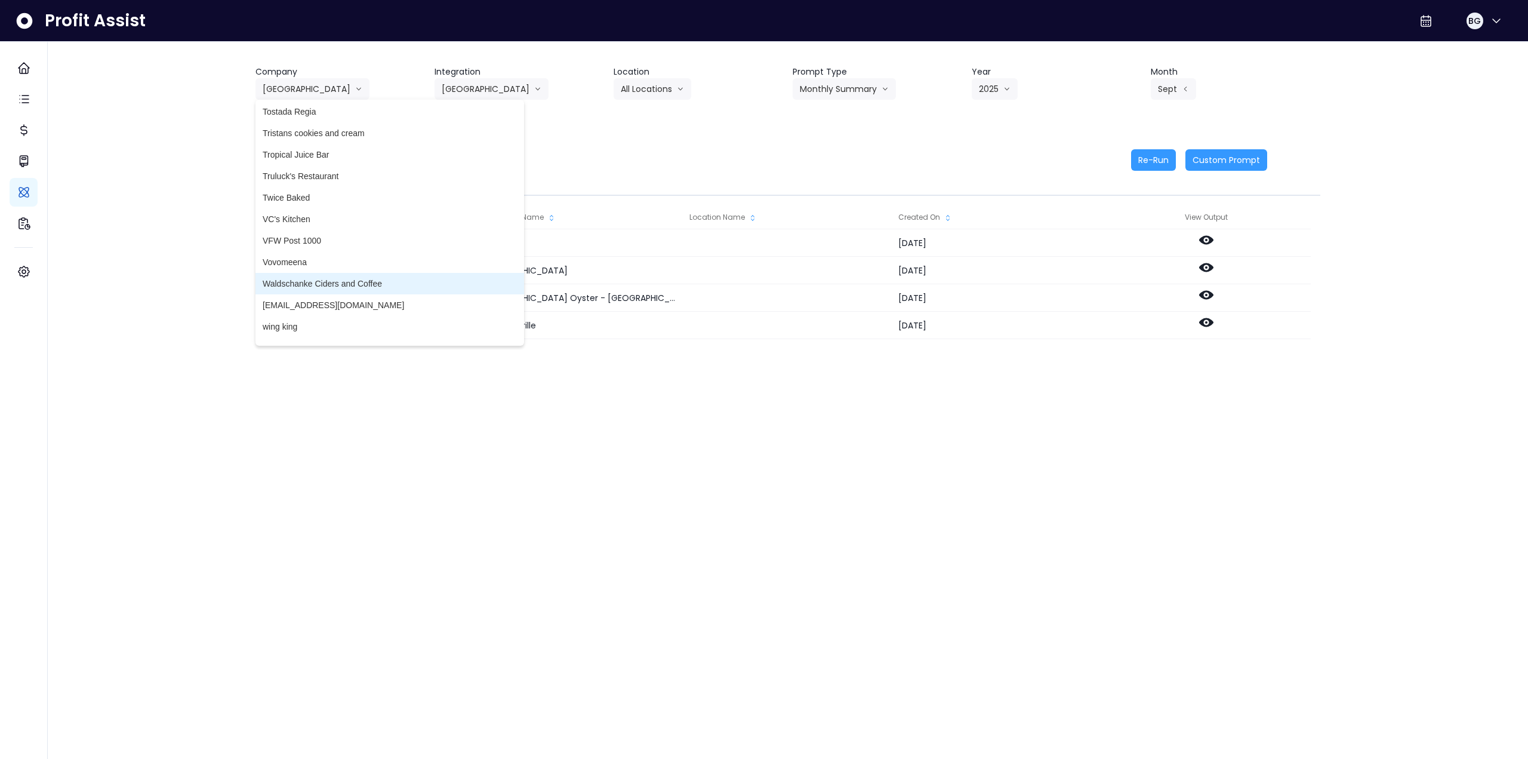
scroll to position [3264, 0]
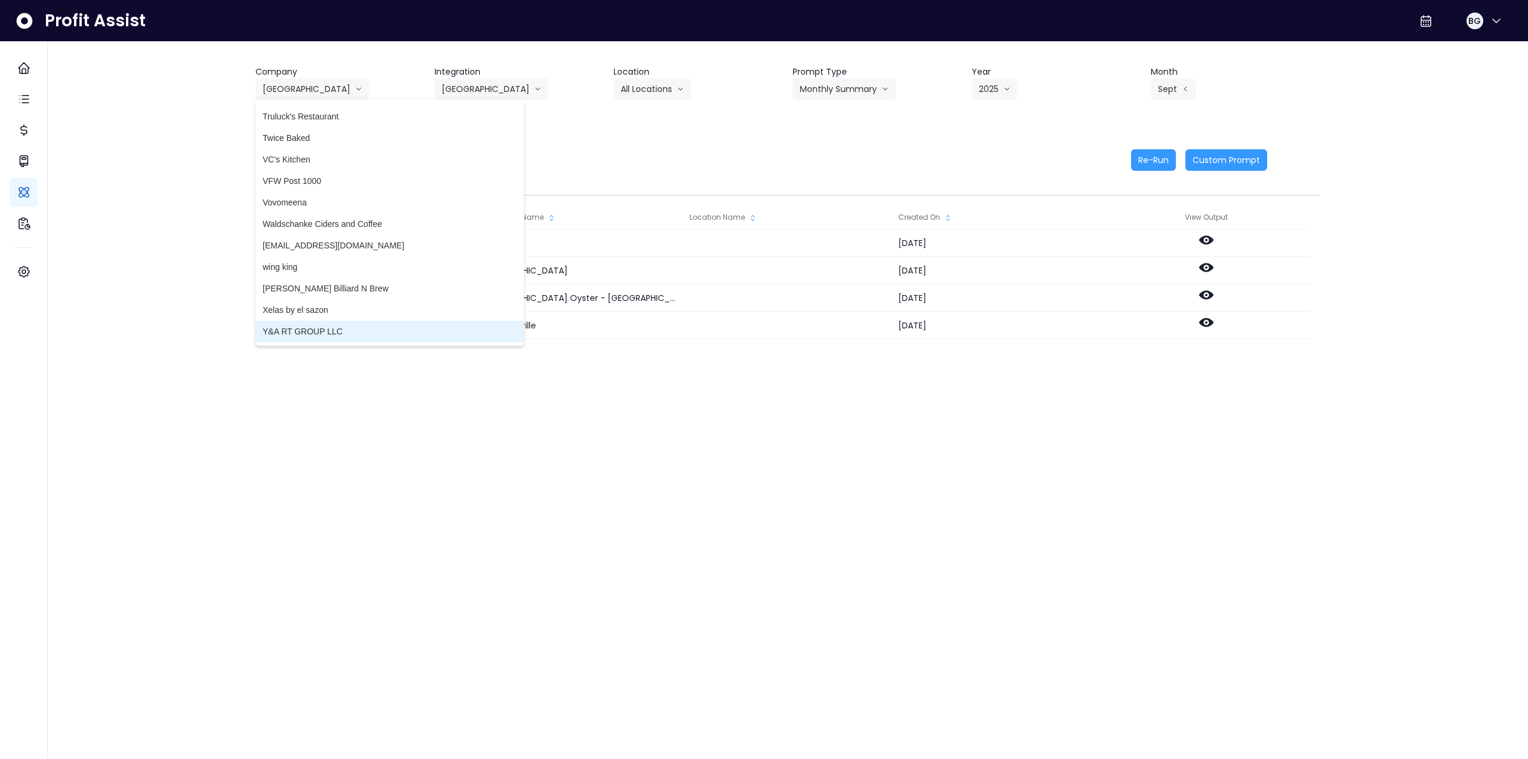
click at [322, 334] on span "Y&A RT GROUP LLC" at bounding box center [390, 331] width 254 height 12
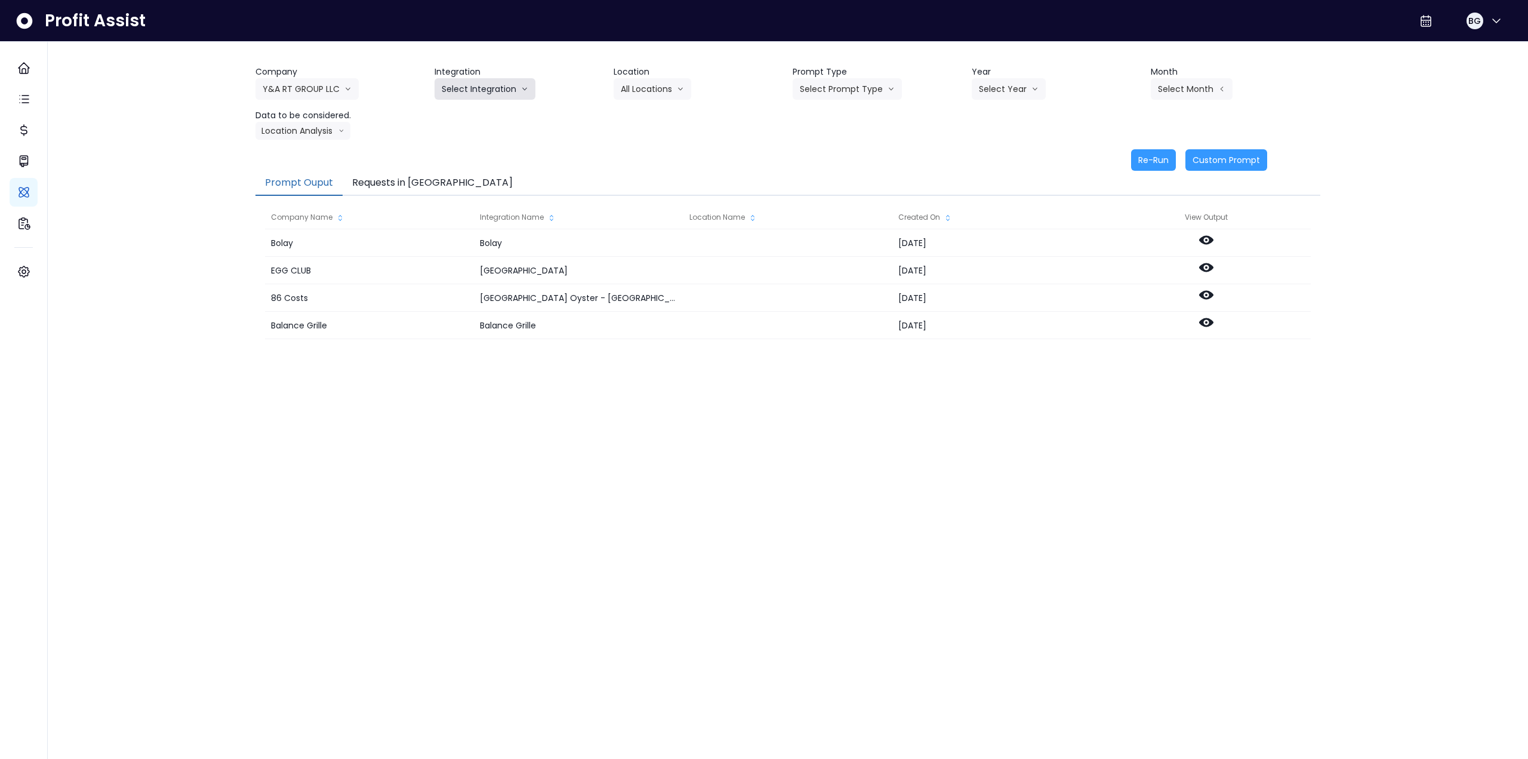
click at [472, 95] on button "Select Integration" at bounding box center [485, 88] width 101 height 21
click at [472, 110] on li "spot on" at bounding box center [456, 113] width 42 height 21
click at [670, 86] on button "Select Location" at bounding box center [659, 88] width 91 height 21
drag, startPoint x: 654, startPoint y: 115, endPoint x: 790, endPoint y: 96, distance: 136.9
click at [656, 115] on span "All Locations" at bounding box center [644, 114] width 47 height 12
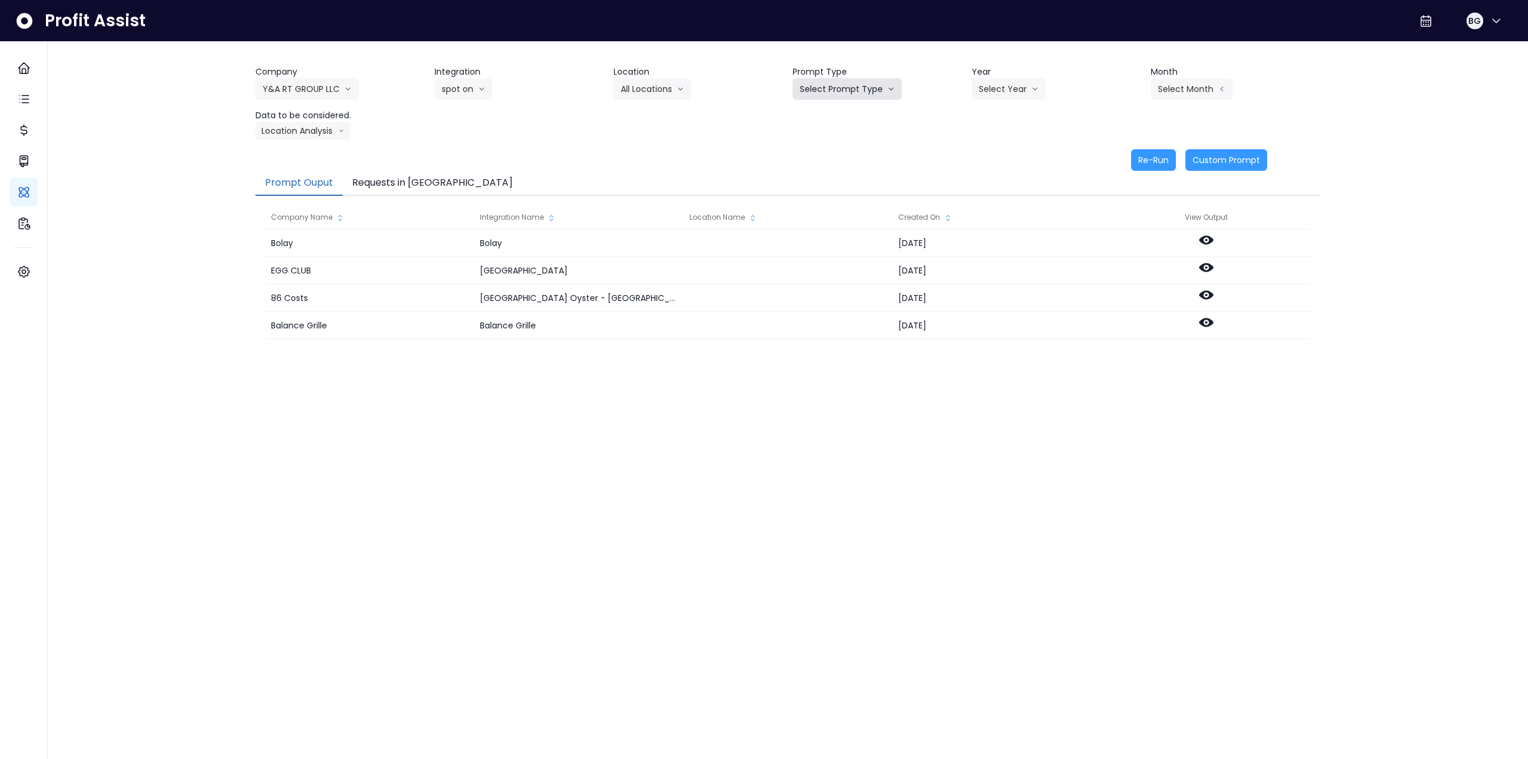
click at [829, 89] on button "Select Prompt Type" at bounding box center [847, 88] width 109 height 21
drag, startPoint x: 824, startPoint y: 178, endPoint x: 838, endPoint y: 174, distance: 14.4
click at [829, 177] on span "Monthly Summary" at bounding box center [833, 179] width 67 height 12
click at [992, 97] on button "Select Year" at bounding box center [1009, 88] width 74 height 21
click at [980, 152] on span "2025" at bounding box center [988, 157] width 19 height 12
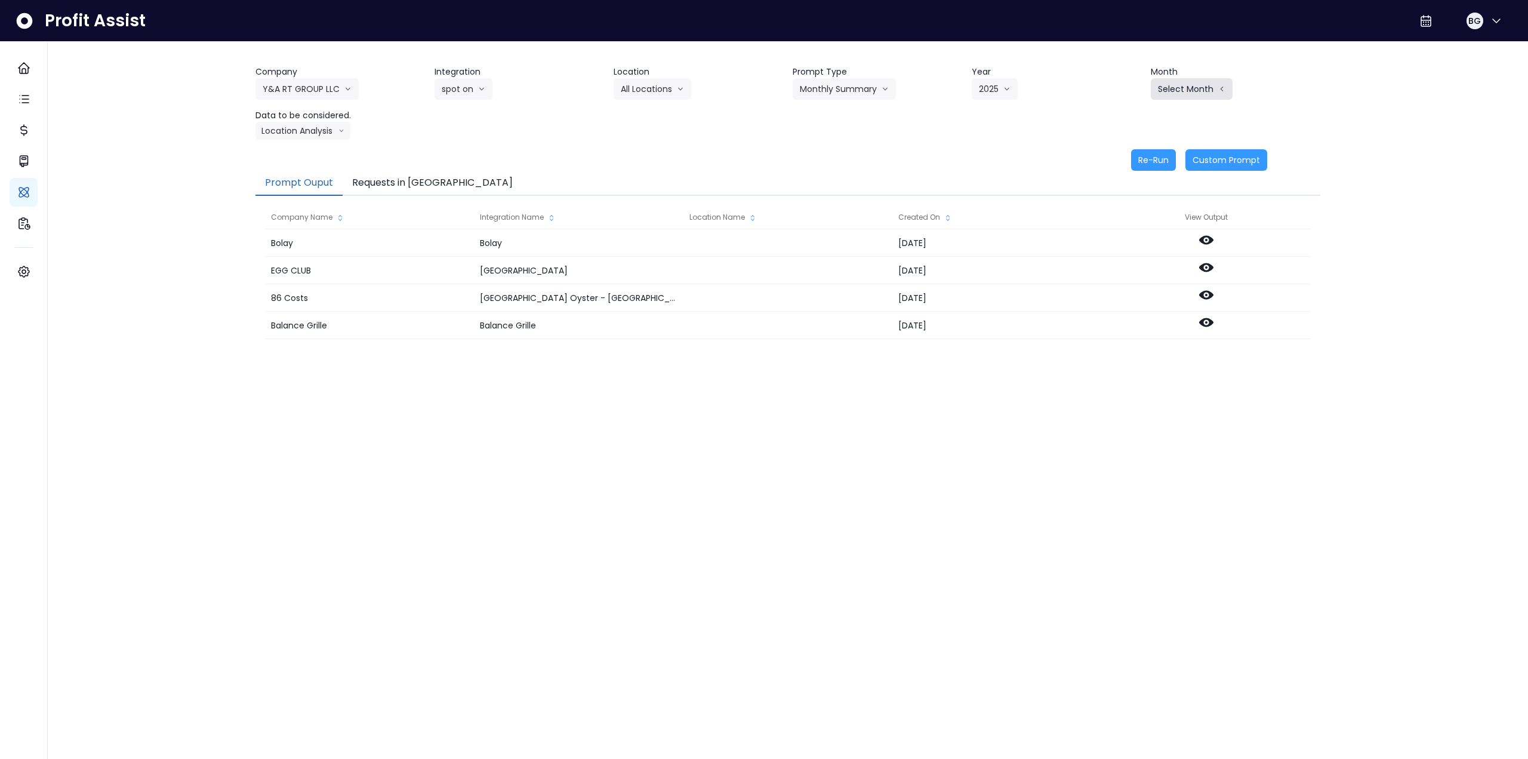
click at [1165, 96] on button "Select Month" at bounding box center [1192, 88] width 82 height 21
click at [1129, 268] on span "Sept" at bounding box center [1132, 265] width 23 height 12
click at [316, 129] on button "Location Analysis" at bounding box center [303, 131] width 95 height 18
click at [313, 151] on span "Comparison overtime" at bounding box center [302, 154] width 79 height 12
click at [1152, 163] on button "Re-Run" at bounding box center [1153, 159] width 45 height 21
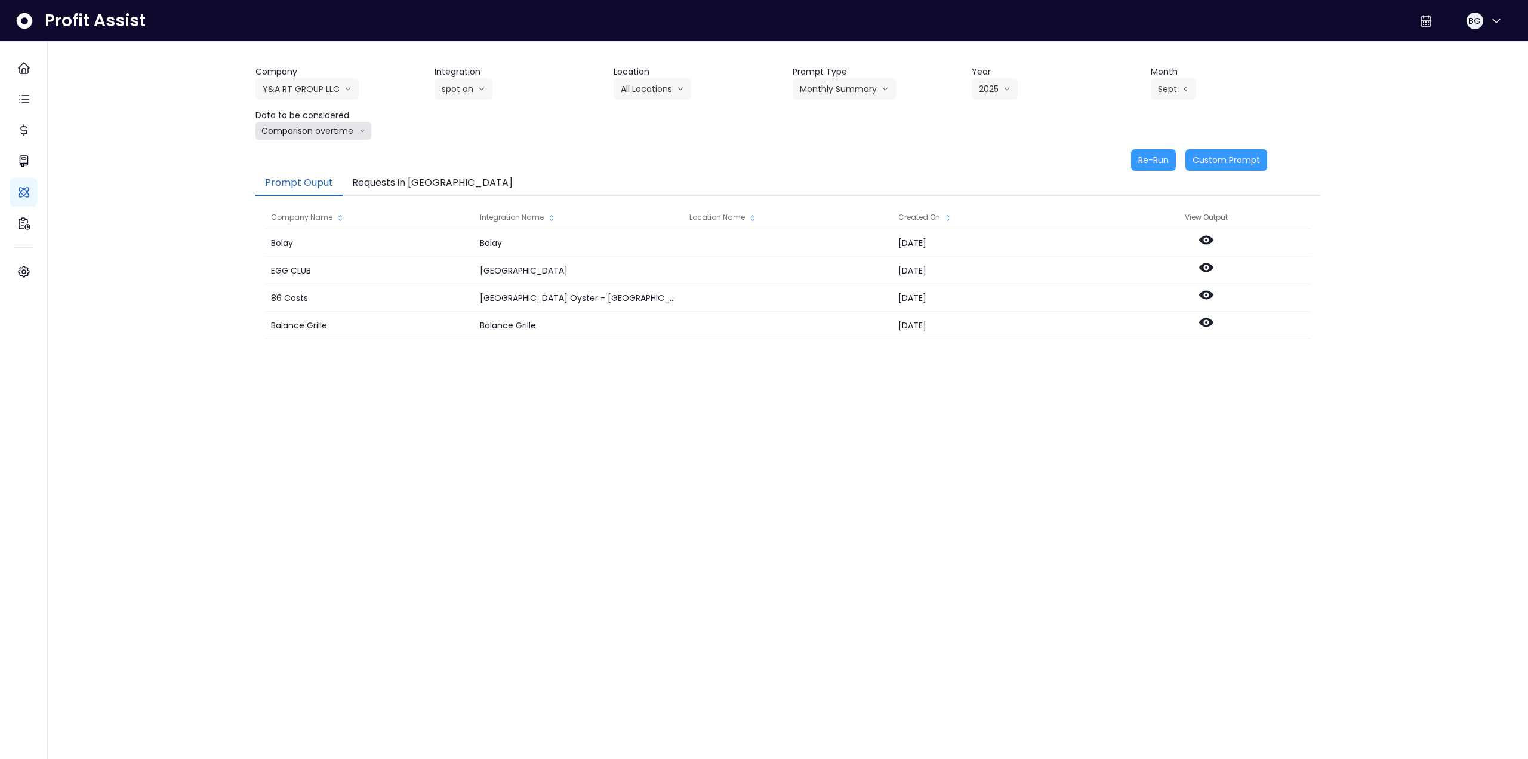
drag, startPoint x: 310, startPoint y: 132, endPoint x: 300, endPoint y: 180, distance: 49.3
click at [310, 133] on button "Comparison overtime" at bounding box center [314, 131] width 116 height 18
click at [299, 174] on span "Location Analysis" at bounding box center [302, 176] width 79 height 12
click at [1145, 162] on button "Re-Run" at bounding box center [1153, 159] width 45 height 21
click at [300, 89] on button "Y&A RT GROUP LLC" at bounding box center [307, 88] width 103 height 21
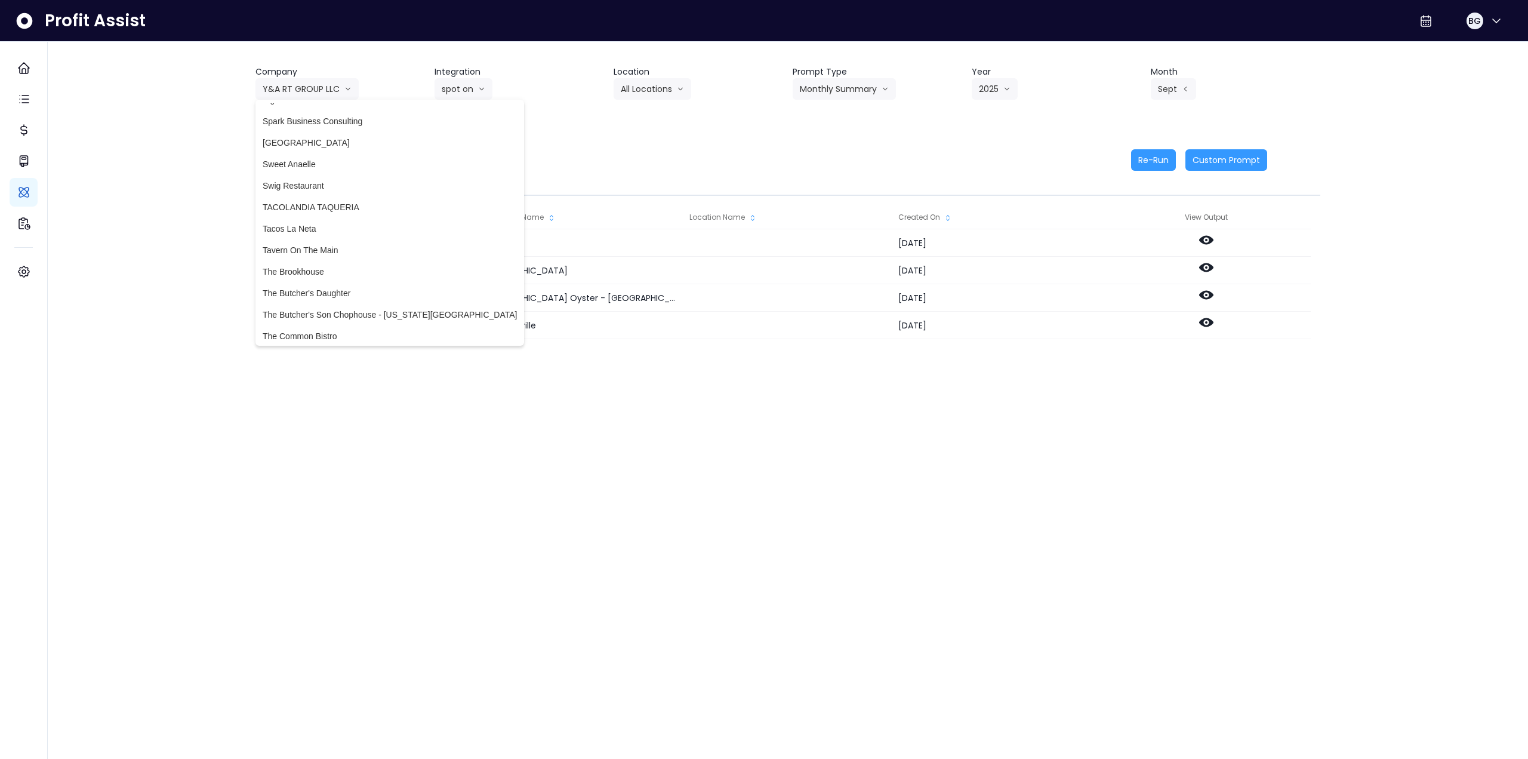
scroll to position [2727, 0]
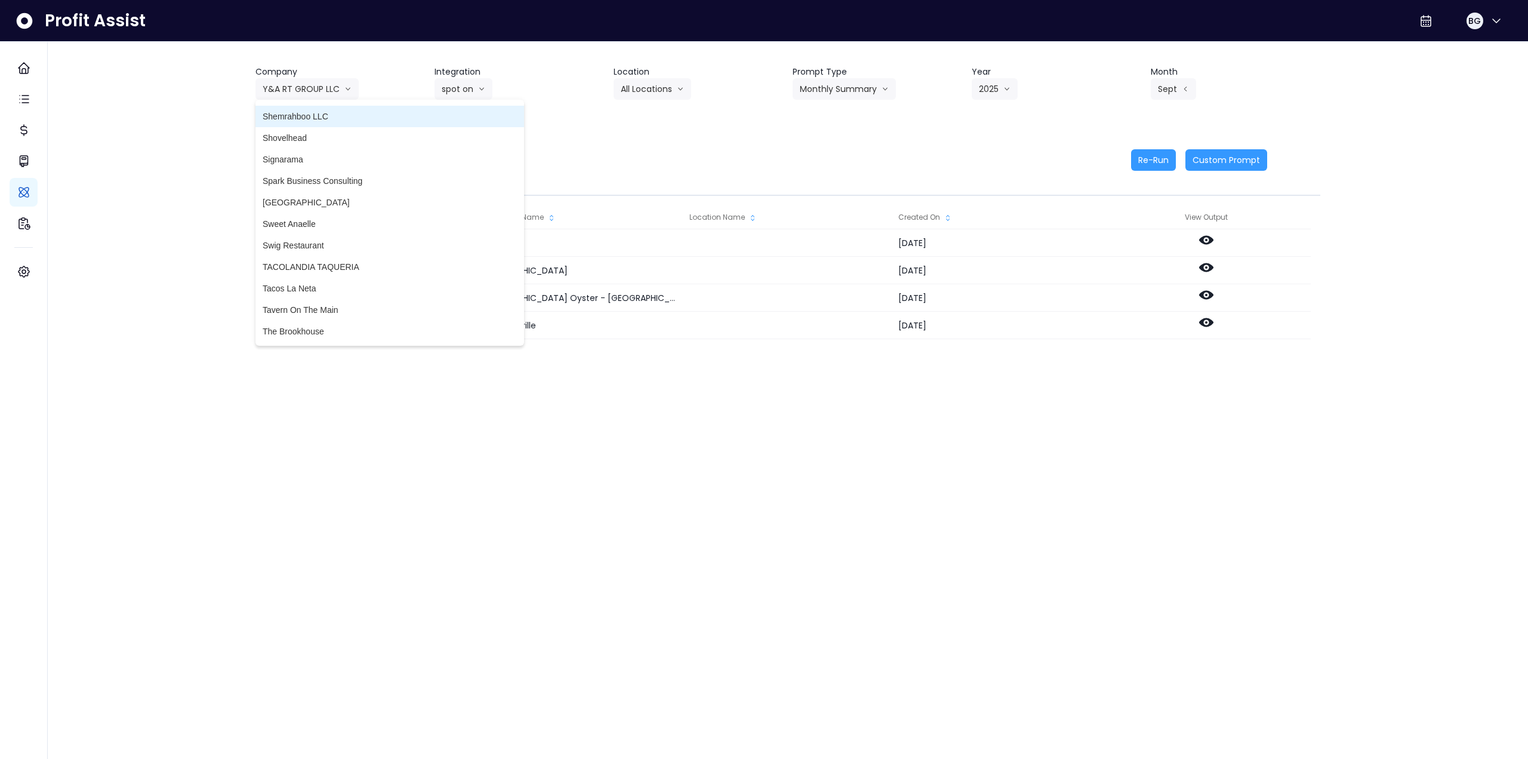
click at [324, 116] on span "Shemrahboo LLC" at bounding box center [390, 116] width 254 height 12
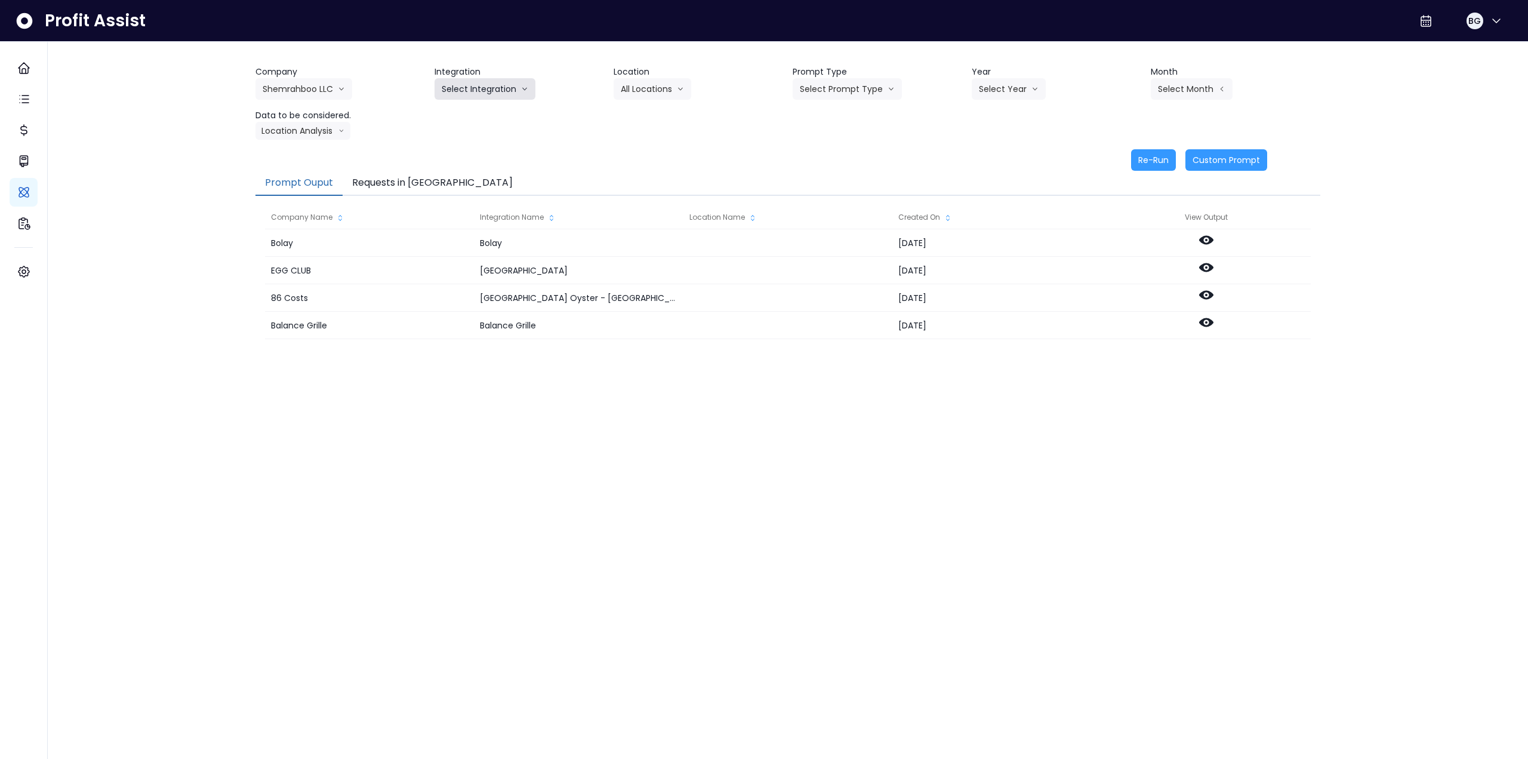
click at [451, 92] on button "Select Integration" at bounding box center [485, 88] width 101 height 21
click at [454, 109] on span "Quickbook" at bounding box center [461, 114] width 39 height 12
click at [663, 87] on button "Select Location" at bounding box center [659, 88] width 91 height 21
drag, startPoint x: 654, startPoint y: 112, endPoint x: 789, endPoint y: 99, distance: 135.5
click at [666, 113] on span "All Locations" at bounding box center [644, 114] width 47 height 12
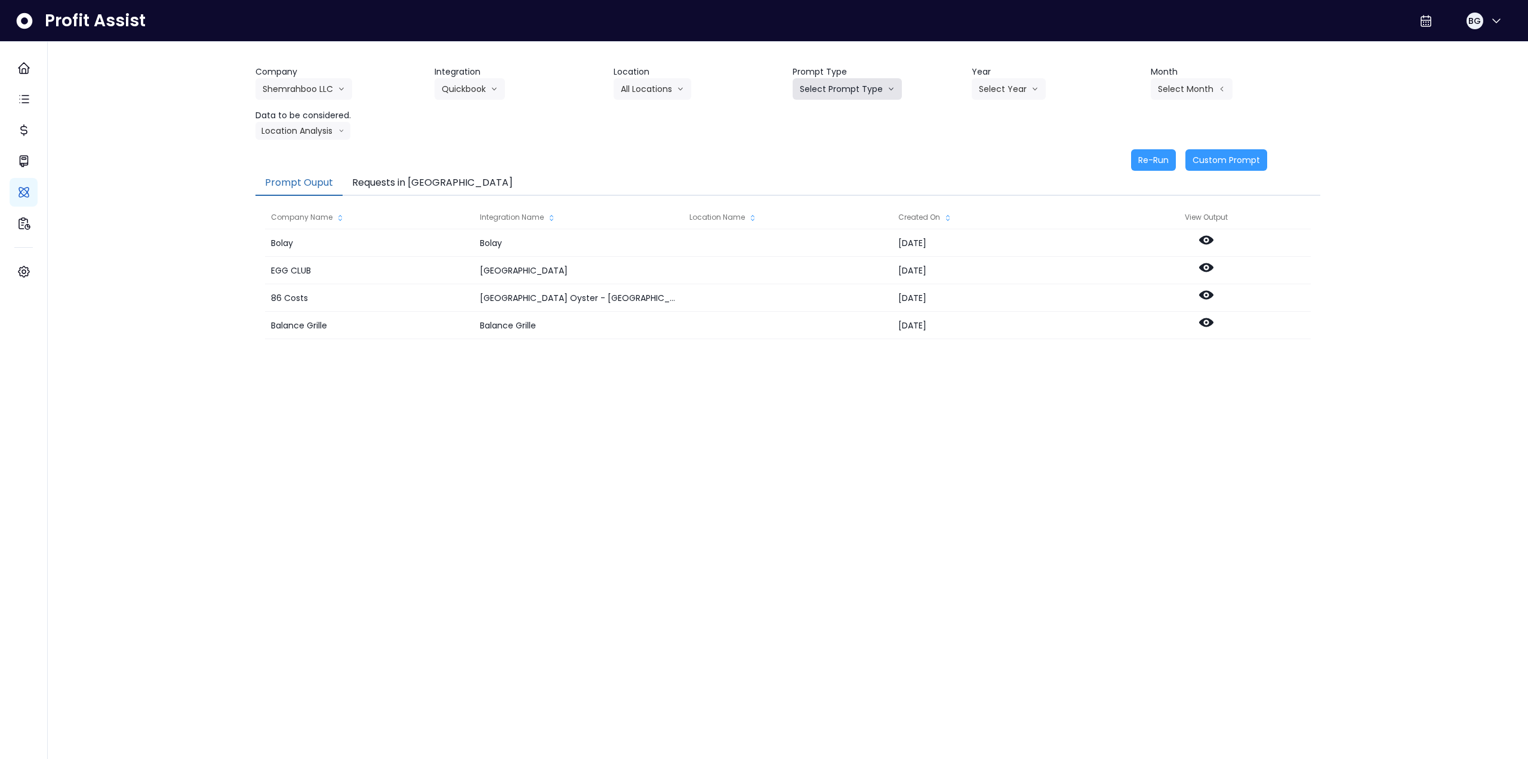
drag, startPoint x: 853, startPoint y: 89, endPoint x: 850, endPoint y: 110, distance: 21.7
click at [853, 90] on button "Select Prompt Type" at bounding box center [847, 88] width 109 height 21
click at [841, 175] on span "Monthly Summary" at bounding box center [833, 179] width 67 height 12
click at [995, 101] on div "Company Shemrahboo LLC 86 Costs Asti Bagel Cafe Balance Grille Bald Ginger Bar …" at bounding box center [788, 103] width 1065 height 74
click at [997, 94] on button "Select Year" at bounding box center [1009, 88] width 74 height 21
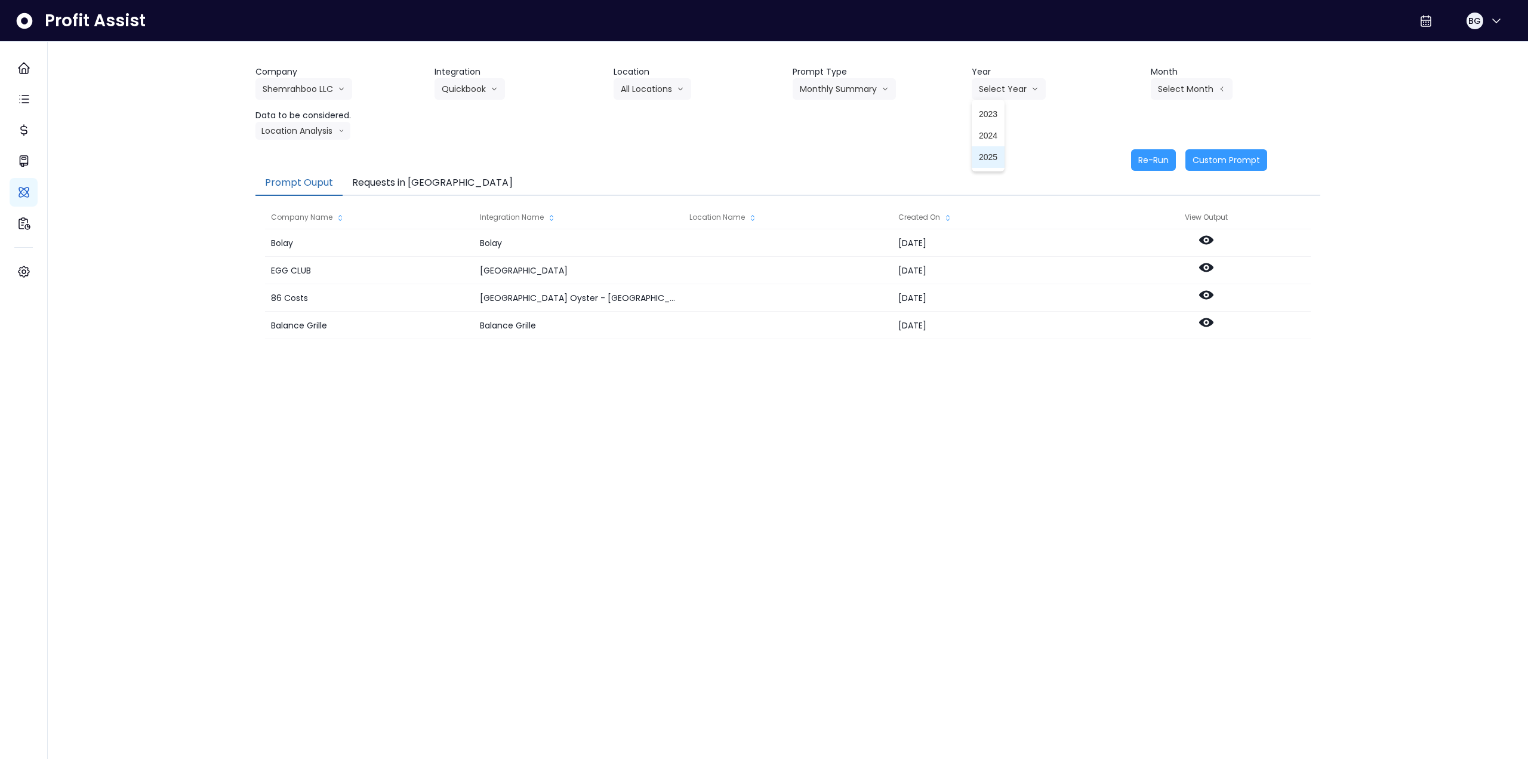
click at [994, 149] on li "2025" at bounding box center [988, 156] width 33 height 21
click at [1165, 92] on button "Select Month" at bounding box center [1192, 88] width 82 height 21
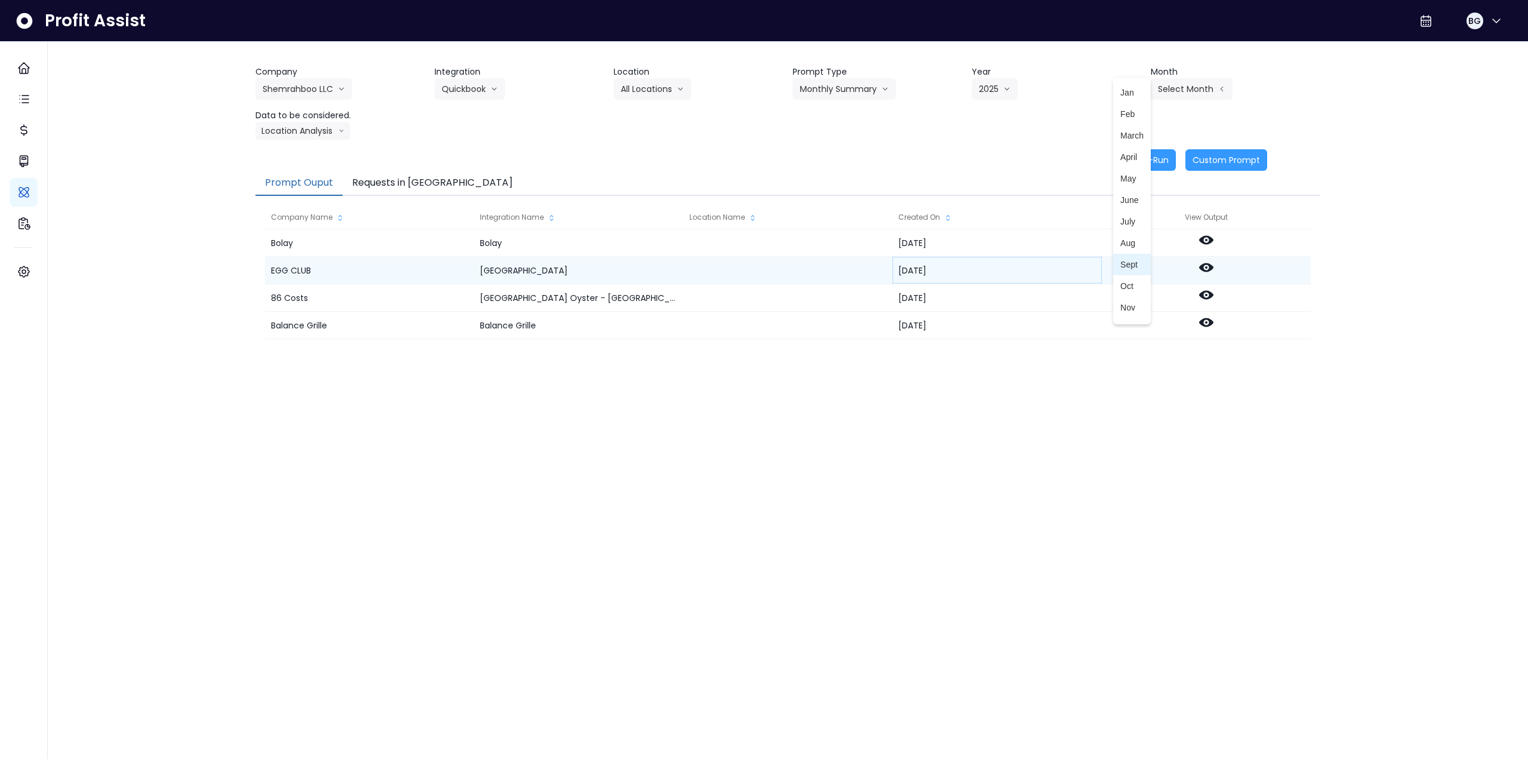
drag, startPoint x: 1122, startPoint y: 267, endPoint x: 1096, endPoint y: 263, distance: 26.5
click at [1122, 267] on span "Sept" at bounding box center [1132, 265] width 23 height 12
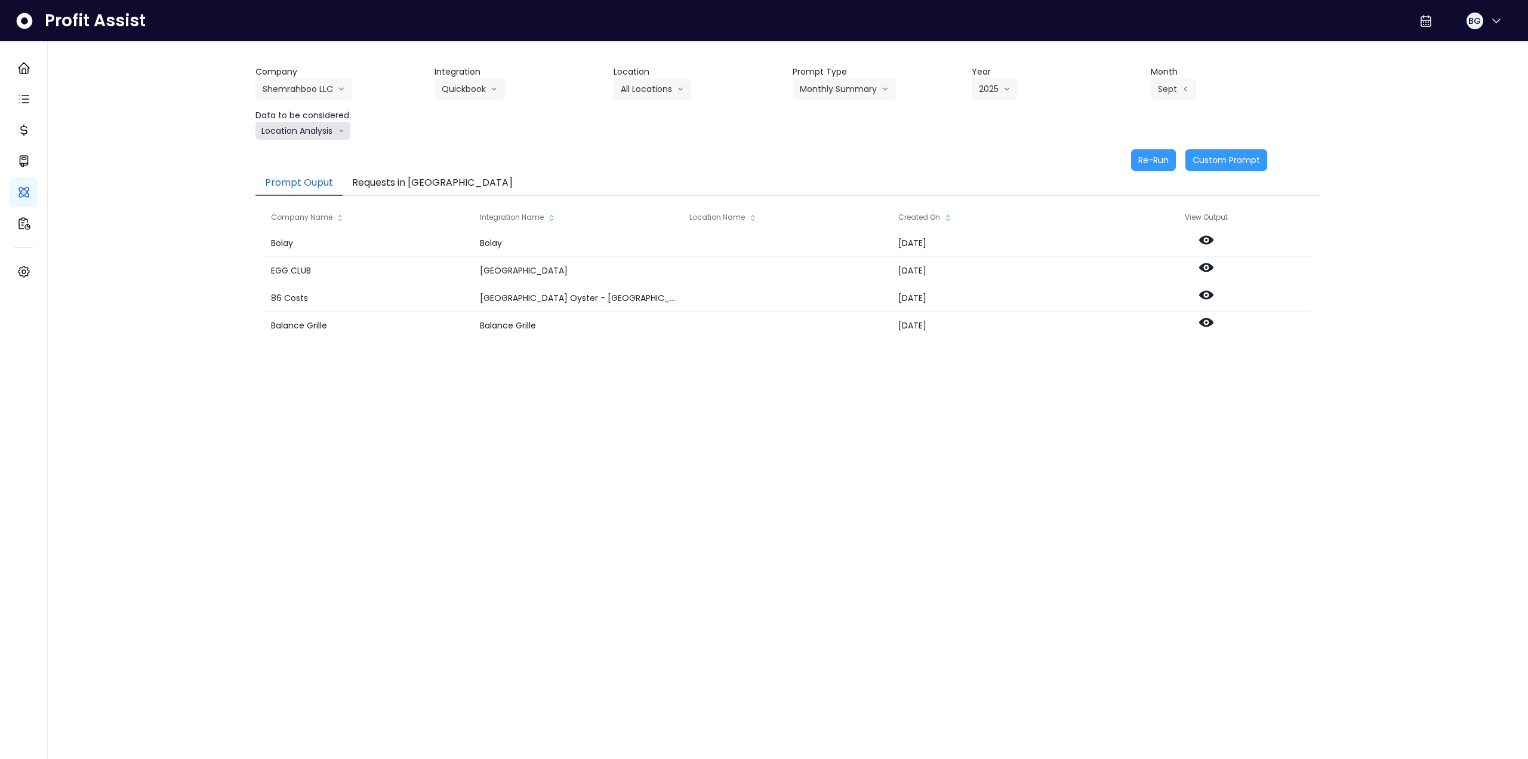
click at [307, 130] on button "Location Analysis" at bounding box center [303, 131] width 95 height 18
drag, startPoint x: 308, startPoint y: 147, endPoint x: 573, endPoint y: 141, distance: 265.1
click at [309, 147] on li "Comparison overtime" at bounding box center [303, 153] width 94 height 21
drag, startPoint x: 1146, startPoint y: 162, endPoint x: 1070, endPoint y: 162, distance: 75.8
click at [1144, 162] on button "Re-Run" at bounding box center [1153, 159] width 45 height 21
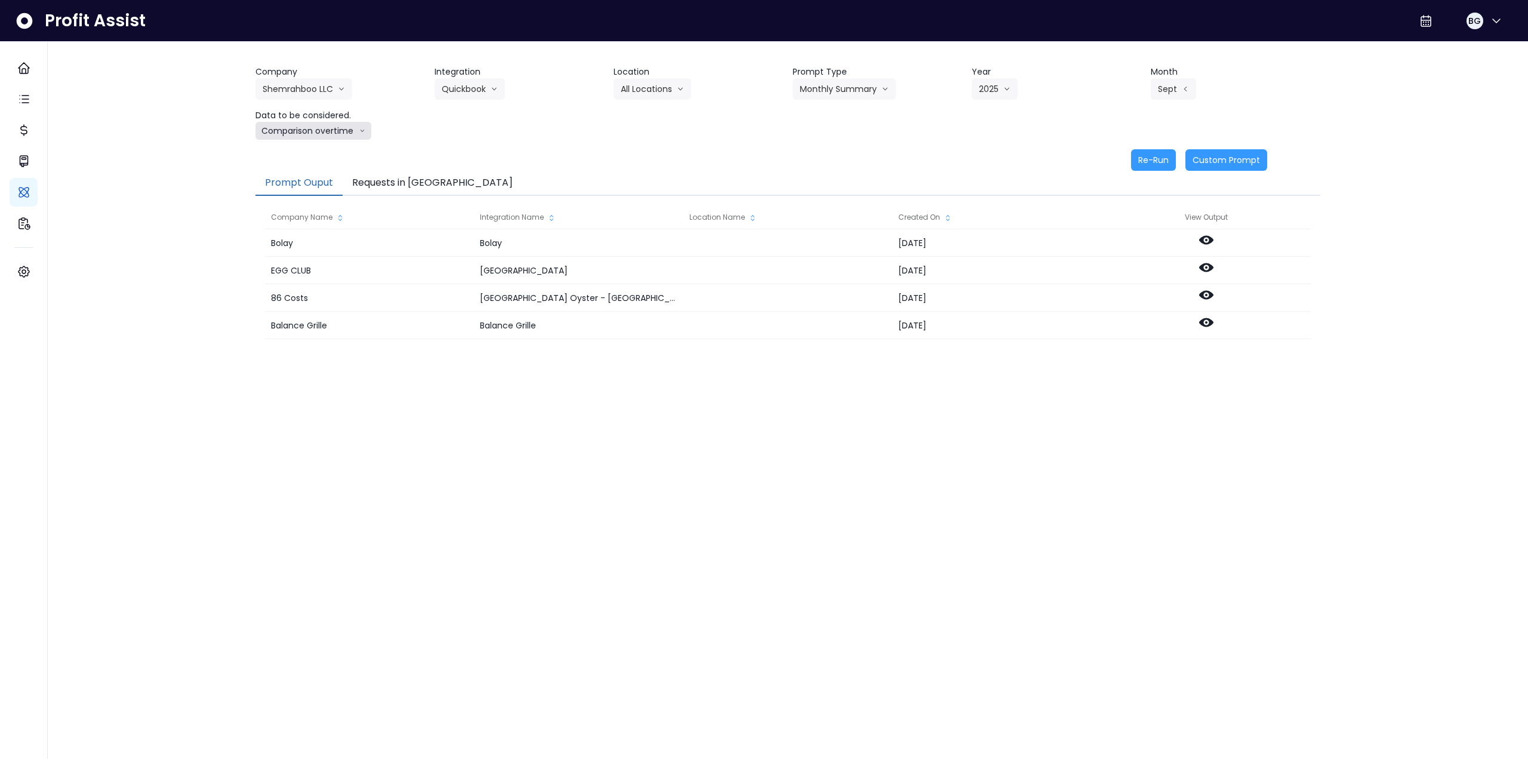
click at [321, 130] on button "Comparison overtime" at bounding box center [314, 131] width 116 height 18
click at [309, 171] on span "Location Analysis" at bounding box center [302, 176] width 79 height 12
click at [1152, 157] on button "Re-Run" at bounding box center [1153, 159] width 45 height 21
click at [277, 89] on button "Shemrahboo LLC" at bounding box center [304, 88] width 97 height 21
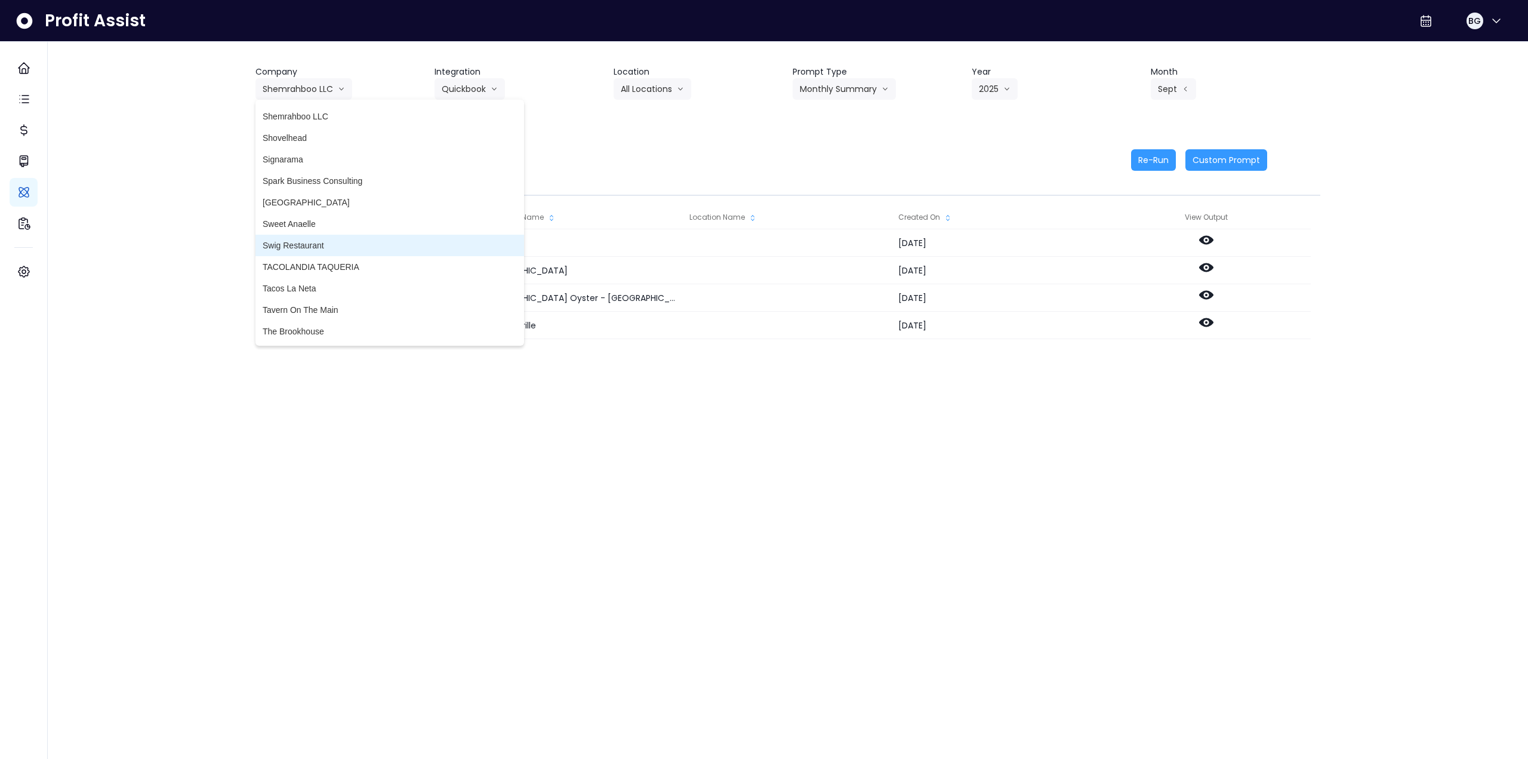
scroll to position [2608, 0]
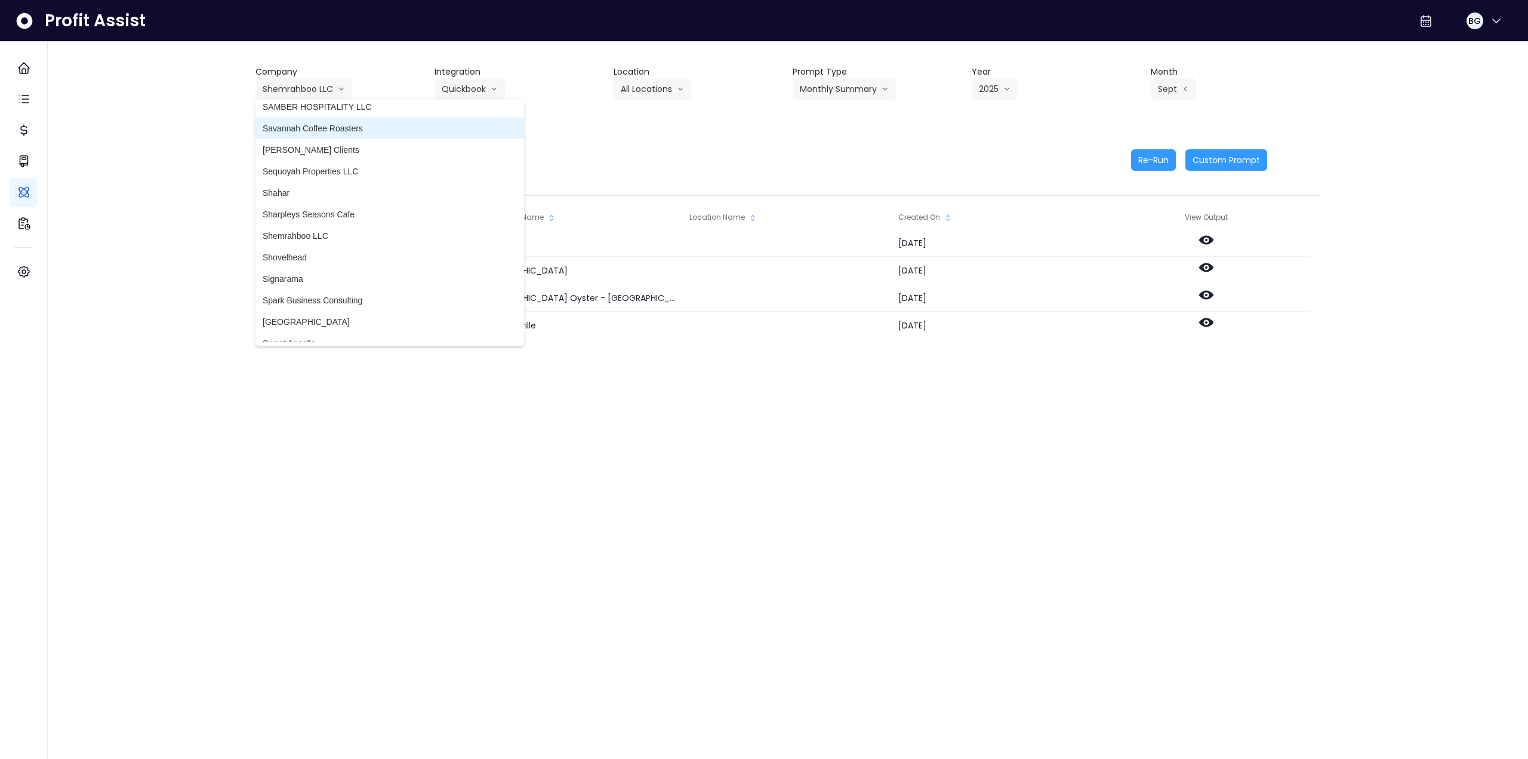
click at [362, 121] on li "Savannah Coffee Roasters" at bounding box center [390, 128] width 269 height 21
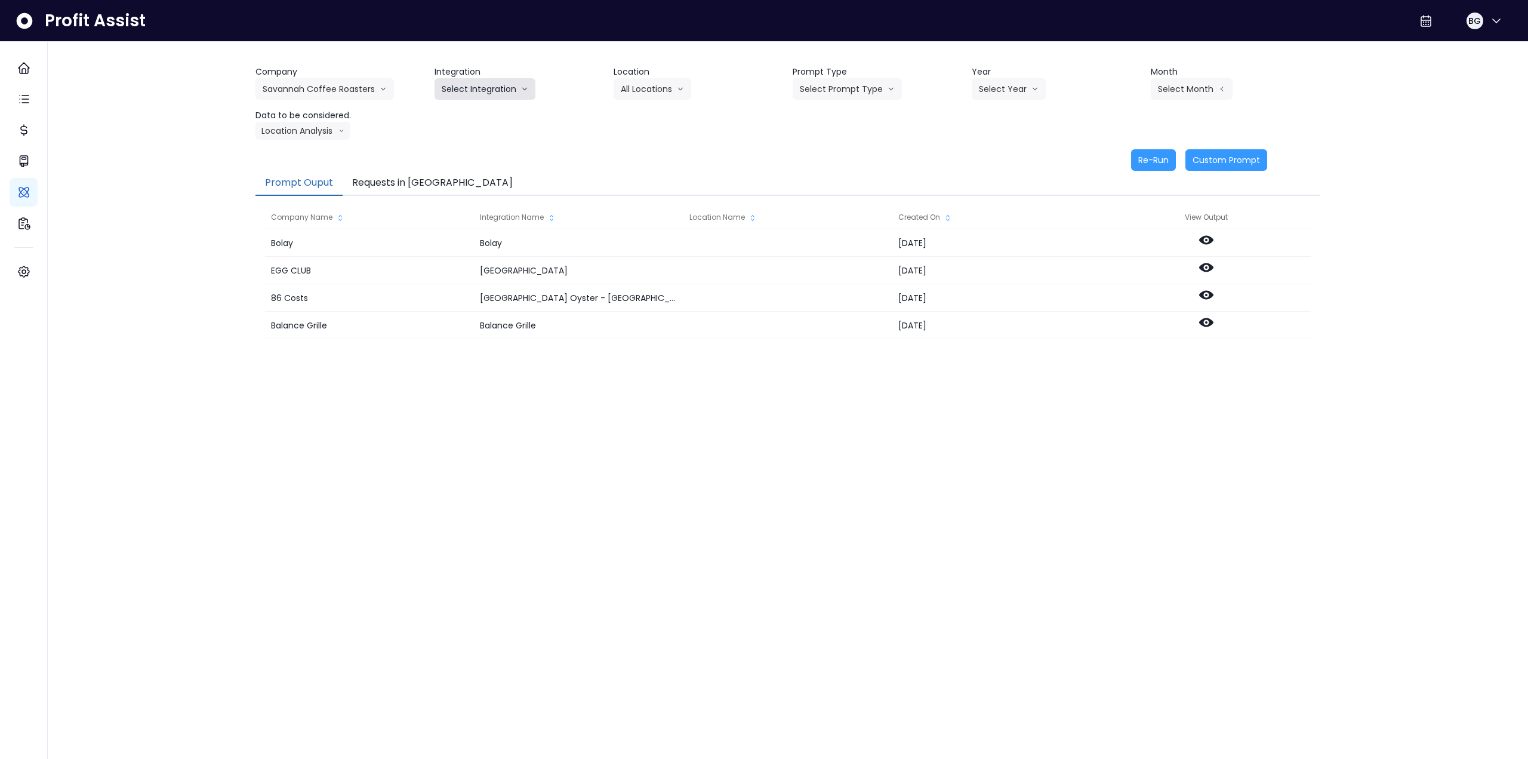
click at [488, 85] on button "Select Integration" at bounding box center [485, 88] width 101 height 21
click at [477, 113] on span "Quickbooks Online" at bounding box center [477, 114] width 70 height 12
click at [866, 89] on button "Select Prompt Type" at bounding box center [847, 88] width 109 height 21
drag, startPoint x: 842, startPoint y: 179, endPoint x: 749, endPoint y: 134, distance: 103.6
click at [842, 179] on span "Monthly Summary" at bounding box center [833, 179] width 67 height 12
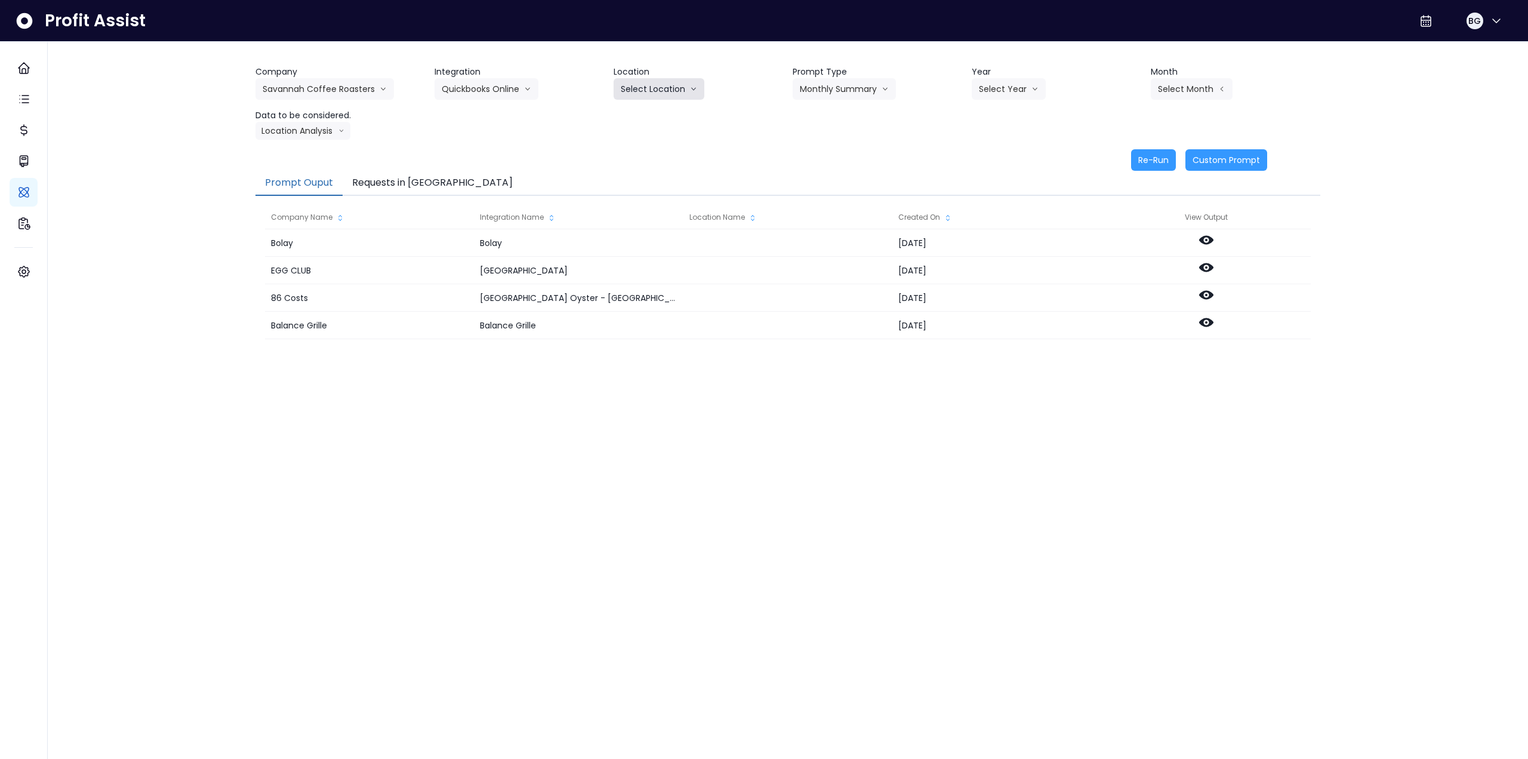
click at [664, 95] on button "Select Location" at bounding box center [659, 88] width 91 height 21
drag, startPoint x: 645, startPoint y: 121, endPoint x: 888, endPoint y: 114, distance: 243.1
click at [647, 121] on li "All Locations" at bounding box center [644, 113] width 61 height 21
click at [993, 90] on button "Select Year" at bounding box center [1009, 88] width 74 height 21
drag, startPoint x: 992, startPoint y: 160, endPoint x: 1029, endPoint y: 154, distance: 36.9
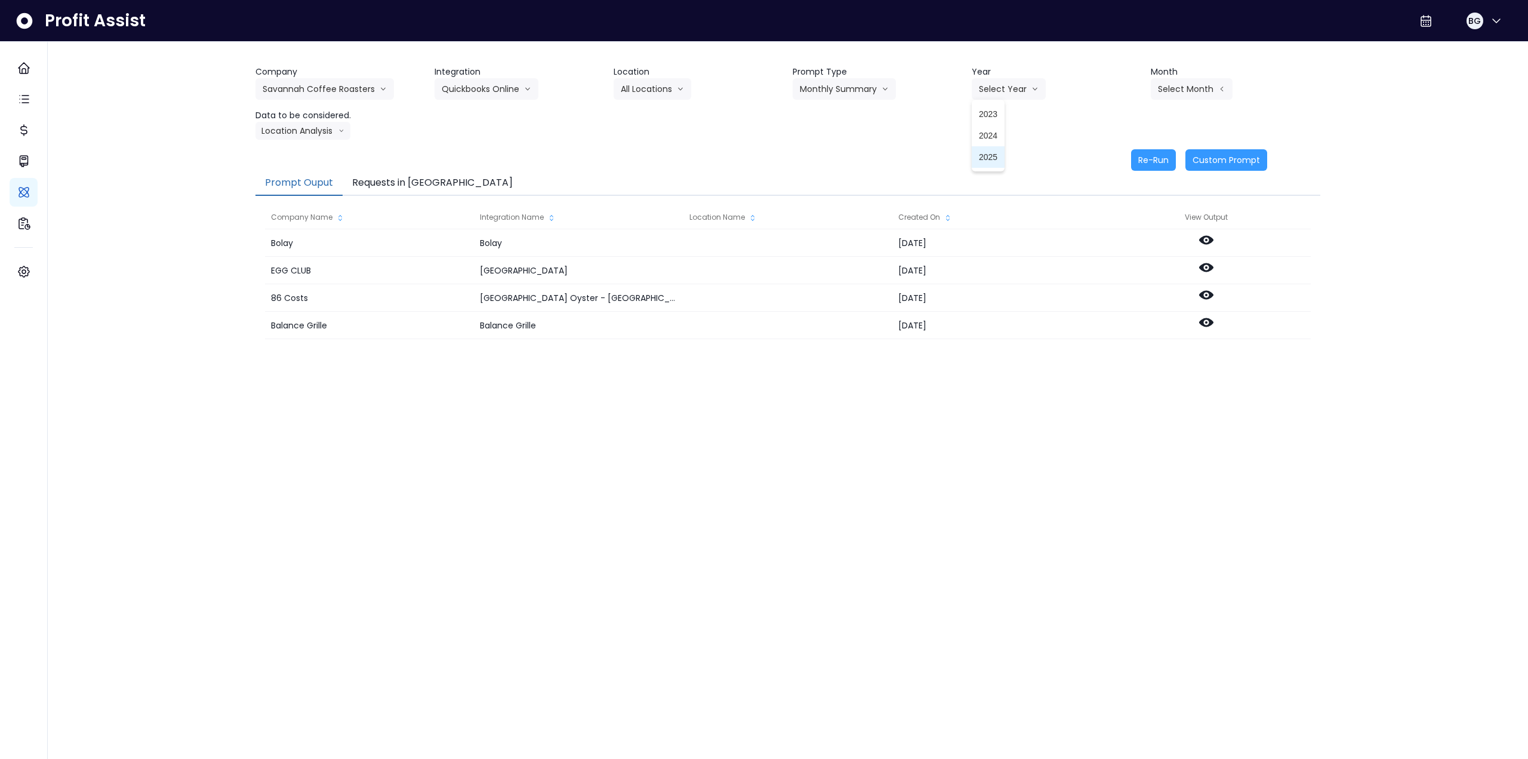
click at [993, 161] on span "2025" at bounding box center [988, 157] width 19 height 12
click at [1169, 91] on button "Select Month" at bounding box center [1192, 88] width 82 height 21
click at [1127, 239] on span "Aug" at bounding box center [1132, 243] width 23 height 12
click at [1174, 85] on button "Aug" at bounding box center [1172, 88] width 42 height 21
click at [1121, 267] on span "Sept" at bounding box center [1132, 265] width 23 height 12
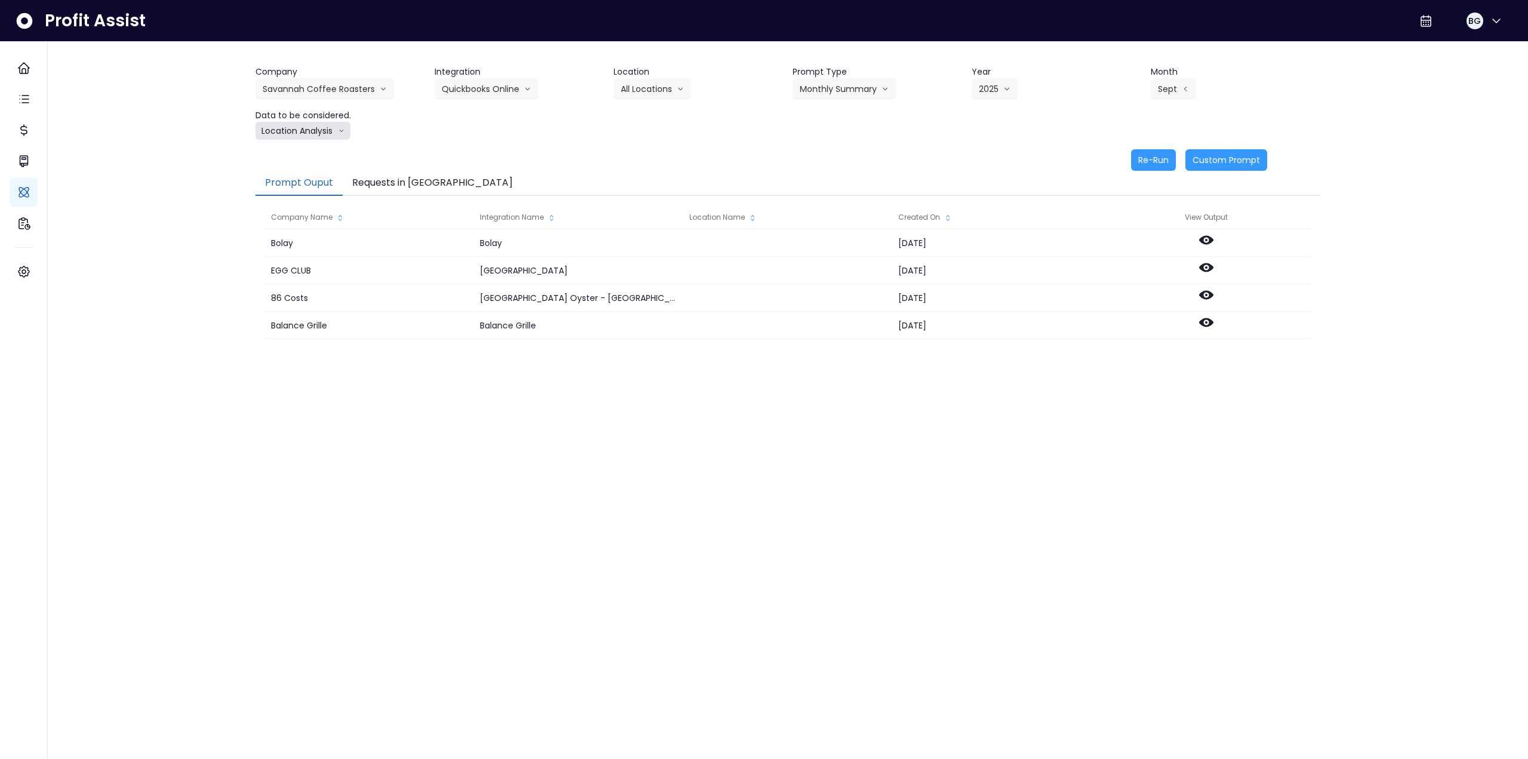
click at [313, 137] on button "Location Analysis" at bounding box center [303, 131] width 95 height 18
click at [310, 159] on span "Comparison overtime" at bounding box center [302, 154] width 79 height 12
drag, startPoint x: 1156, startPoint y: 156, endPoint x: 807, endPoint y: 190, distance: 350.9
click at [1155, 156] on button "Re-Run" at bounding box center [1153, 159] width 45 height 21
click at [327, 128] on button "Comparison overtime" at bounding box center [314, 131] width 116 height 18
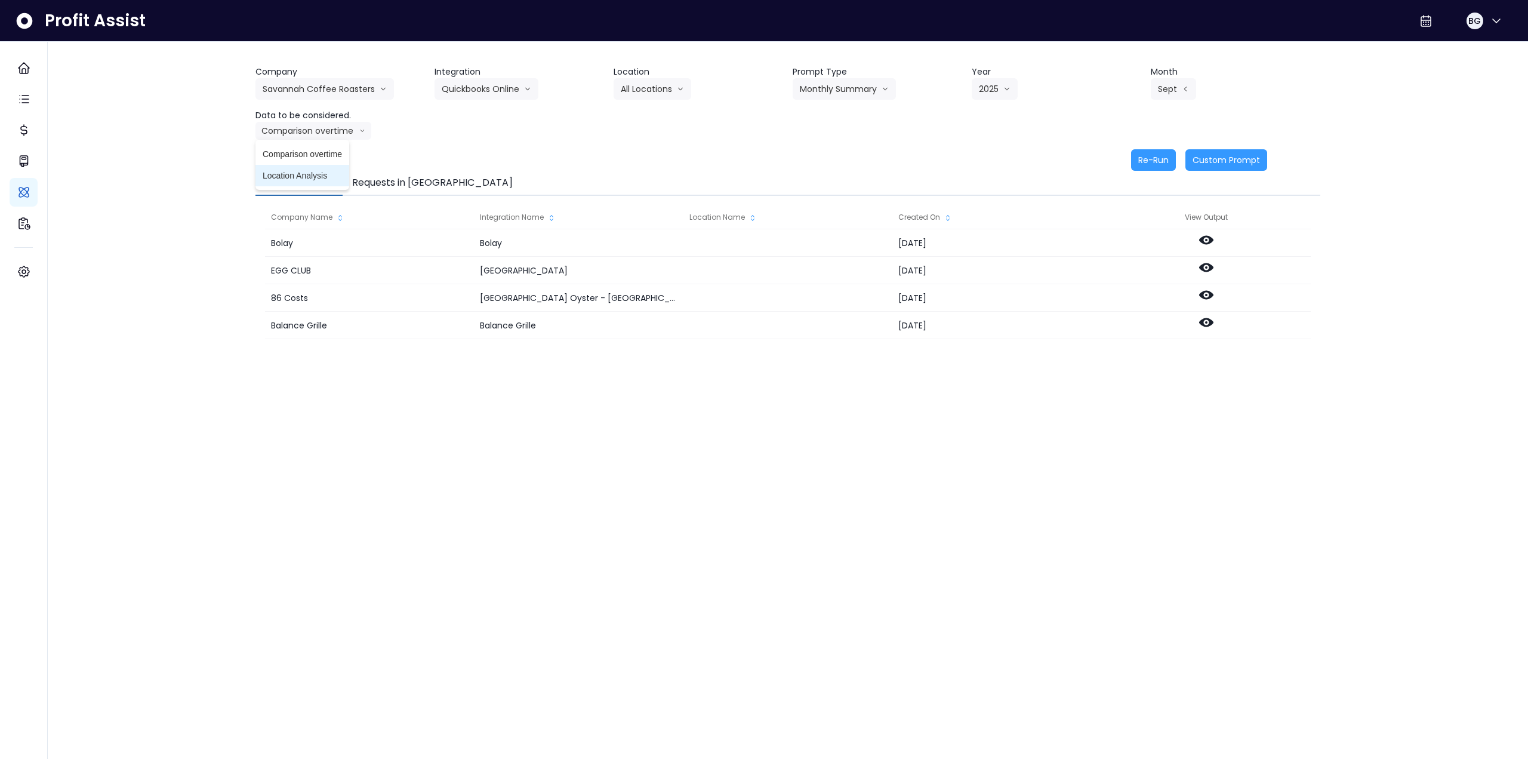
click at [302, 176] on span "Location Analysis" at bounding box center [302, 176] width 79 height 12
click at [1147, 164] on button "Re-Run" at bounding box center [1153, 159] width 45 height 21
click at [328, 91] on button "Savannah Coffee Roasters" at bounding box center [325, 88] width 139 height 21
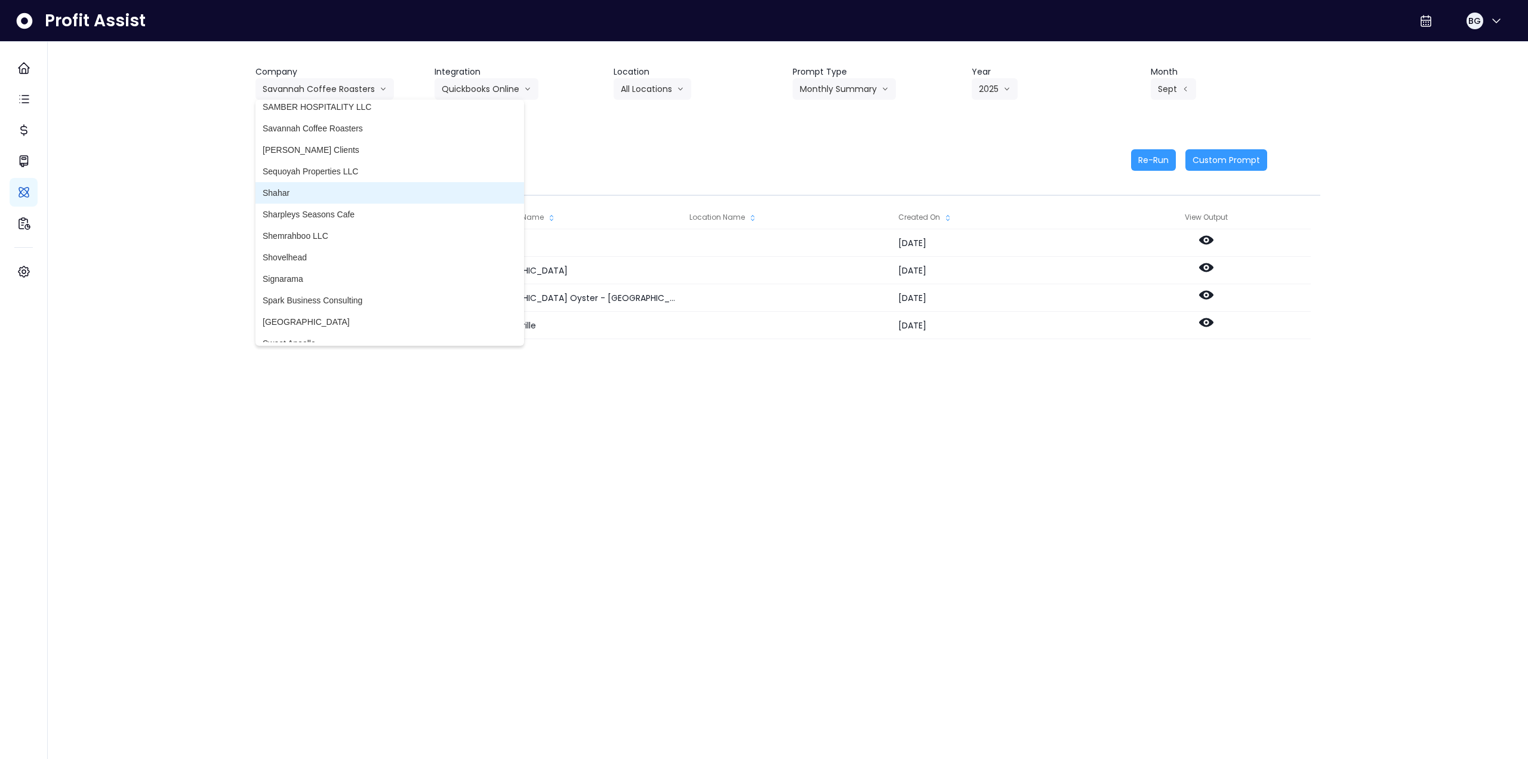
click at [300, 197] on span "Shahar" at bounding box center [390, 193] width 254 height 12
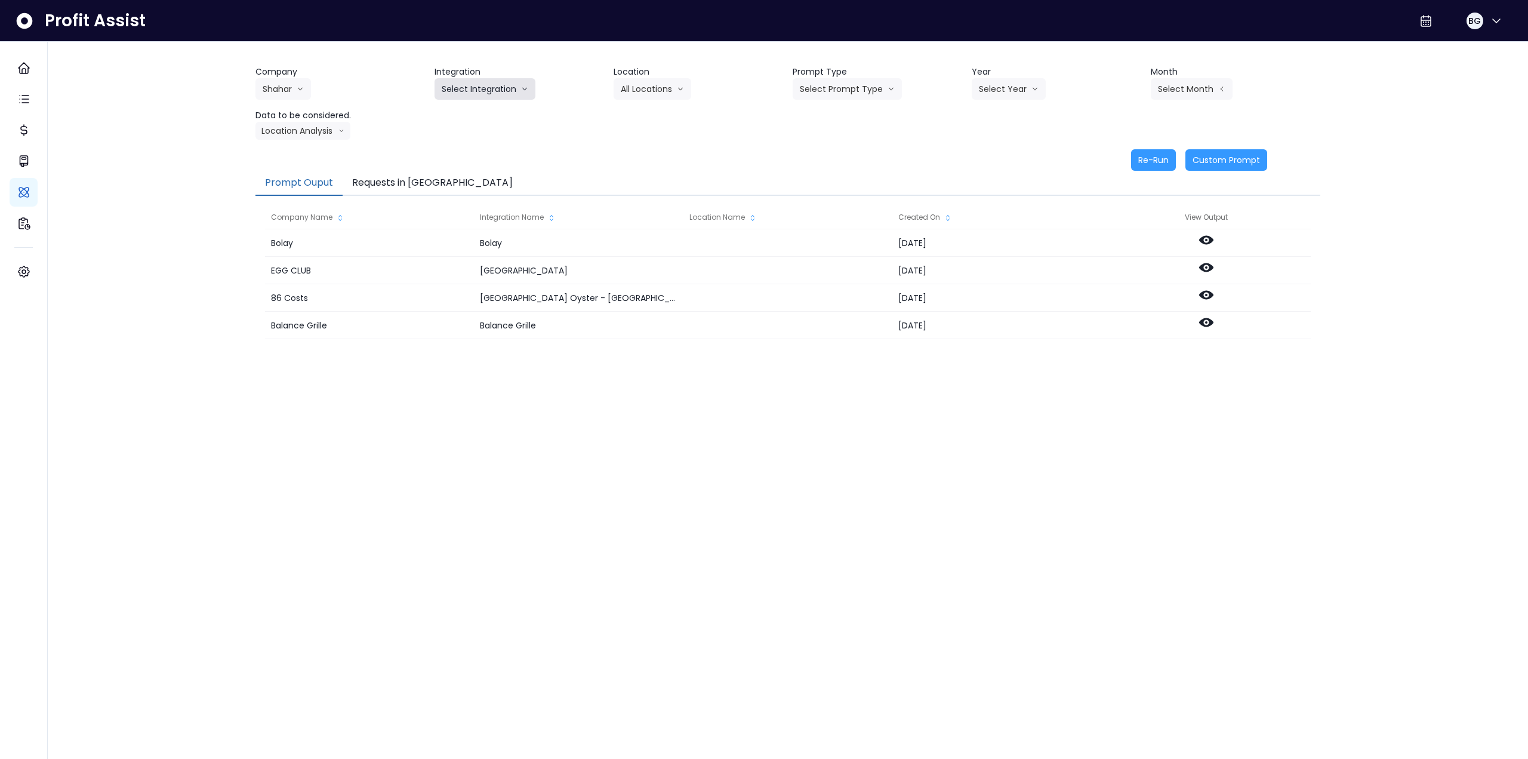
click at [490, 98] on button "Select Integration" at bounding box center [485, 88] width 101 height 21
click at [483, 112] on span "Quick books" at bounding box center [465, 114] width 46 height 12
click at [654, 90] on button "Select Location" at bounding box center [659, 88] width 91 height 21
drag, startPoint x: 648, startPoint y: 115, endPoint x: 792, endPoint y: 100, distance: 144.0
click at [649, 115] on span "All Locations" at bounding box center [644, 114] width 47 height 12
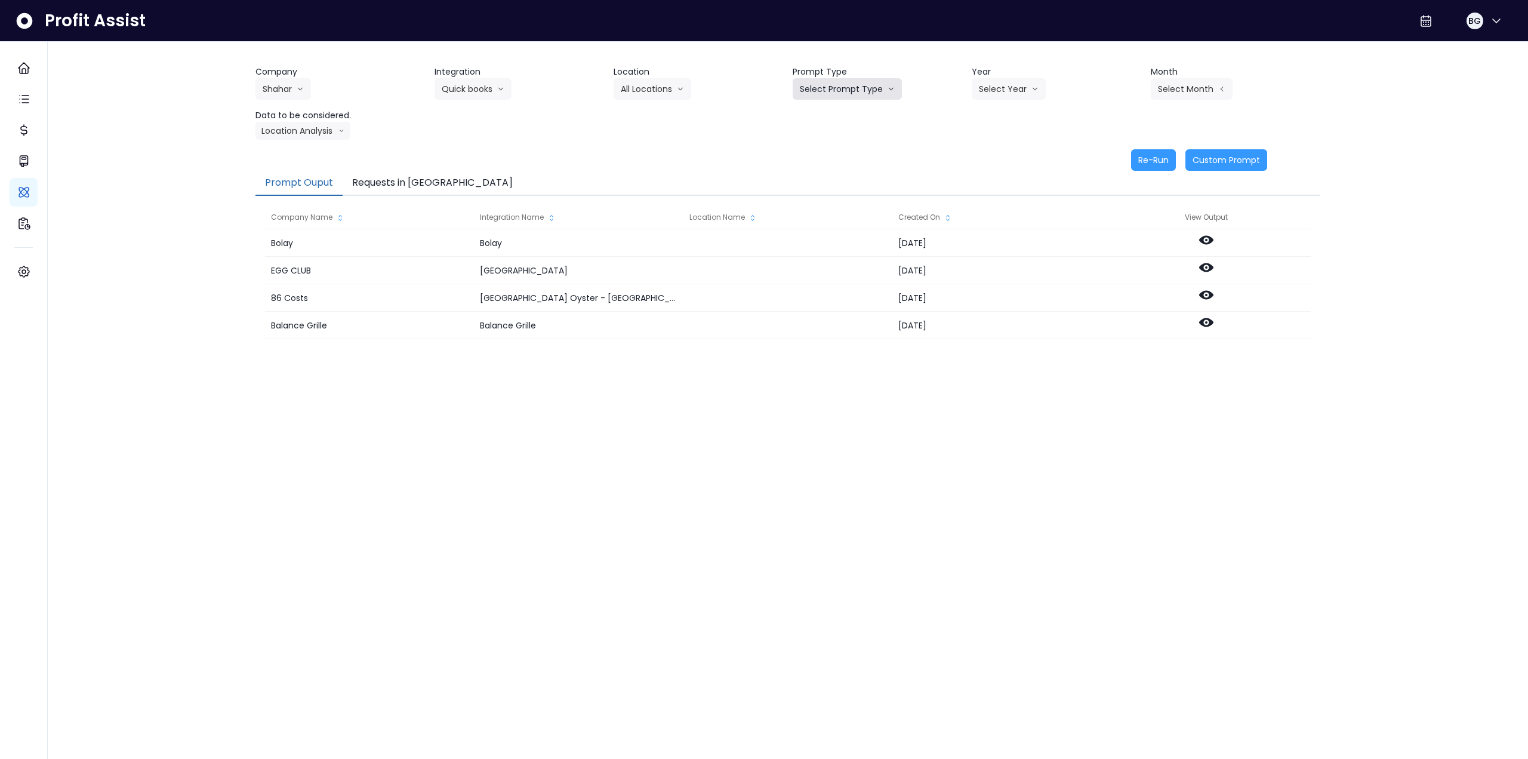
click at [841, 91] on button "Select Prompt Type" at bounding box center [847, 88] width 109 height 21
drag, startPoint x: 833, startPoint y: 177, endPoint x: 953, endPoint y: 124, distance: 131.5
click at [835, 177] on span "Monthly Summary" at bounding box center [833, 179] width 67 height 12
click at [1008, 93] on button "Select Year" at bounding box center [1009, 88] width 74 height 21
click at [991, 154] on span "2025" at bounding box center [988, 157] width 19 height 12
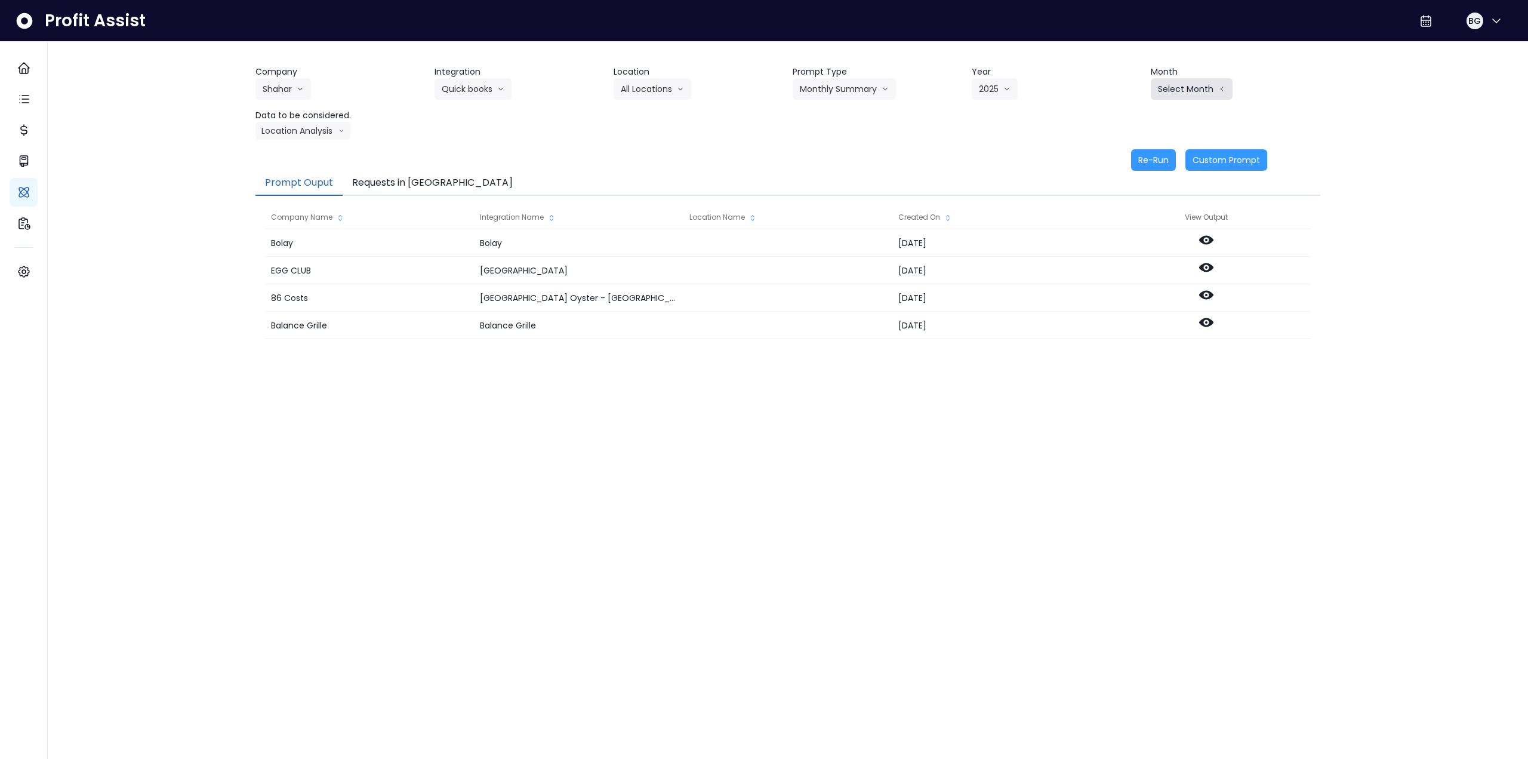
click at [1195, 90] on button "Select Month" at bounding box center [1192, 88] width 82 height 21
click at [1130, 266] on span "Sept" at bounding box center [1132, 265] width 23 height 12
click at [278, 133] on button "Location Analysis" at bounding box center [303, 131] width 95 height 18
drag, startPoint x: 292, startPoint y: 150, endPoint x: 530, endPoint y: 137, distance: 238.5
click at [293, 150] on span "Comparison overtime" at bounding box center [302, 154] width 79 height 12
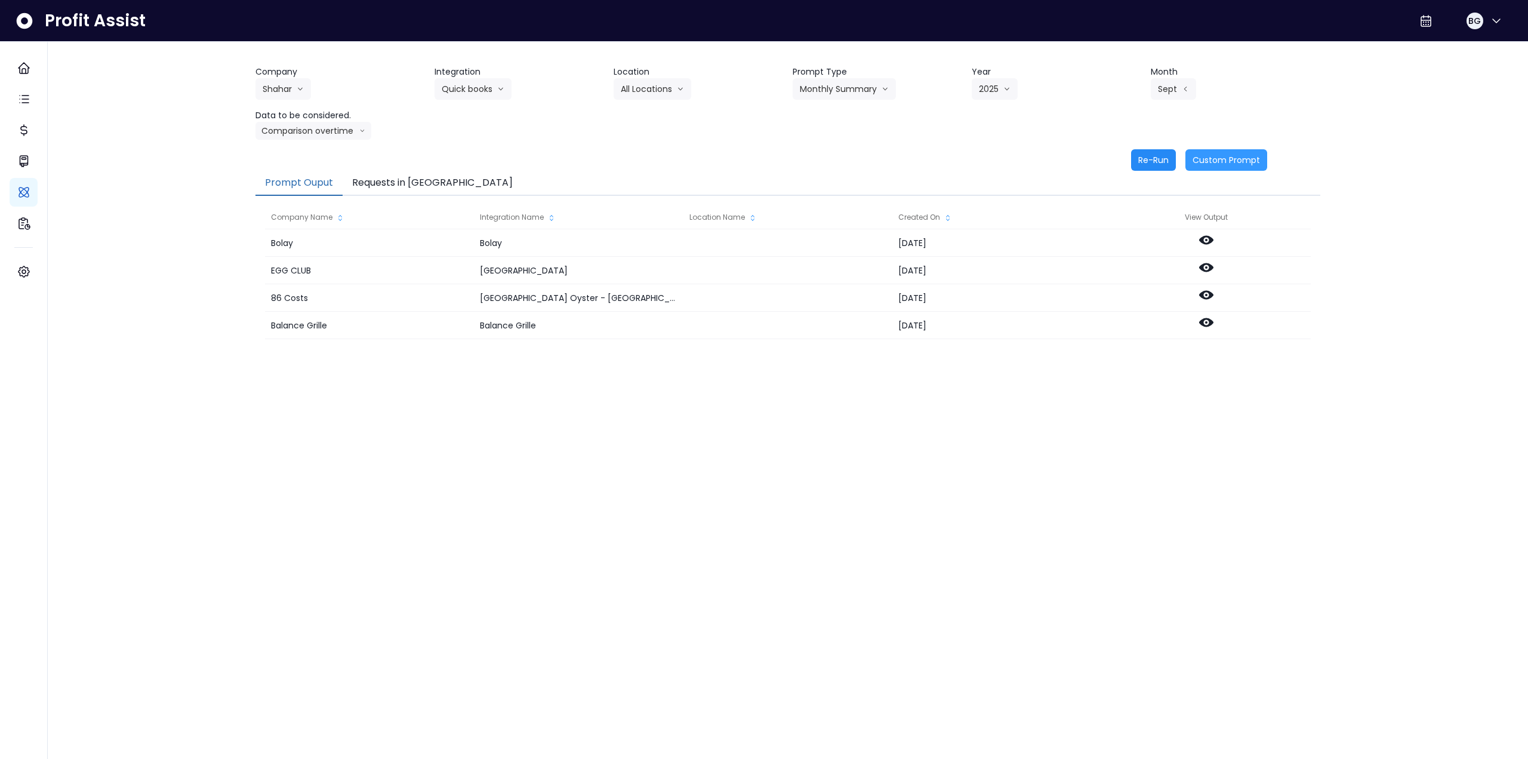
click at [1156, 152] on button "Re-Run" at bounding box center [1153, 159] width 45 height 21
click at [298, 122] on button "Comparison overtime" at bounding box center [314, 131] width 116 height 18
drag, startPoint x: 293, startPoint y: 173, endPoint x: 556, endPoint y: 168, distance: 263.3
click at [293, 173] on span "Location Analysis" at bounding box center [302, 176] width 79 height 12
click at [1151, 159] on button "Re-Run" at bounding box center [1153, 159] width 45 height 21
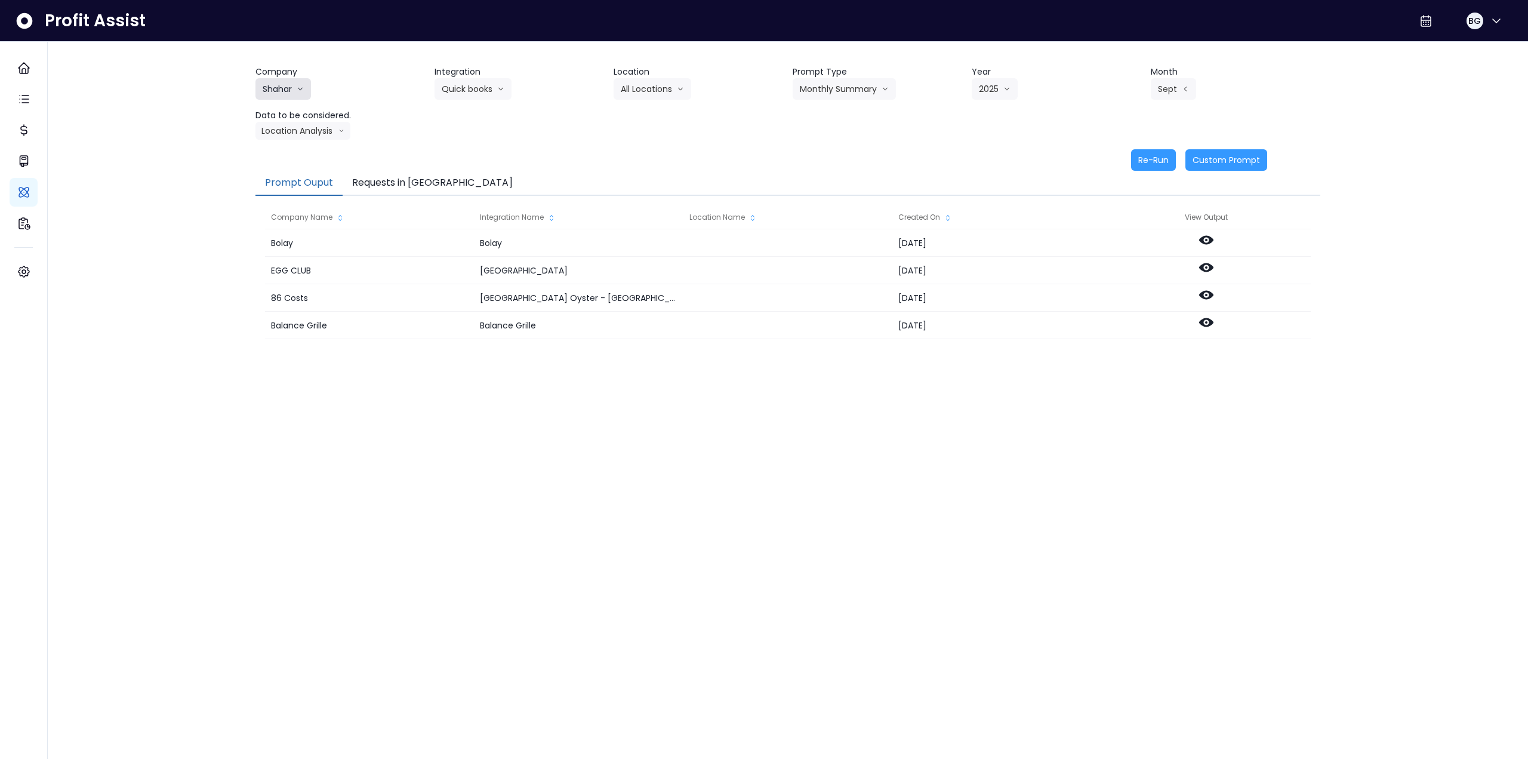
click at [292, 87] on button "Shahar" at bounding box center [284, 88] width 56 height 21
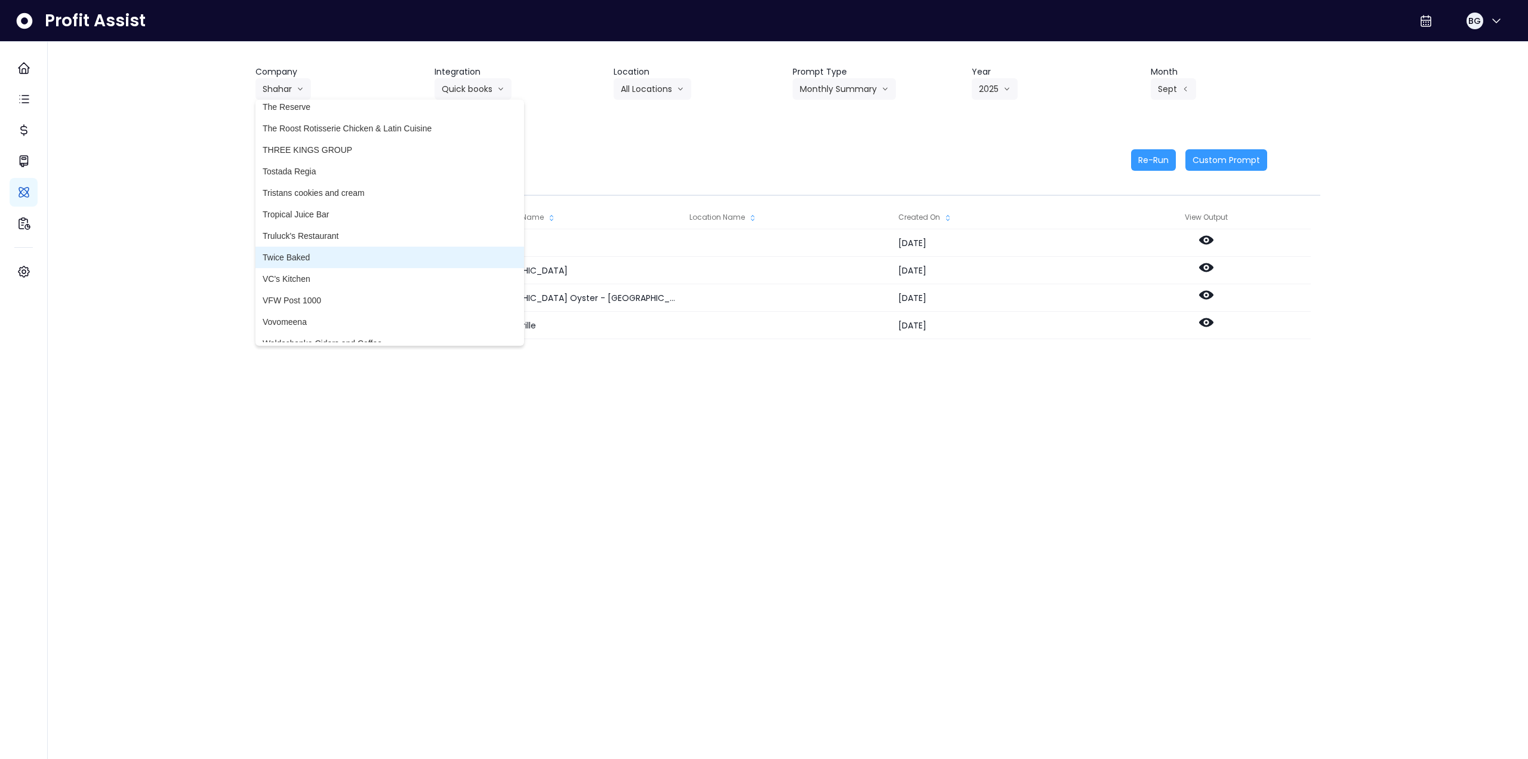
scroll to position [3264, 0]
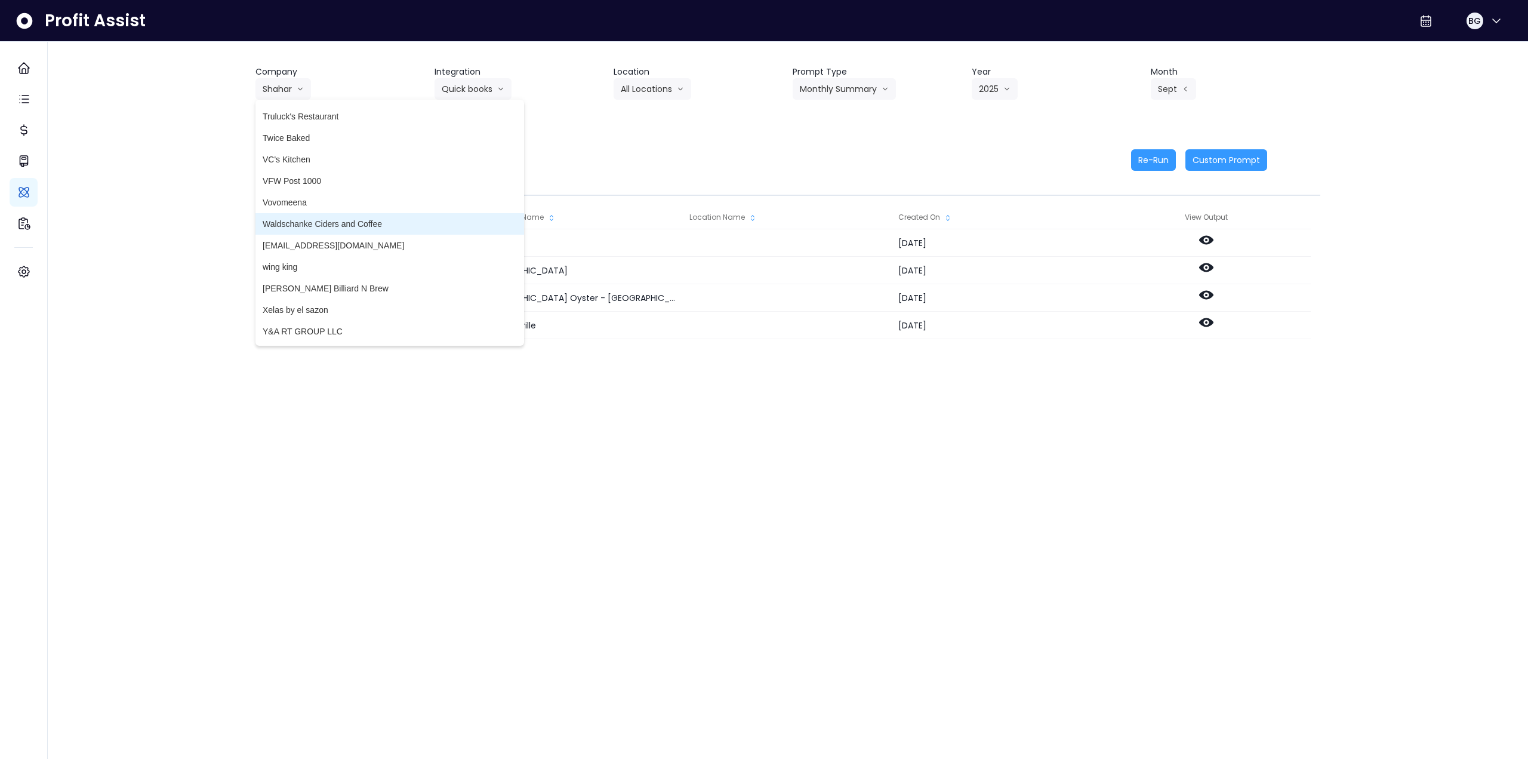
click at [375, 220] on span "Waldschanke Ciders and Coffee" at bounding box center [390, 224] width 254 height 12
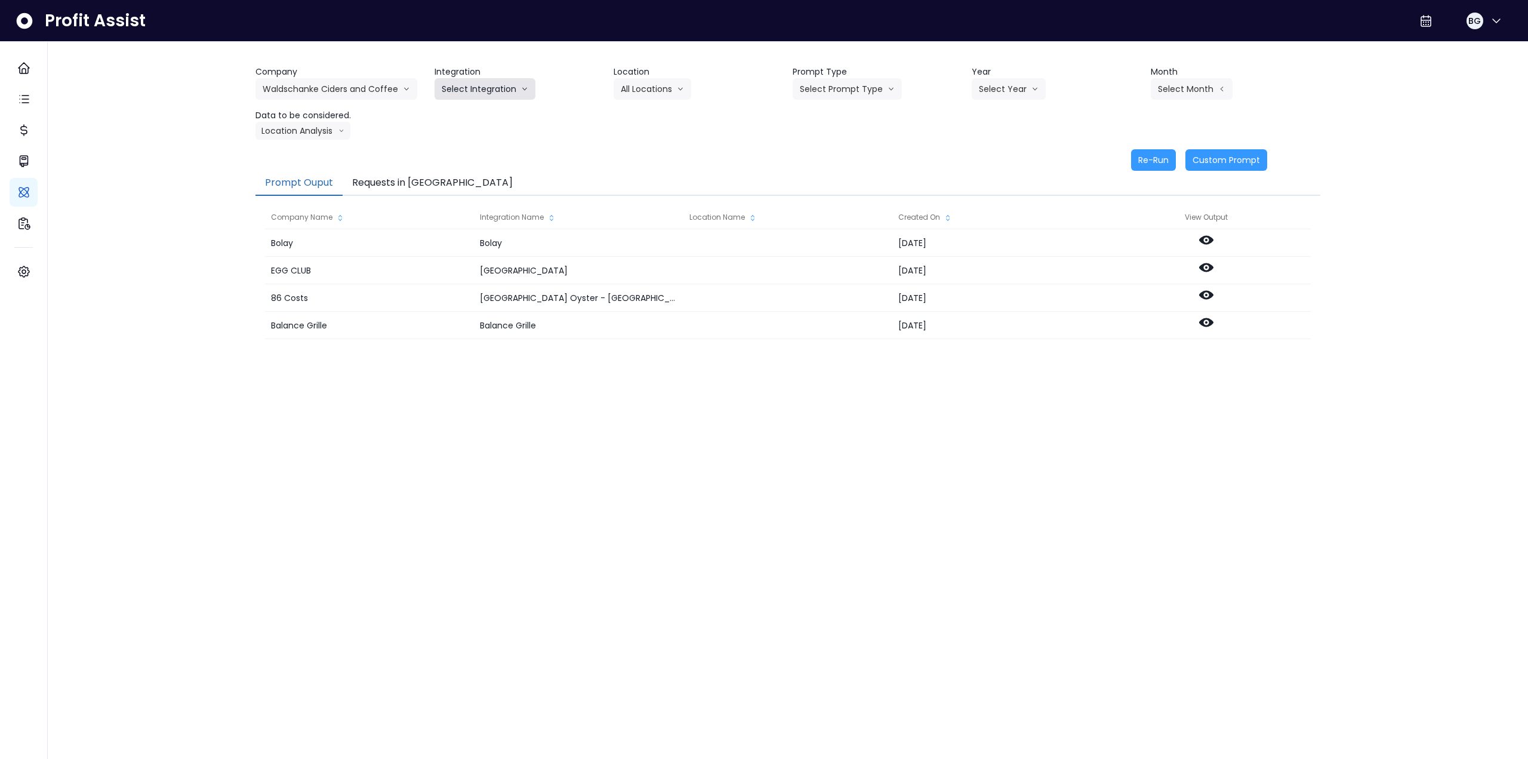
click at [469, 90] on button "Select Integration" at bounding box center [485, 88] width 101 height 21
click at [470, 110] on span "QuickBooks Online" at bounding box center [477, 114] width 71 height 12
click at [656, 90] on button "Select Location" at bounding box center [659, 88] width 91 height 21
drag, startPoint x: 654, startPoint y: 109, endPoint x: 701, endPoint y: 107, distance: 47.8
click at [658, 109] on span "All Locations" at bounding box center [644, 114] width 47 height 12
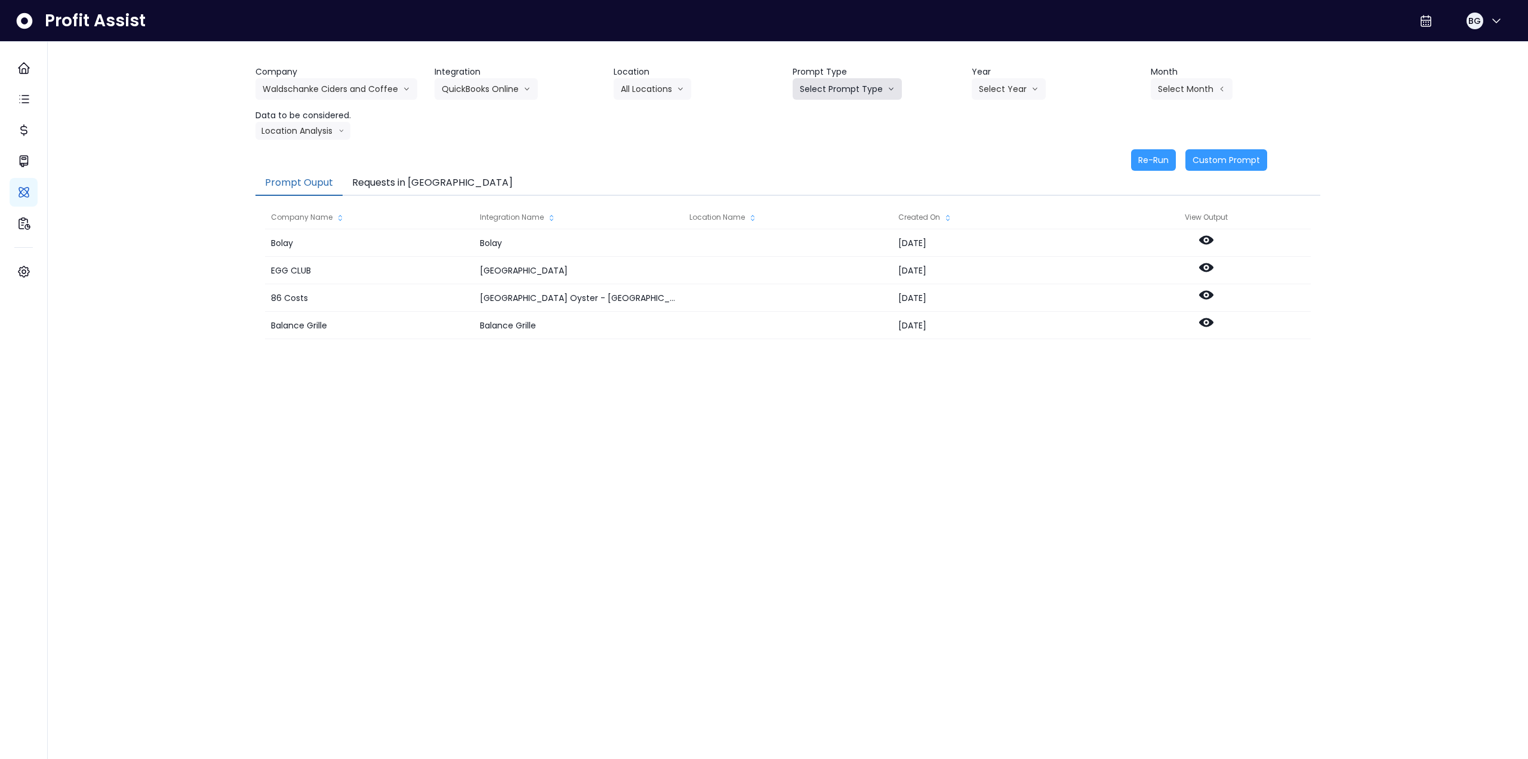
click at [842, 96] on button "Select Prompt Type" at bounding box center [847, 88] width 109 height 21
drag, startPoint x: 838, startPoint y: 177, endPoint x: 978, endPoint y: 121, distance: 150.3
click at [842, 176] on span "Monthly Summary" at bounding box center [833, 179] width 67 height 12
click at [1023, 90] on button "Select Year" at bounding box center [1009, 88] width 74 height 21
click at [987, 152] on span "2025" at bounding box center [988, 157] width 19 height 12
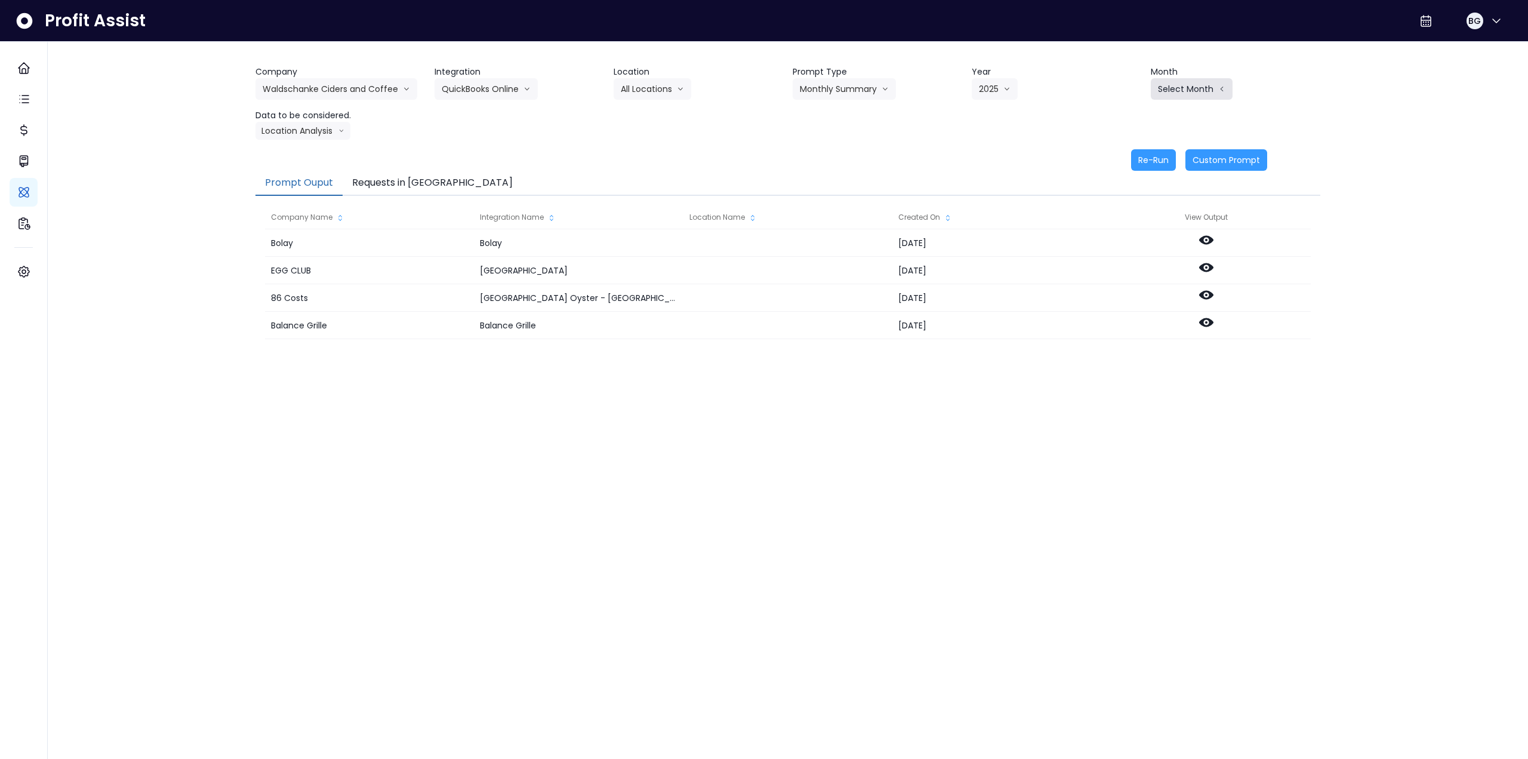
click at [1170, 96] on button "Select Month" at bounding box center [1192, 88] width 82 height 21
click at [1133, 266] on span "Sept" at bounding box center [1132, 265] width 23 height 12
click at [328, 131] on button "Location Analysis" at bounding box center [303, 131] width 95 height 18
click at [321, 149] on span "Comparison overtime" at bounding box center [302, 154] width 79 height 12
click at [1147, 162] on button "Re-Run" at bounding box center [1153, 159] width 45 height 21
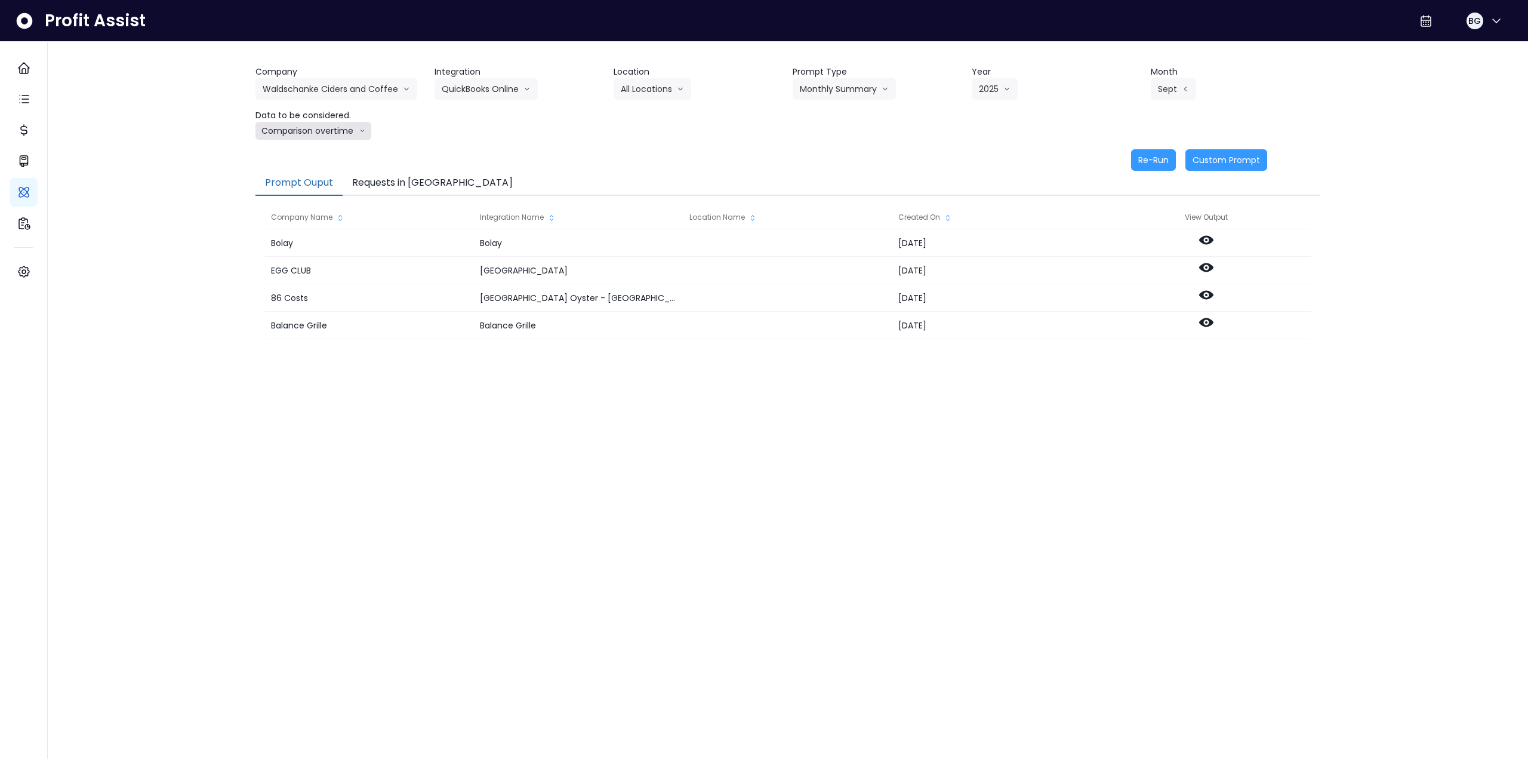
click at [337, 125] on button "Comparison overtime" at bounding box center [314, 131] width 116 height 18
click at [315, 181] on li "Location Analysis" at bounding box center [303, 175] width 94 height 21
click at [1155, 159] on button "Re-Run" at bounding box center [1153, 159] width 45 height 21
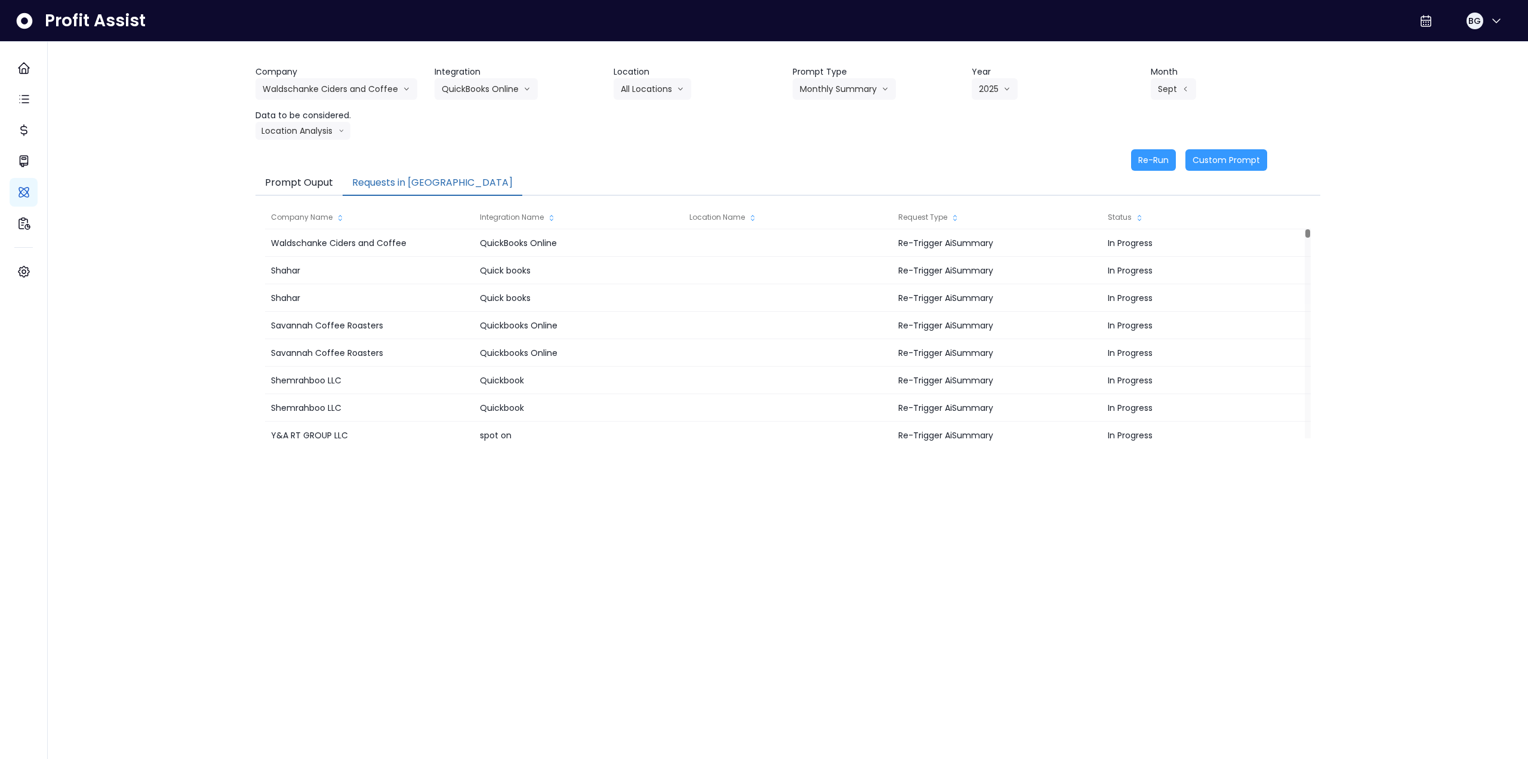
click at [401, 177] on button "Requests in [GEOGRAPHIC_DATA]" at bounding box center [433, 183] width 180 height 25
